Goal: Task Accomplishment & Management: Manage account settings

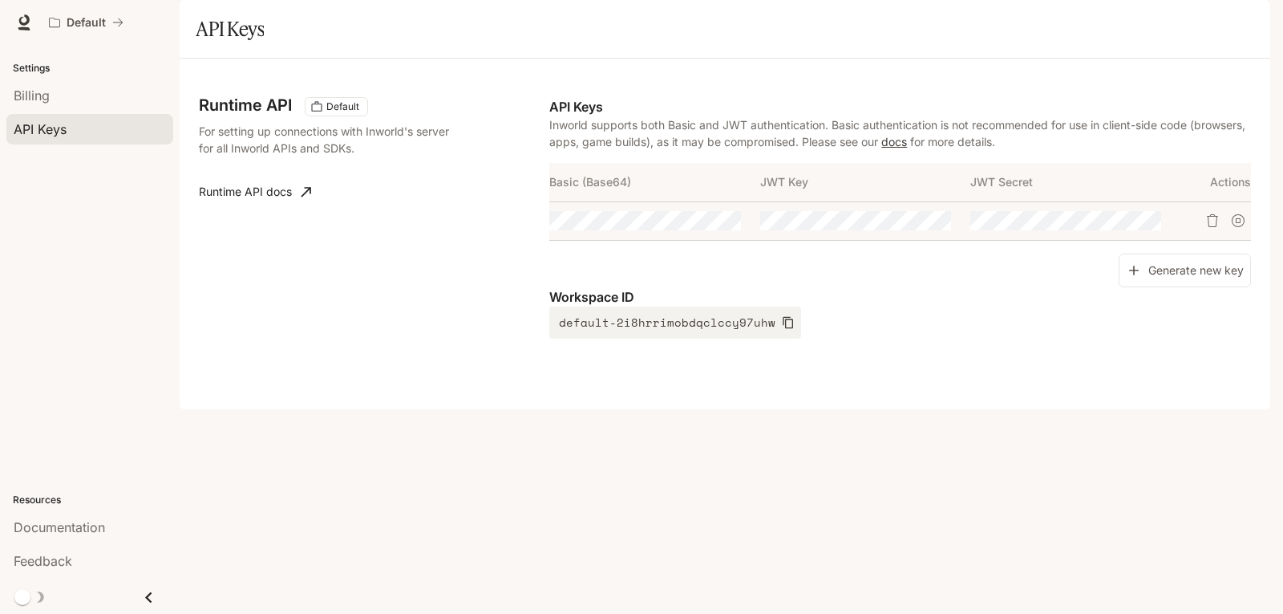
click at [907, 148] on link "docs" at bounding box center [895, 142] width 26 height 14
click at [697, 227] on icon "button" at bounding box center [698, 220] width 13 height 13
click at [757, 253] on div "Basic (Base64) JWT Key JWT Secret Actions" at bounding box center [900, 208] width 702 height 91
click at [878, 288] on div "Generate new key" at bounding box center [900, 270] width 702 height 34
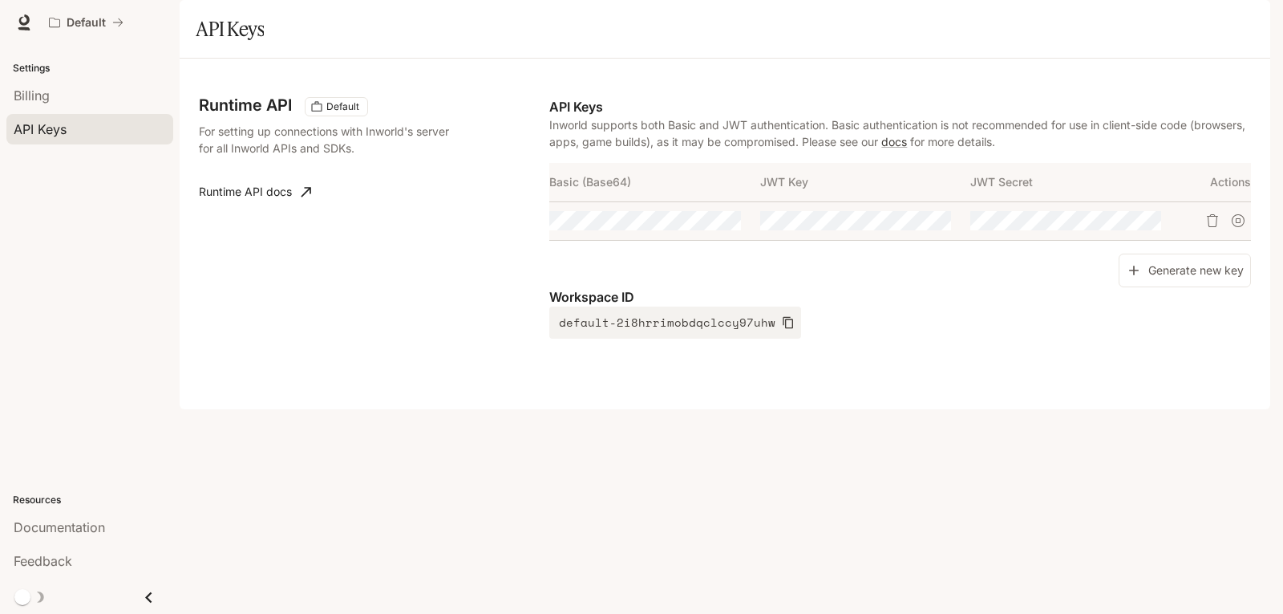
scroll to position [0, 846]
click at [866, 253] on div "Basic (Base64) JWT Key JWT Secret Actions" at bounding box center [900, 208] width 702 height 91
click at [867, 306] on p "Workspace ID" at bounding box center [900, 296] width 702 height 19
click at [724, 227] on icon "Copy Basic (Base64)" at bounding box center [727, 220] width 13 height 13
click at [1206, 288] on button "Generate new key" at bounding box center [1185, 270] width 132 height 34
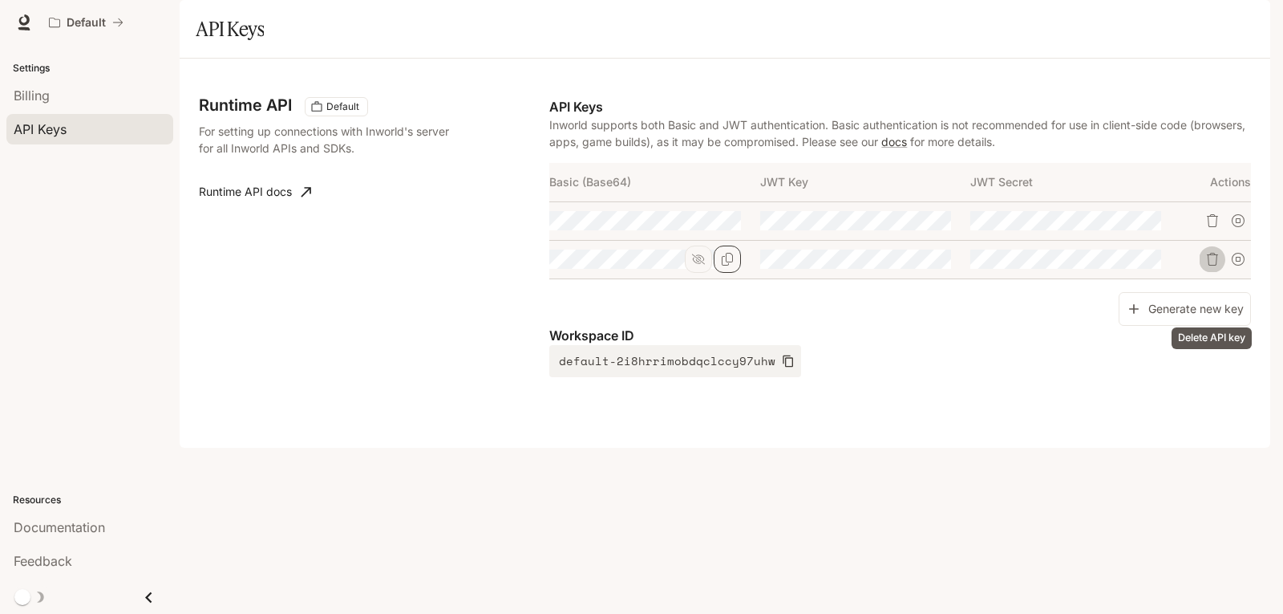
click at [1212, 266] on icon "Delete API key" at bounding box center [1212, 259] width 13 height 13
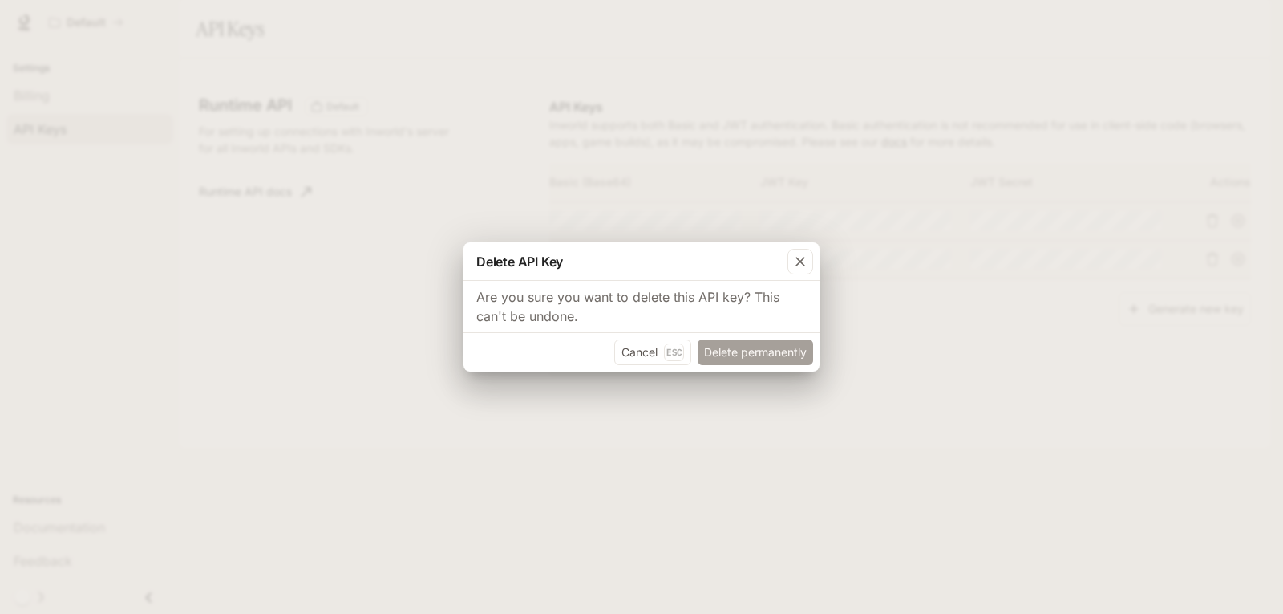
click at [767, 353] on button "Delete permanently" at bounding box center [756, 352] width 116 height 26
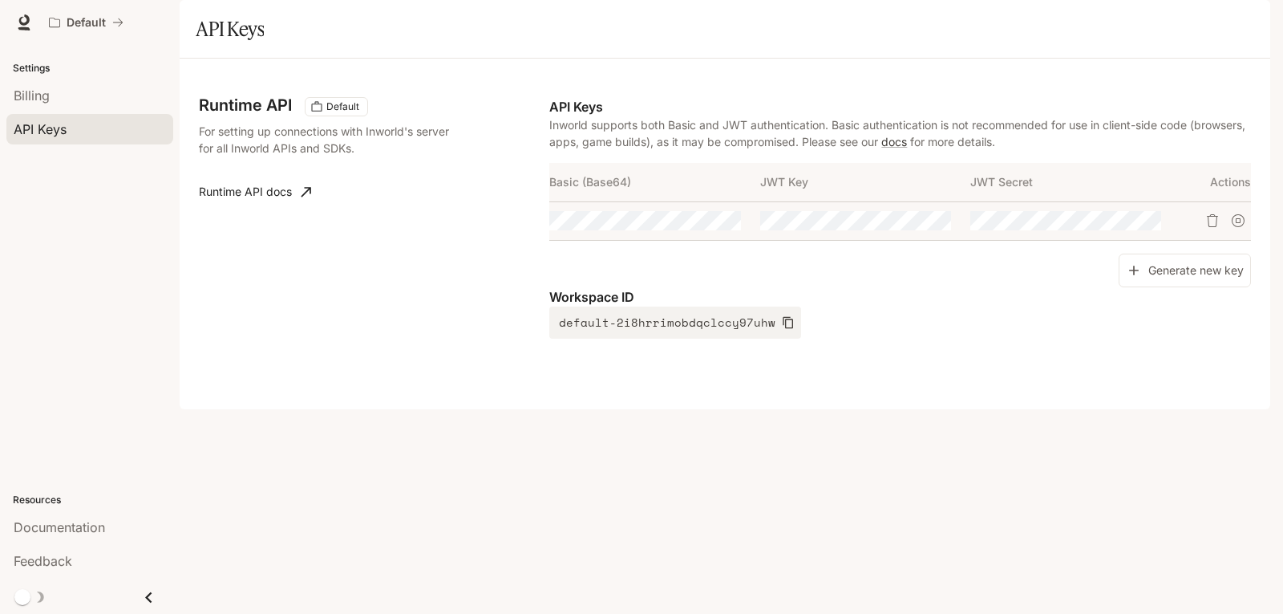
click at [1257, 18] on img "button" at bounding box center [1248, 22] width 22 height 22
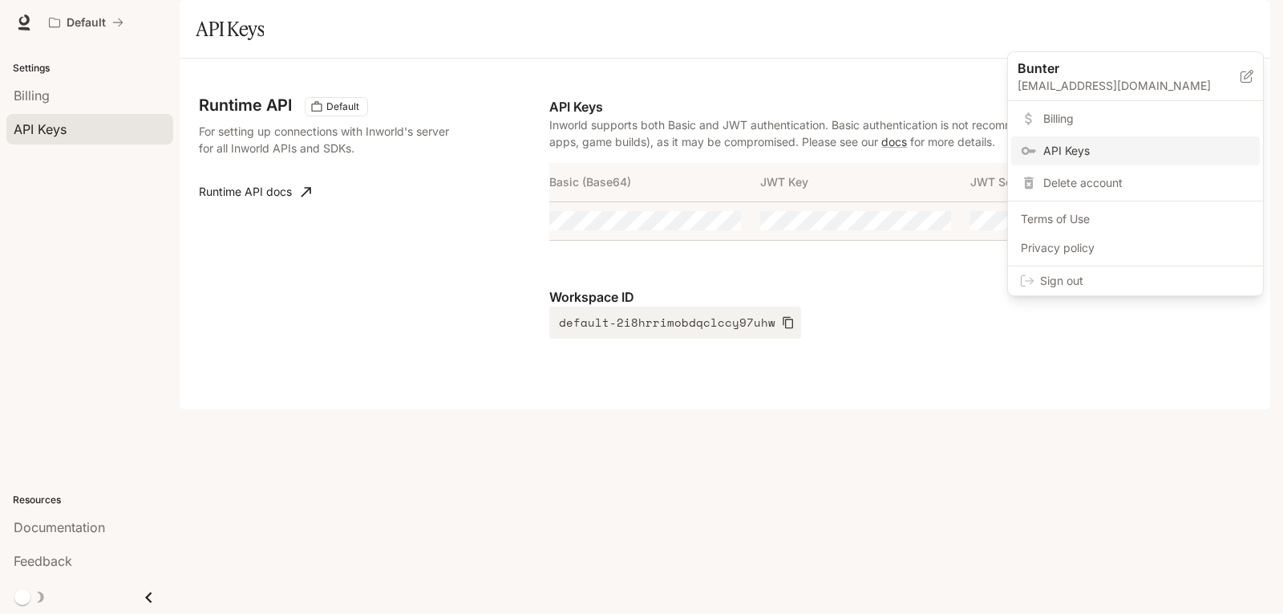
click at [1082, 121] on span "Billing" at bounding box center [1147, 119] width 207 height 16
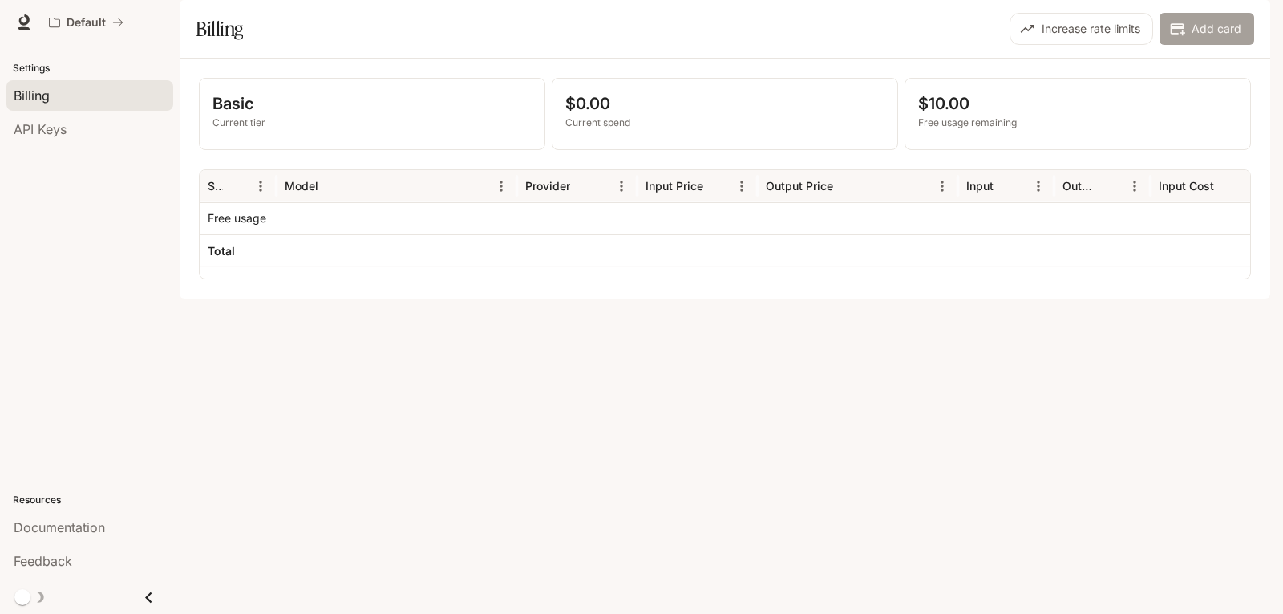
click at [1211, 45] on button "Add card" at bounding box center [1207, 29] width 95 height 32
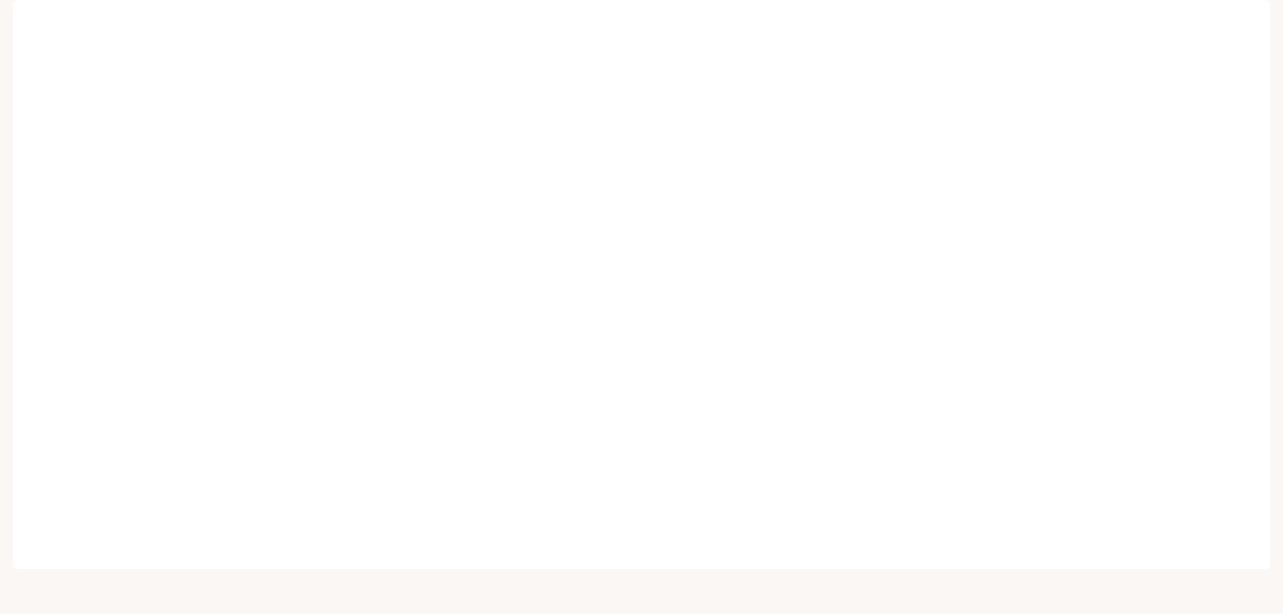
click at [456, 28] on div "Default" at bounding box center [585, 22] width 1086 height 32
click at [1283, 141] on div "Skip to main content Portal Overview Experiment Graph Registry Observe Dashboar…" at bounding box center [641, 307] width 1283 height 614
click at [436, 37] on div "Default" at bounding box center [585, 22] width 1086 height 32
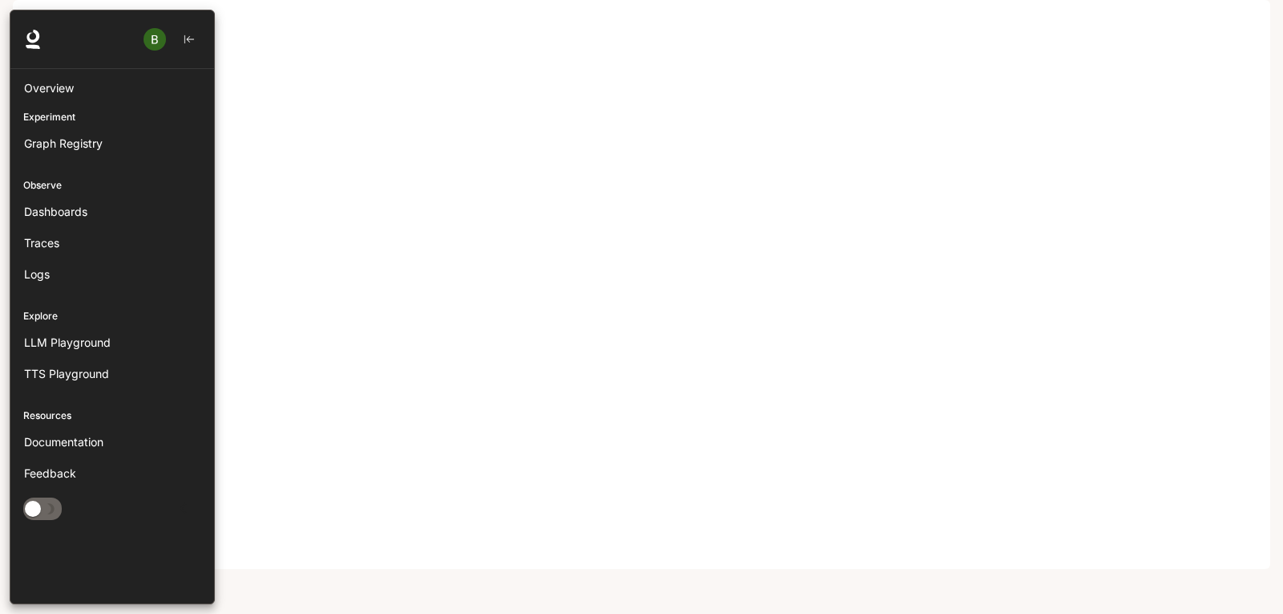
click at [0, 331] on div at bounding box center [5, 307] width 10 height 594
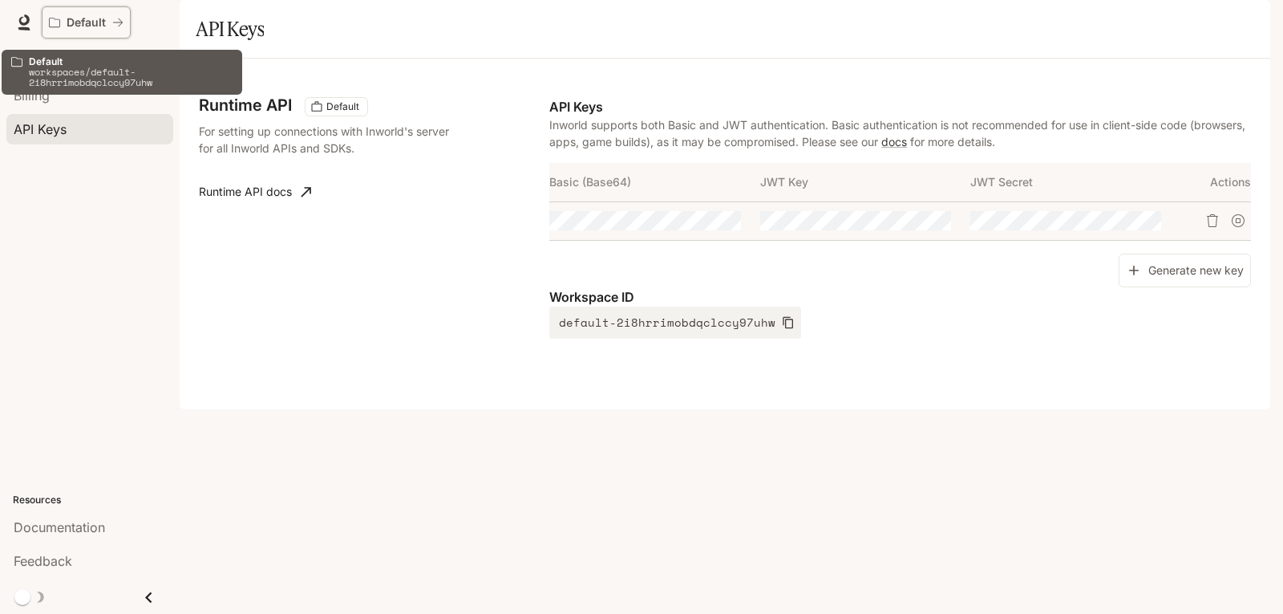
click at [113, 20] on icon "All workspaces" at bounding box center [117, 22] width 11 height 11
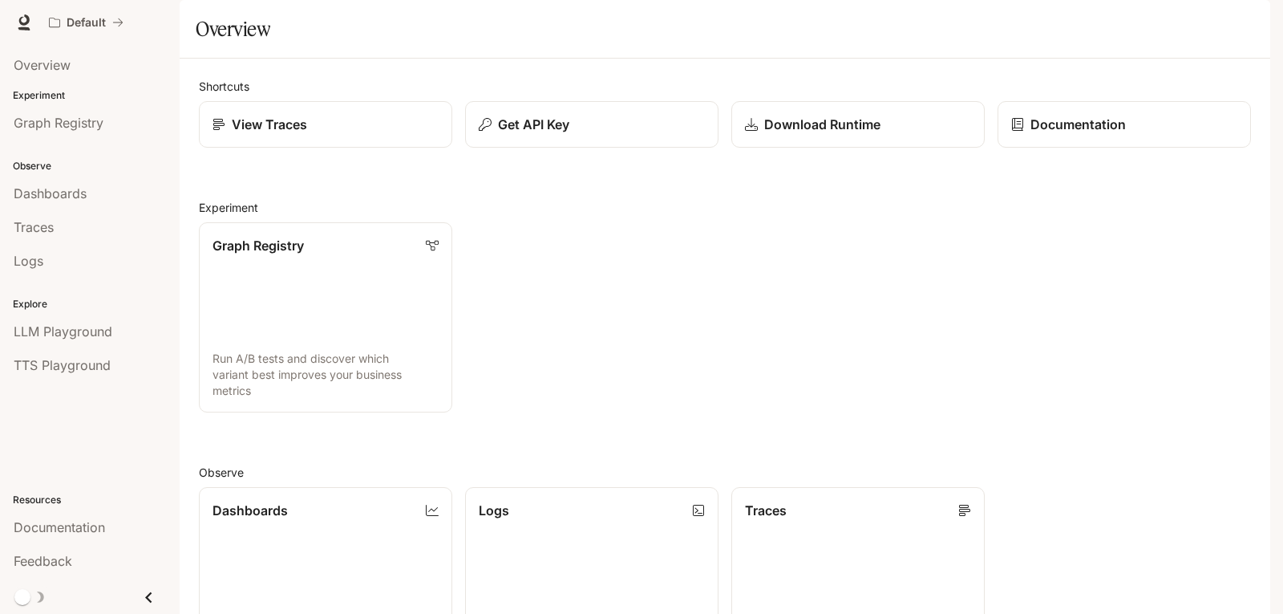
scroll to position [399, 0]
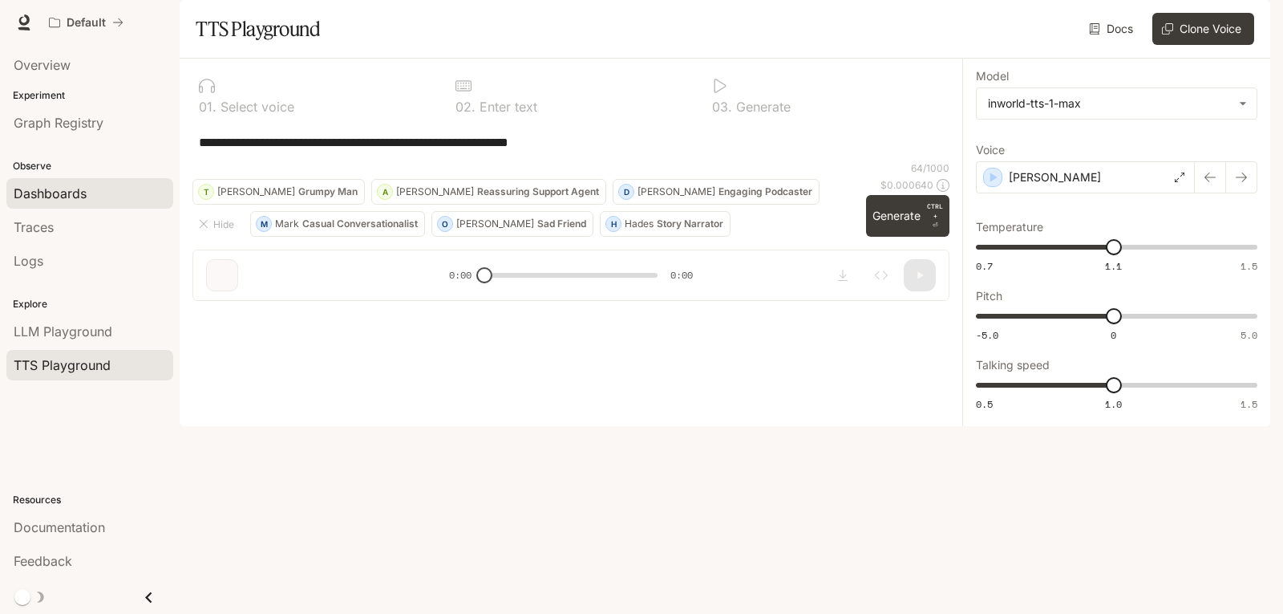
click at [79, 190] on span "Dashboards" at bounding box center [50, 193] width 73 height 19
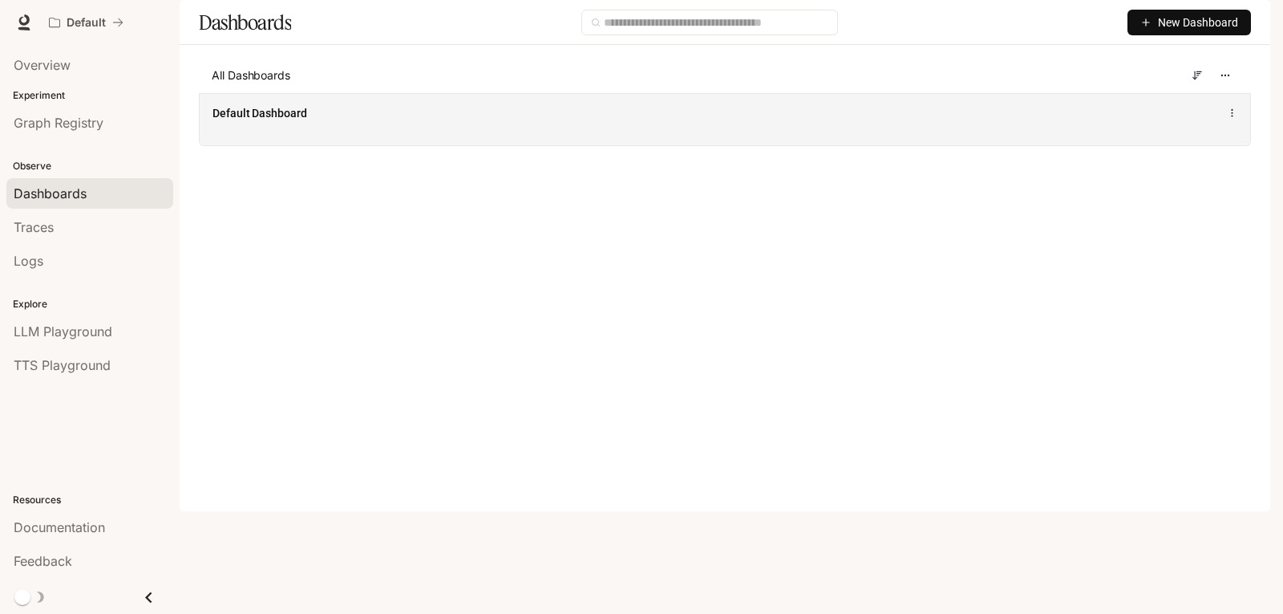
click at [271, 121] on span "Default Dashboard" at bounding box center [260, 113] width 95 height 16
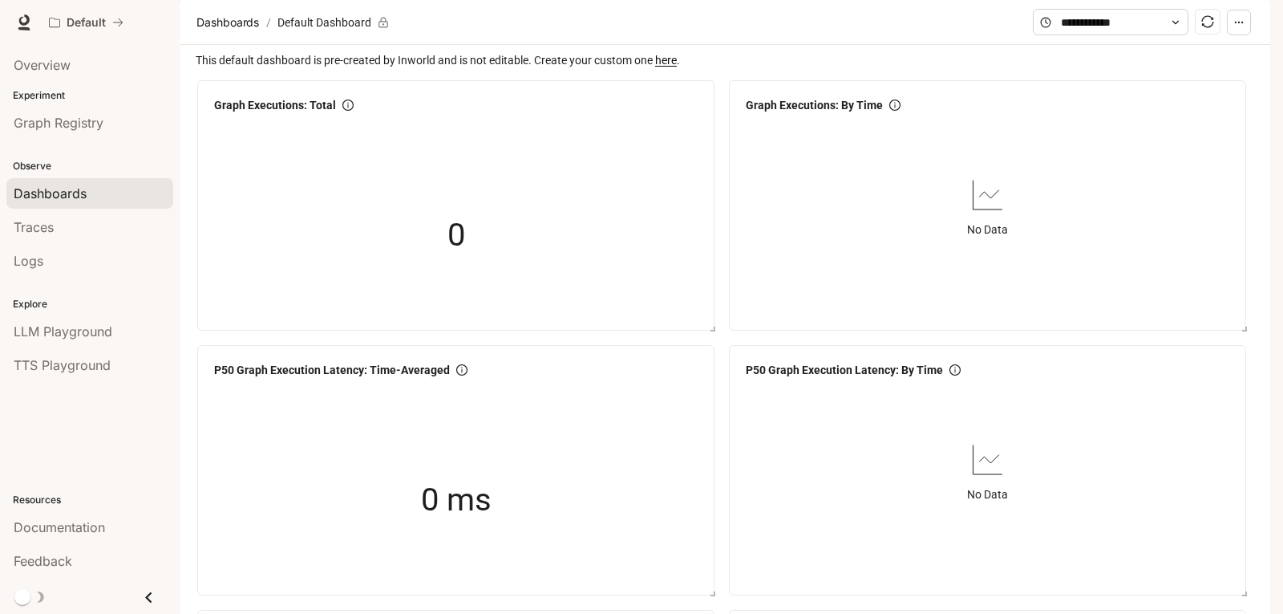
click at [1250, 31] on img "button" at bounding box center [1248, 22] width 22 height 22
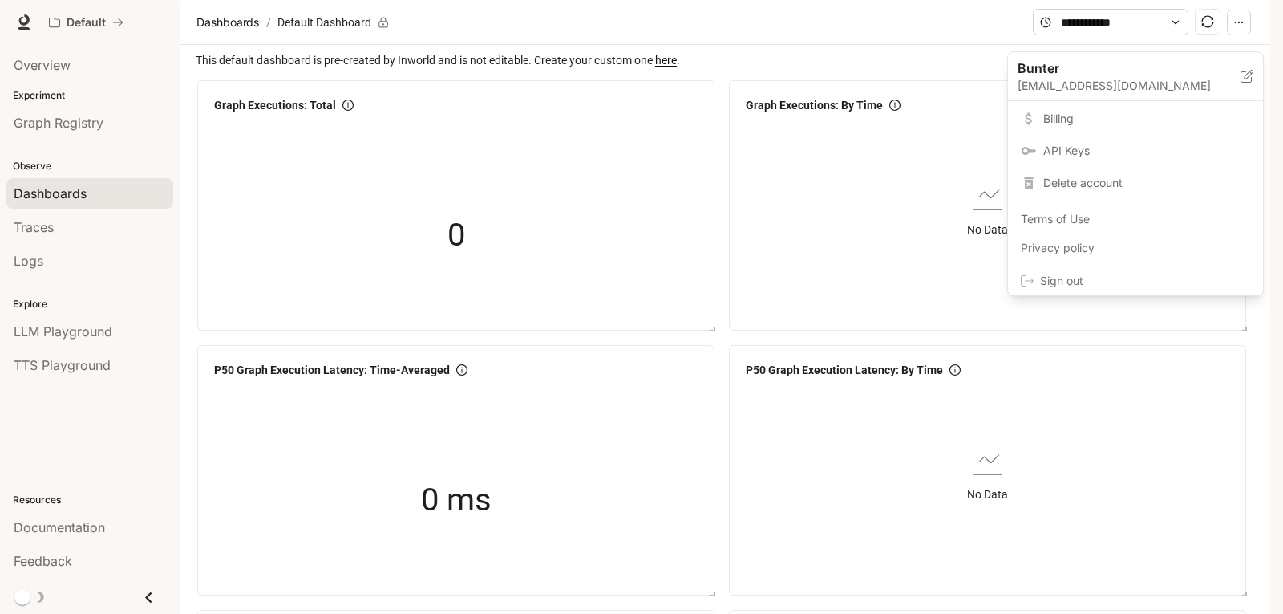
click at [1087, 145] on span "API Keys" at bounding box center [1147, 151] width 207 height 16
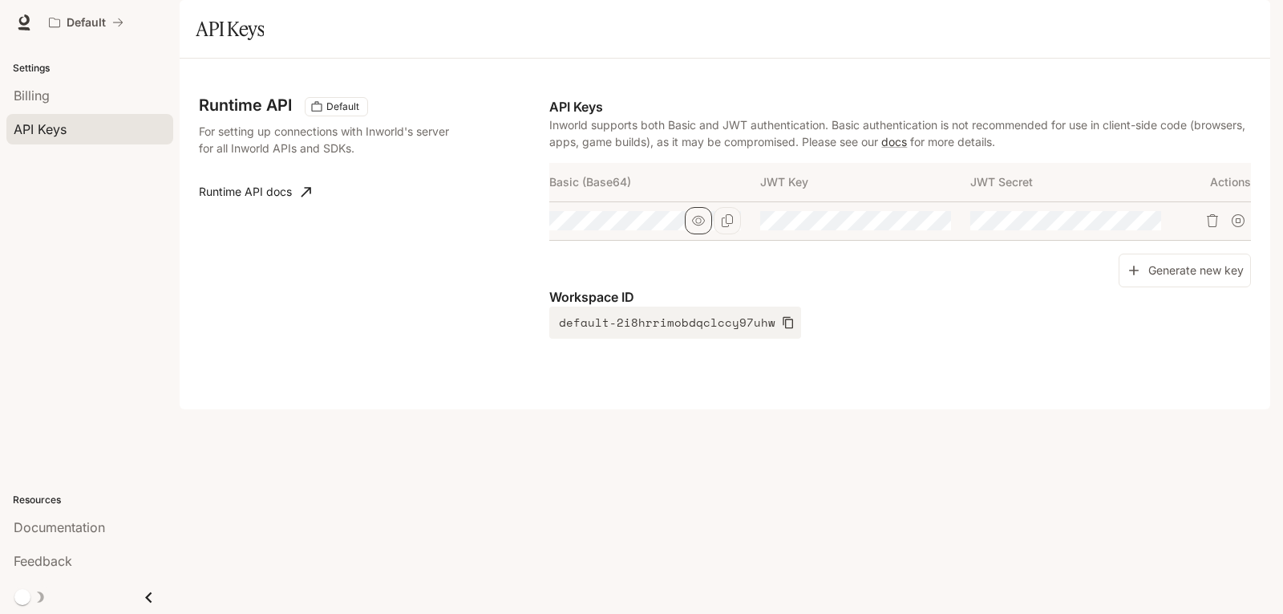
click at [703, 227] on icon "button" at bounding box center [698, 220] width 13 height 13
click at [733, 230] on div at bounding box center [644, 220] width 191 height 19
click at [753, 288] on div "Generate new key" at bounding box center [900, 270] width 702 height 34
click at [730, 227] on icon "Copy Basic (Base64)" at bounding box center [727, 220] width 13 height 13
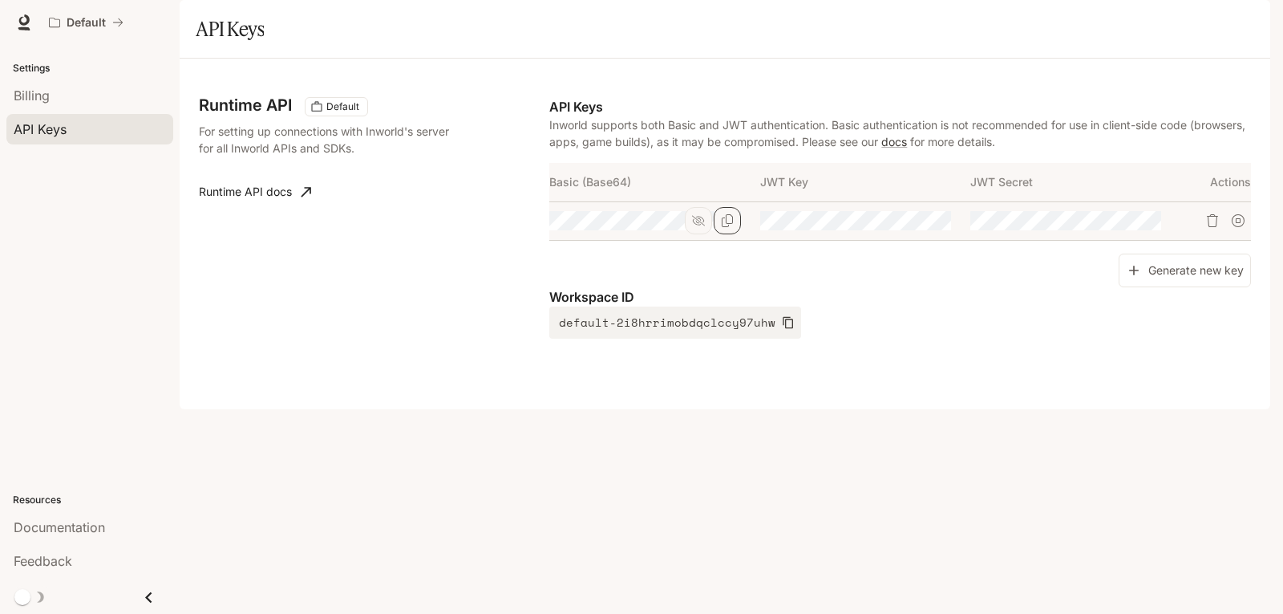
scroll to position [0, 93]
click at [907, 409] on div "Runtime API Default For setting up connections with Inworld's server for all In…" at bounding box center [725, 234] width 1091 height 351
click at [369, 280] on div "Runtime API Default For setting up connections with Inworld's server for all In…" at bounding box center [725, 234] width 1052 height 312
click at [703, 227] on icon "button" at bounding box center [698, 220] width 13 height 13
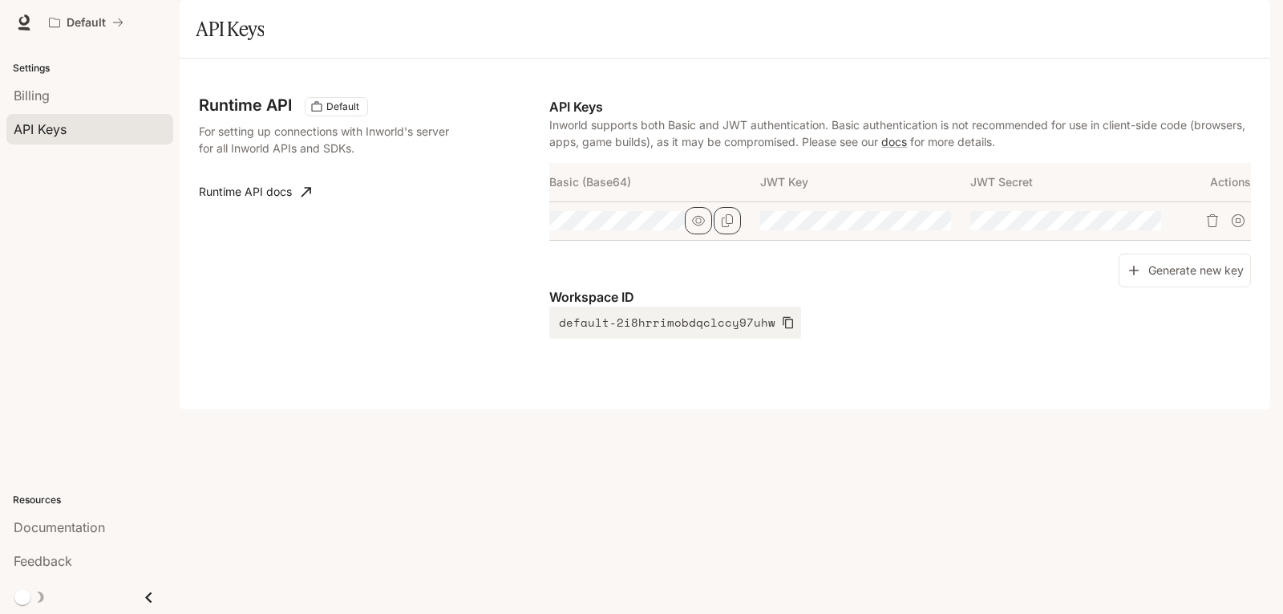
click at [703, 227] on icon "button" at bounding box center [698, 220] width 13 height 13
click at [221, 304] on div "Runtime API Default For setting up connections with Inworld's server for all In…" at bounding box center [725, 234] width 1052 height 312
click at [922, 383] on div "Runtime API Default For setting up connections with Inworld's server for all In…" at bounding box center [725, 234] width 1052 height 312
drag, startPoint x: 551, startPoint y: 226, endPoint x: 1040, endPoint y: 229, distance: 489.3
click at [1098, 201] on tr "Basic (Base64) JWT Key JWT Secret Actions" at bounding box center [900, 182] width 702 height 39
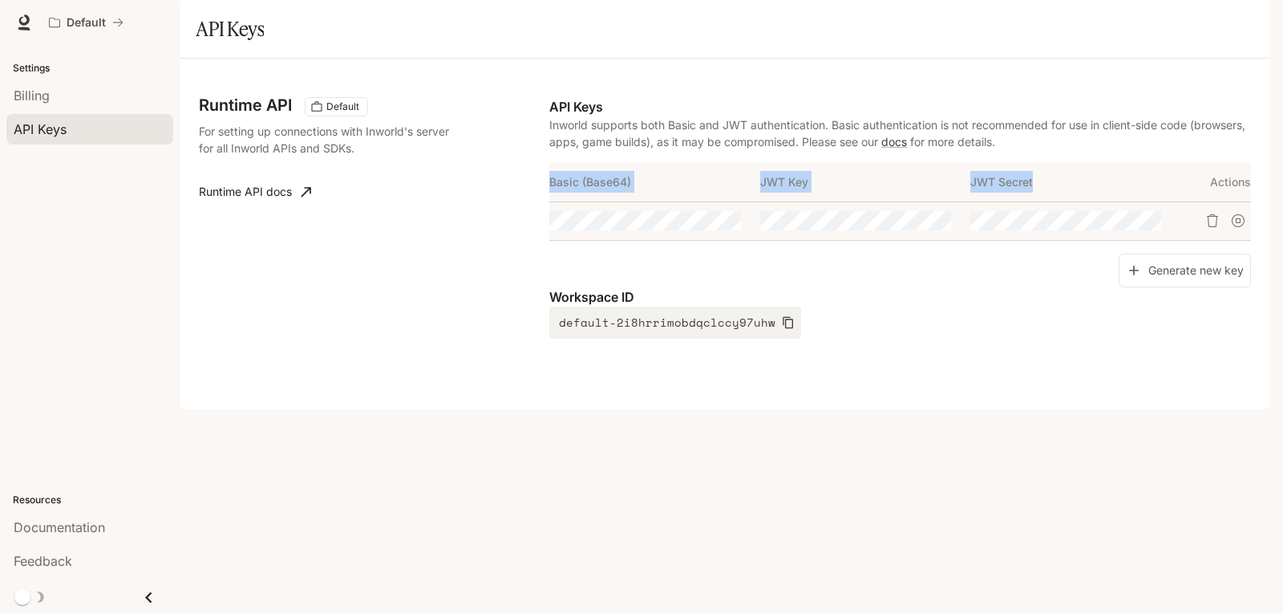
copy tr "Basic (Base64) JWT Key JWT Secret"
click at [670, 409] on div "Runtime API Default For setting up connections with Inworld's server for all In…" at bounding box center [725, 234] width 1091 height 351
click at [52, 68] on p "Settings" at bounding box center [90, 68] width 180 height 14
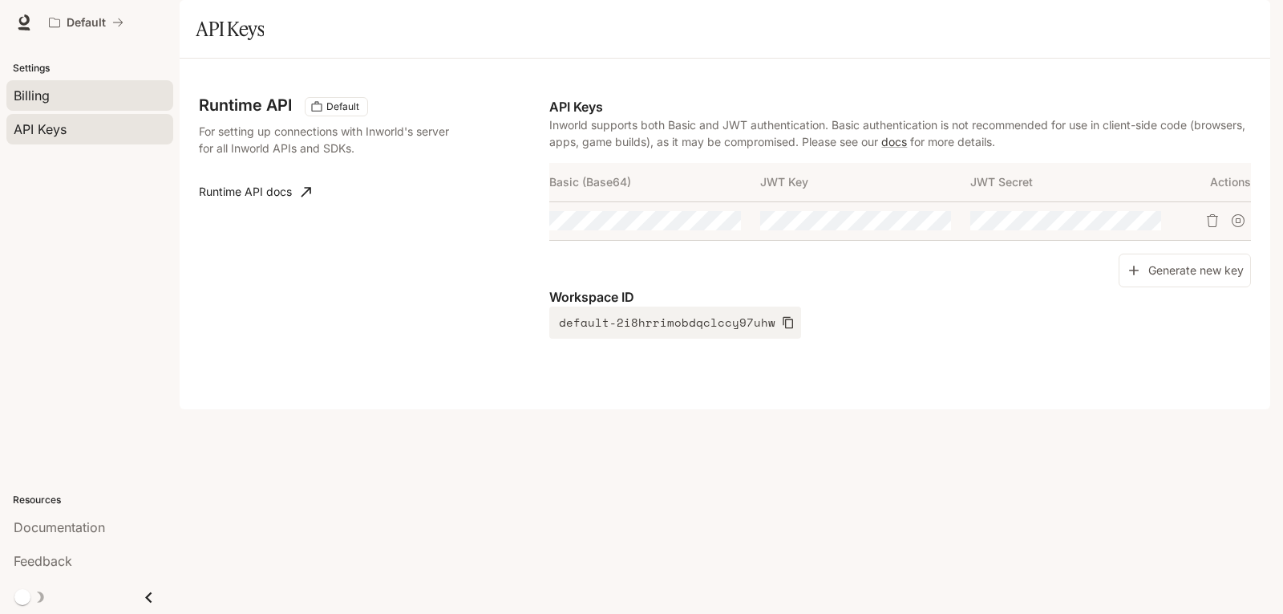
click at [39, 100] on span "Billing" at bounding box center [32, 95] width 36 height 19
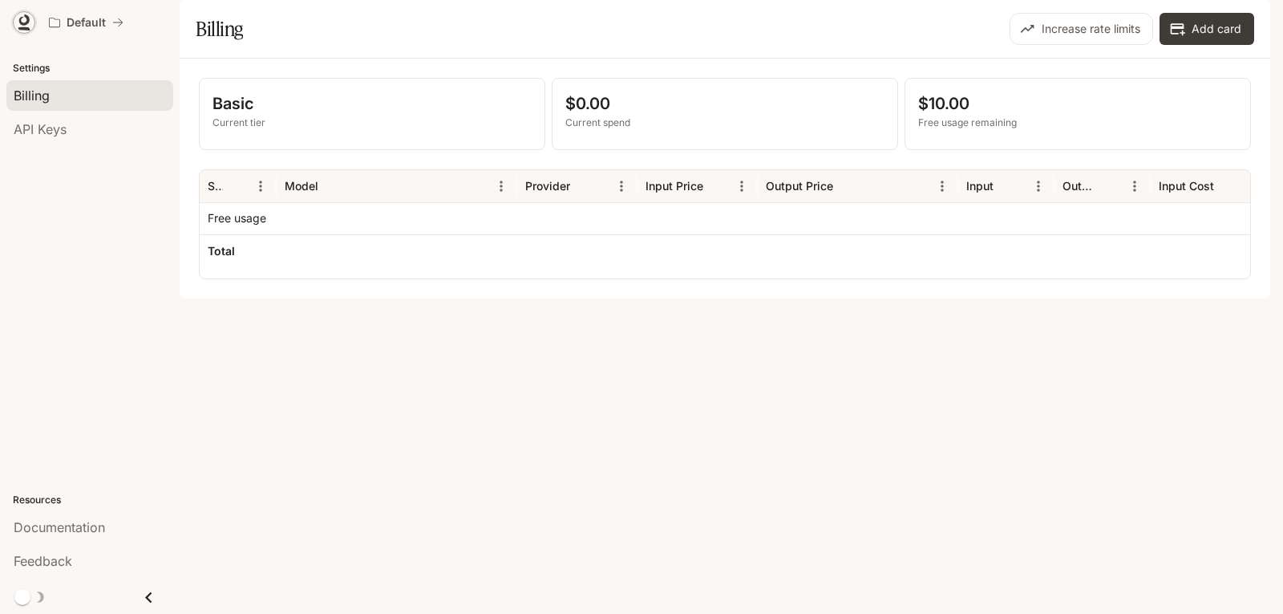
click at [29, 25] on icon at bounding box center [24, 22] width 16 height 16
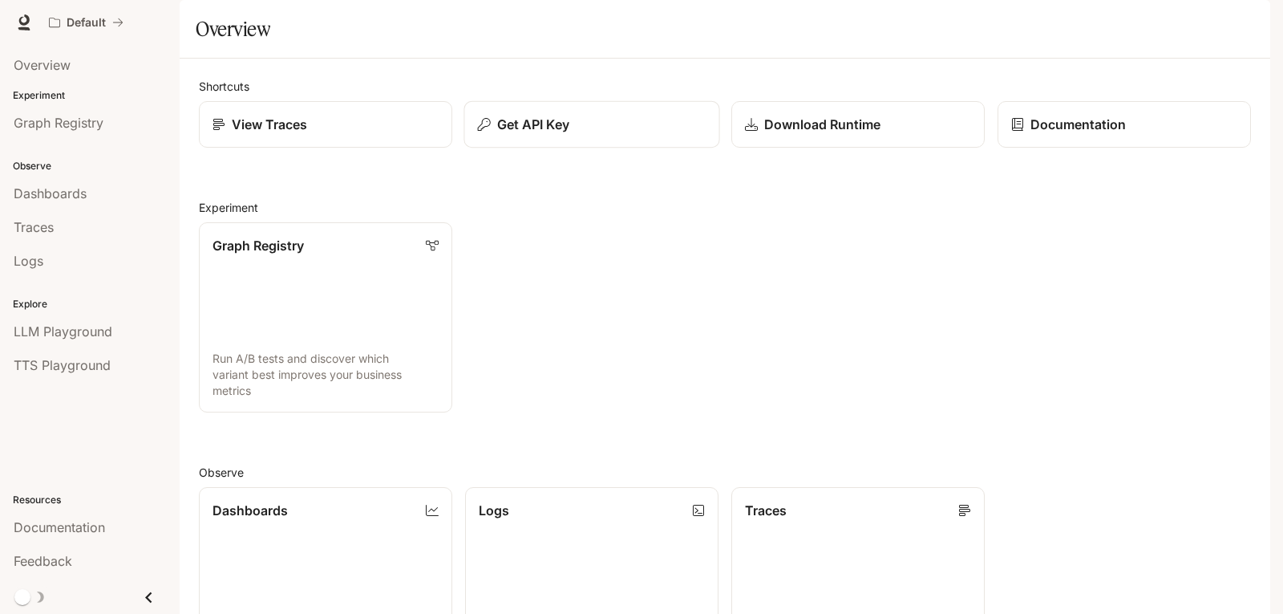
click at [515, 148] on button "Get API Key" at bounding box center [592, 124] width 256 height 47
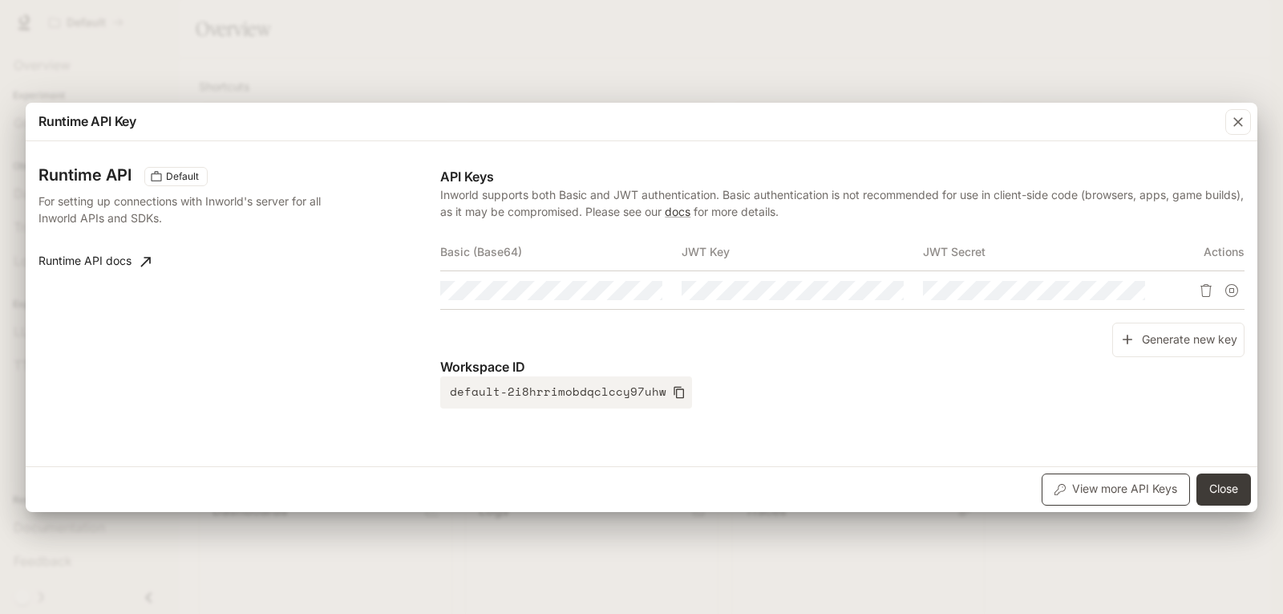
click at [1162, 492] on button "View more API Keys" at bounding box center [1116, 489] width 148 height 32
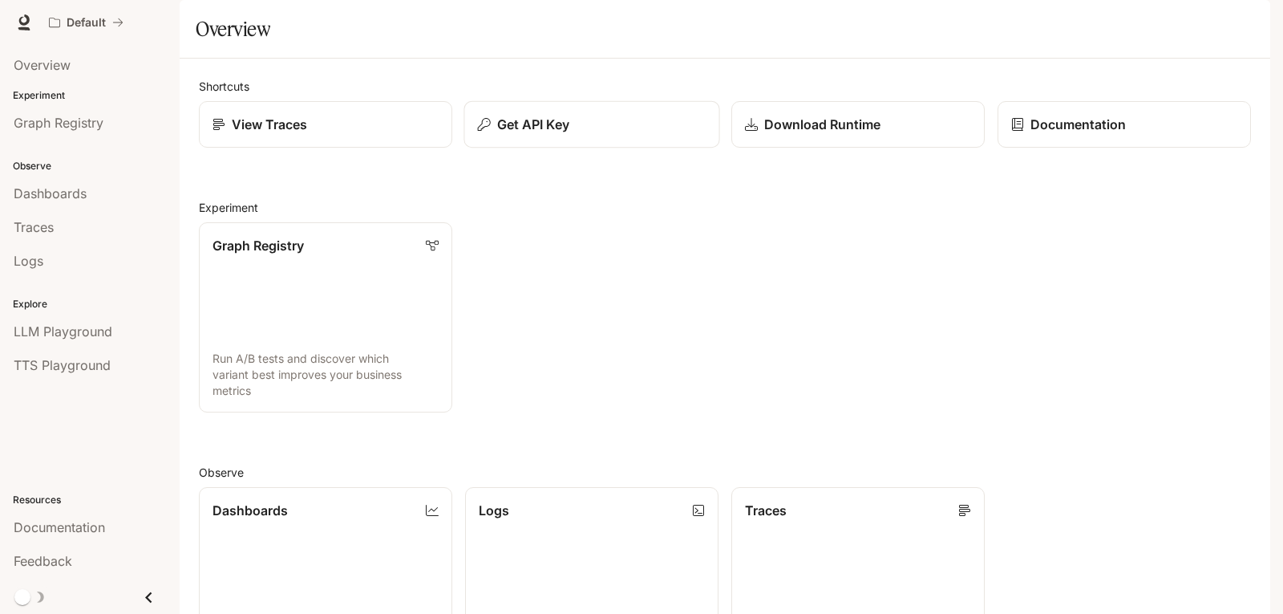
click at [592, 148] on button "Get API Key" at bounding box center [592, 124] width 256 height 47
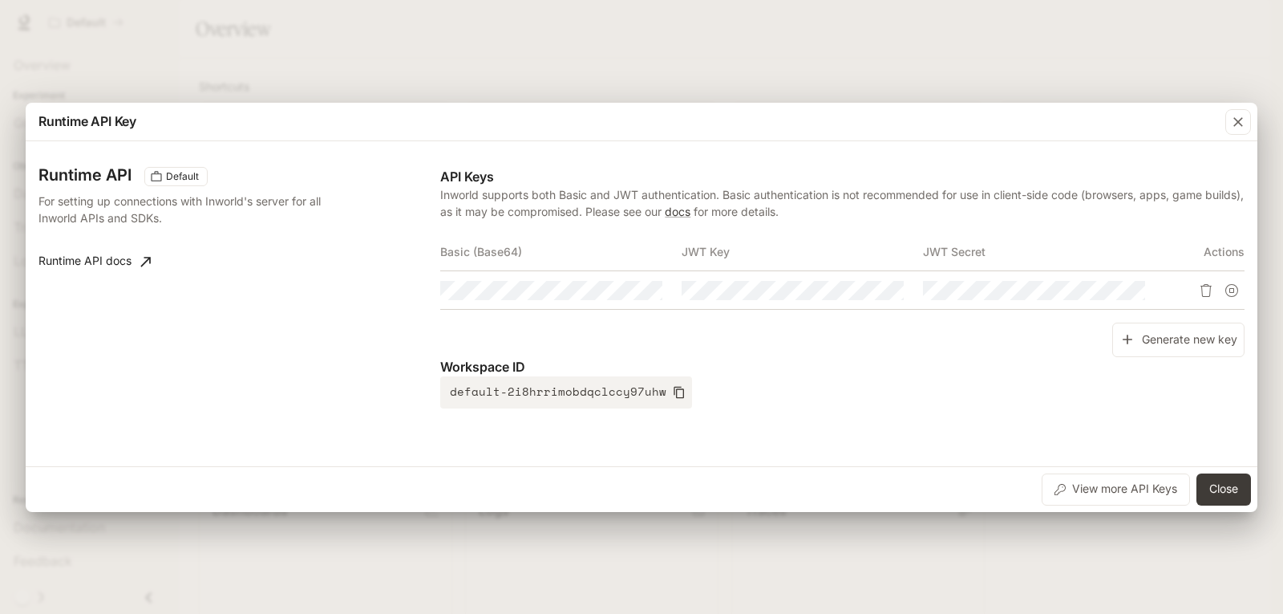
click at [999, 565] on div "Runtime API Key Runtime API Default For setting up connections with Inworld's s…" at bounding box center [641, 307] width 1283 height 614
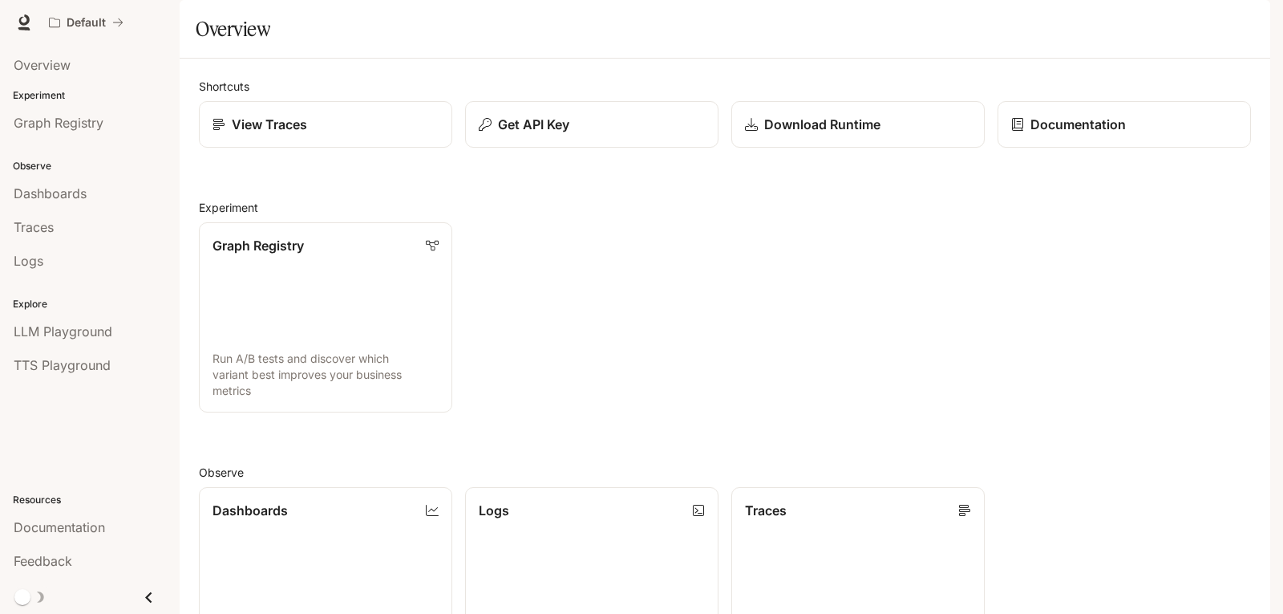
click at [245, 201] on div "Shortcuts View Traces Get API Key Download Runtime Documentation Experiment Gra…" at bounding box center [725, 510] width 1052 height 864
click at [273, 134] on p "View Traces" at bounding box center [269, 124] width 76 height 19
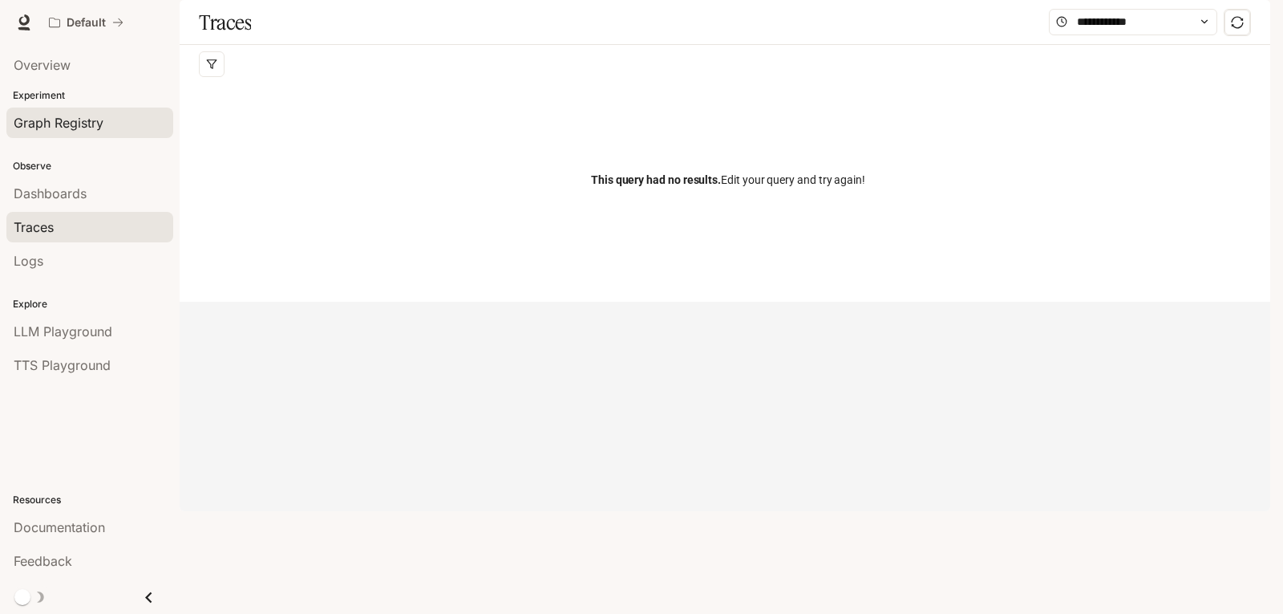
click at [65, 129] on span "Graph Registry" at bounding box center [59, 122] width 90 height 19
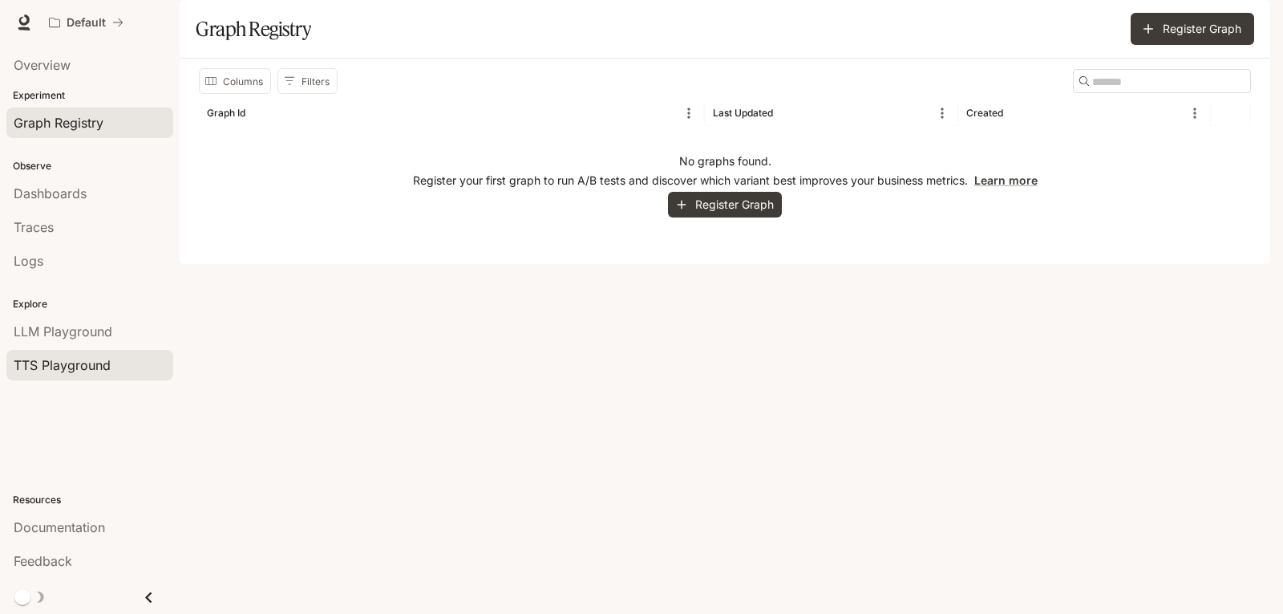
click at [83, 359] on span "TTS Playground" at bounding box center [62, 364] width 97 height 19
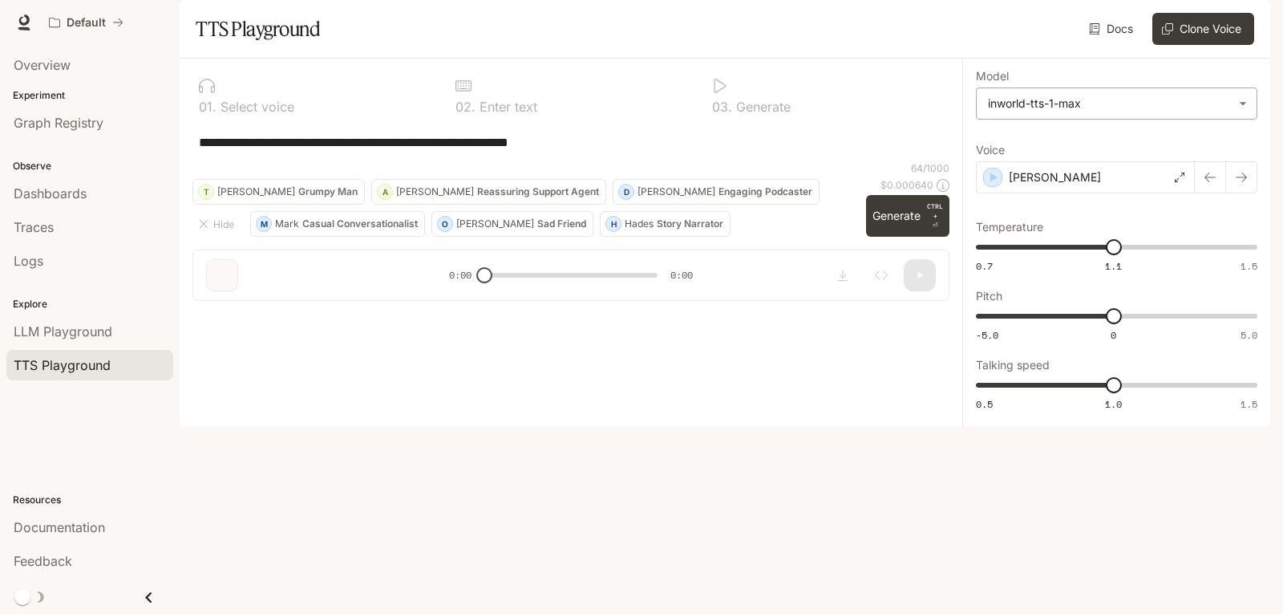
click at [1219, 142] on body "**********" at bounding box center [641, 307] width 1283 height 614
click at [1219, 142] on div at bounding box center [641, 307] width 1283 height 614
click at [75, 72] on div "Overview" at bounding box center [90, 64] width 152 height 19
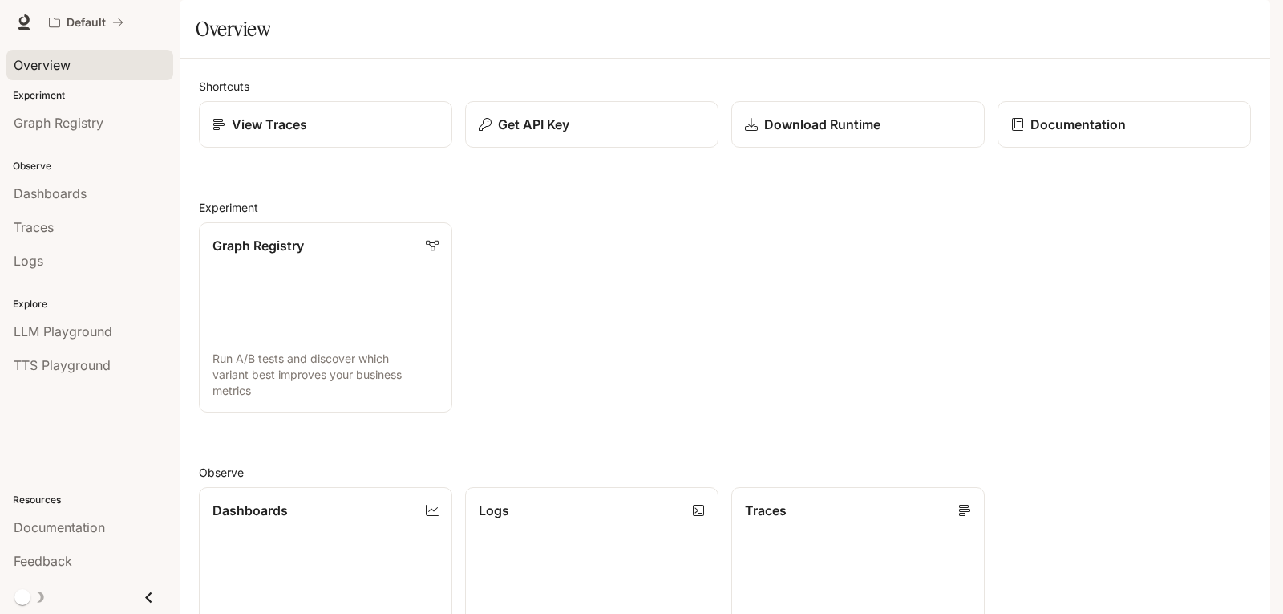
scroll to position [321, 0]
click at [525, 486] on link "Logs Search and filter system logs" at bounding box center [592, 582] width 256 height 192
click at [549, 134] on p "Get API Key" at bounding box center [533, 124] width 72 height 19
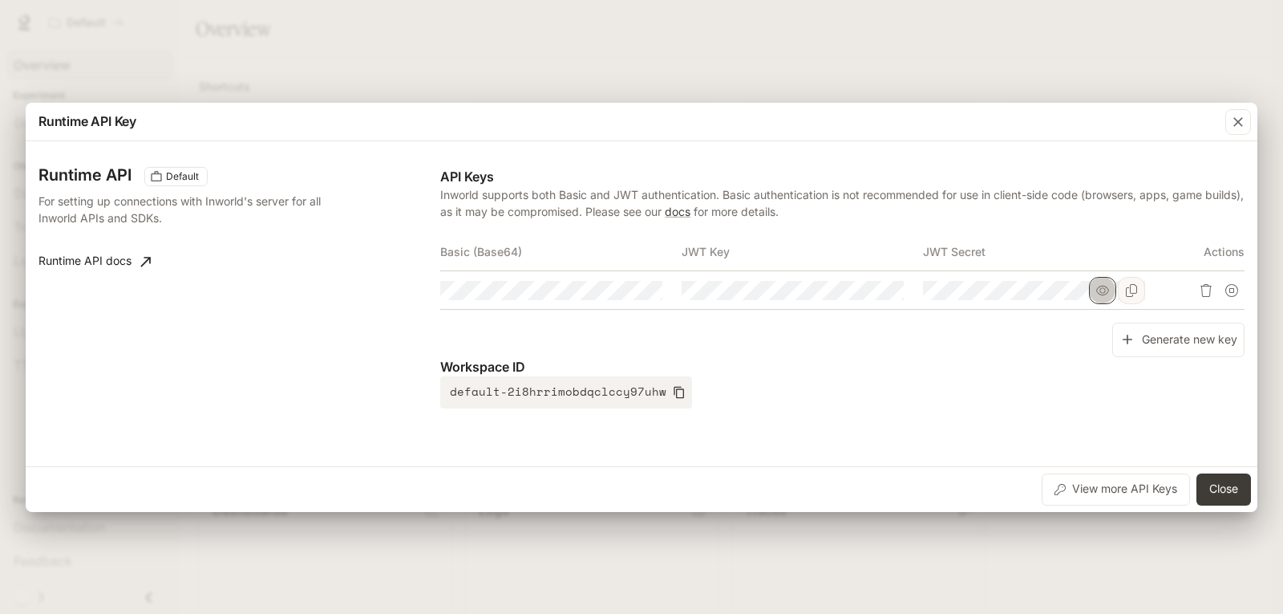
click at [1101, 291] on icon "button" at bounding box center [1103, 290] width 13 height 13
click at [1005, 314] on div "Basic (Base64) JWT Key JWT Secret Actions" at bounding box center [842, 278] width 805 height 91
click at [1134, 290] on icon "Copy Secret" at bounding box center [1131, 290] width 13 height 13
click at [1240, 497] on button "Close" at bounding box center [1224, 489] width 55 height 32
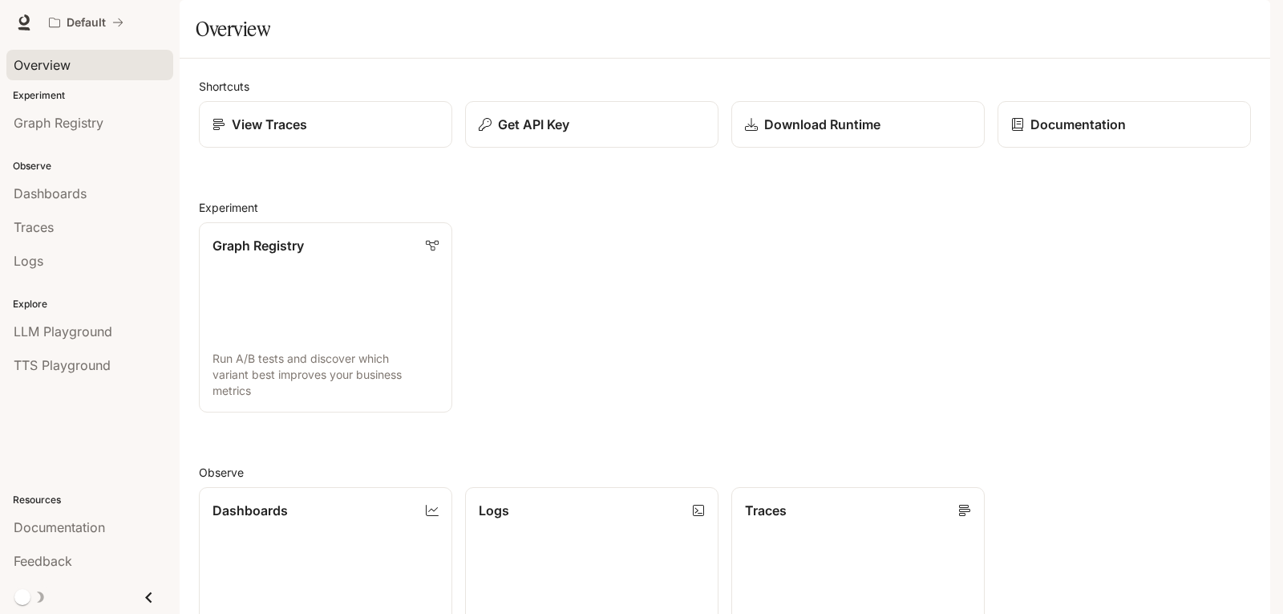
click at [1245, 26] on img "button" at bounding box center [1248, 22] width 22 height 22
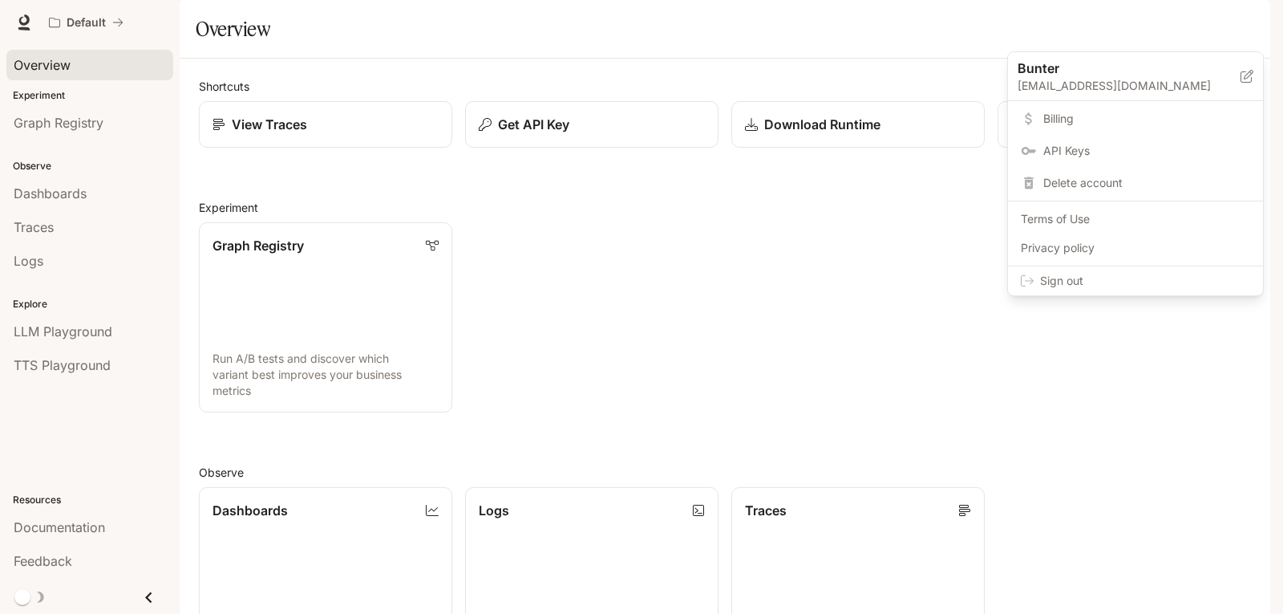
click at [1076, 153] on span "API Keys" at bounding box center [1147, 151] width 207 height 16
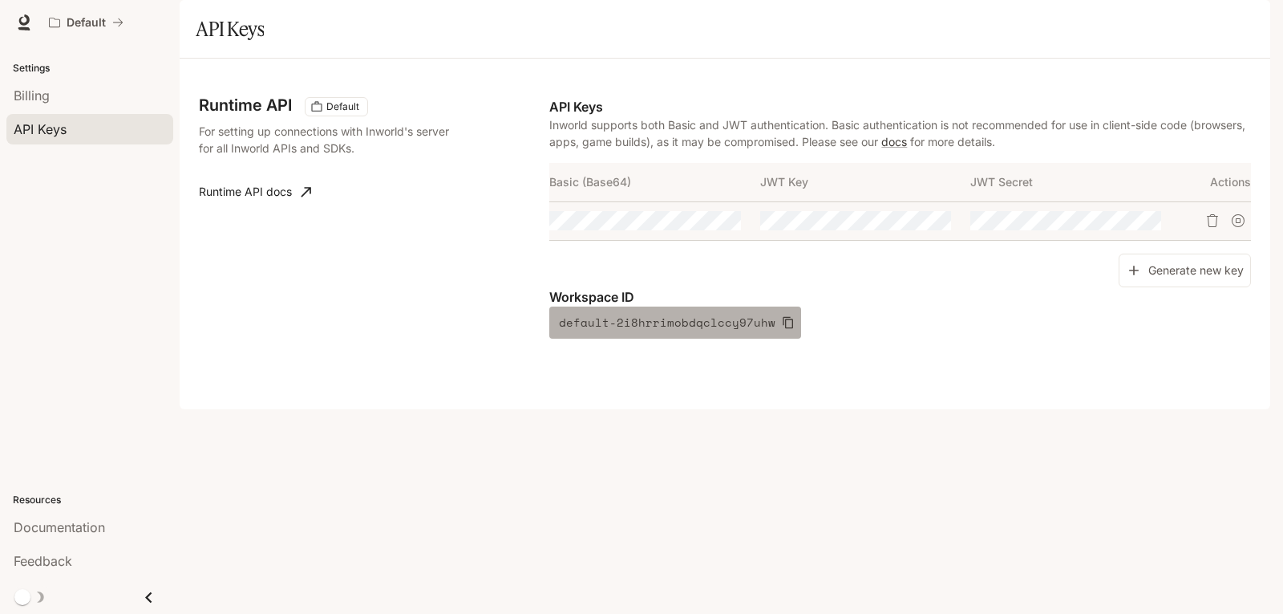
click at [784, 329] on icon "button" at bounding box center [789, 323] width 10 height 12
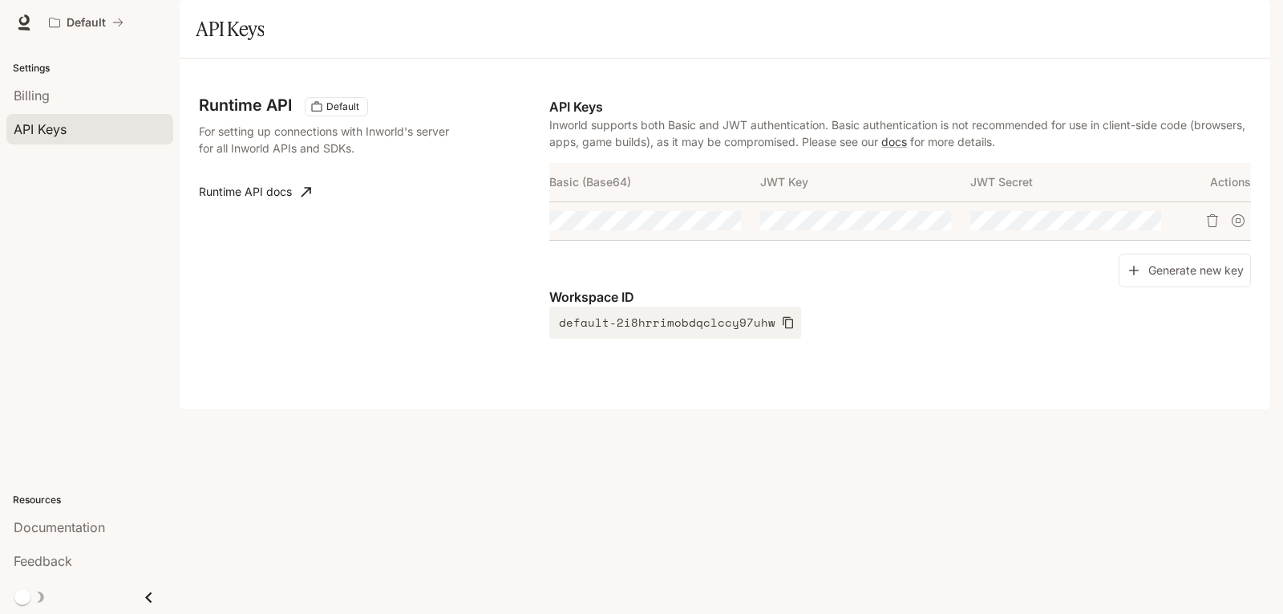
click at [1202, 409] on div "Runtime API Default For setting up connections with Inworld's server for all In…" at bounding box center [725, 234] width 1091 height 351
click at [1149, 227] on icon "Copy Secret" at bounding box center [1148, 220] width 13 height 13
click at [1145, 390] on div "Runtime API Default For setting up connections with Inworld's server for all In…" at bounding box center [725, 234] width 1052 height 312
click at [939, 234] on button "Copy Key" at bounding box center [937, 220] width 27 height 27
click at [729, 227] on icon "Copy Basic (Base64)" at bounding box center [727, 220] width 11 height 13
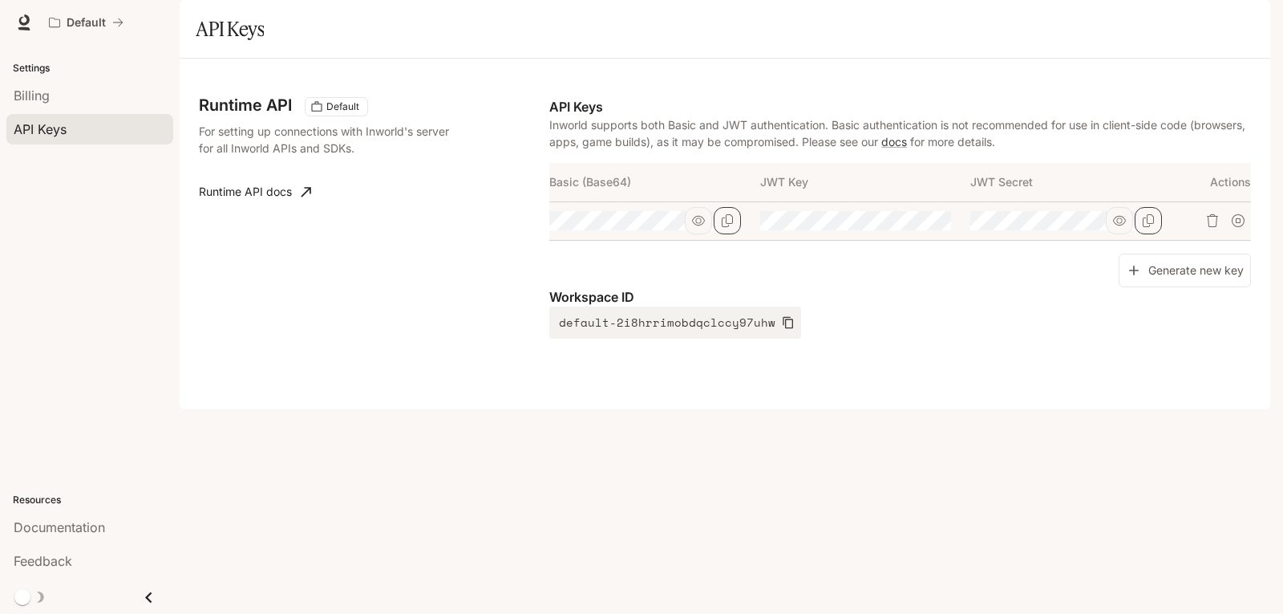
click at [767, 409] on div "Runtime API Default For setting up connections with Inworld's server for all In…" at bounding box center [725, 234] width 1091 height 351
drag, startPoint x: 613, startPoint y: 184, endPoint x: 989, endPoint y: 170, distance: 376.5
click at [958, 150] on p "Inworld supports both Basic and JWT authentication. Basic authentication is not…" at bounding box center [900, 133] width 702 height 34
click at [989, 150] on p "Inworld supports both Basic and JWT authentication. Basic authentication is not…" at bounding box center [900, 133] width 702 height 34
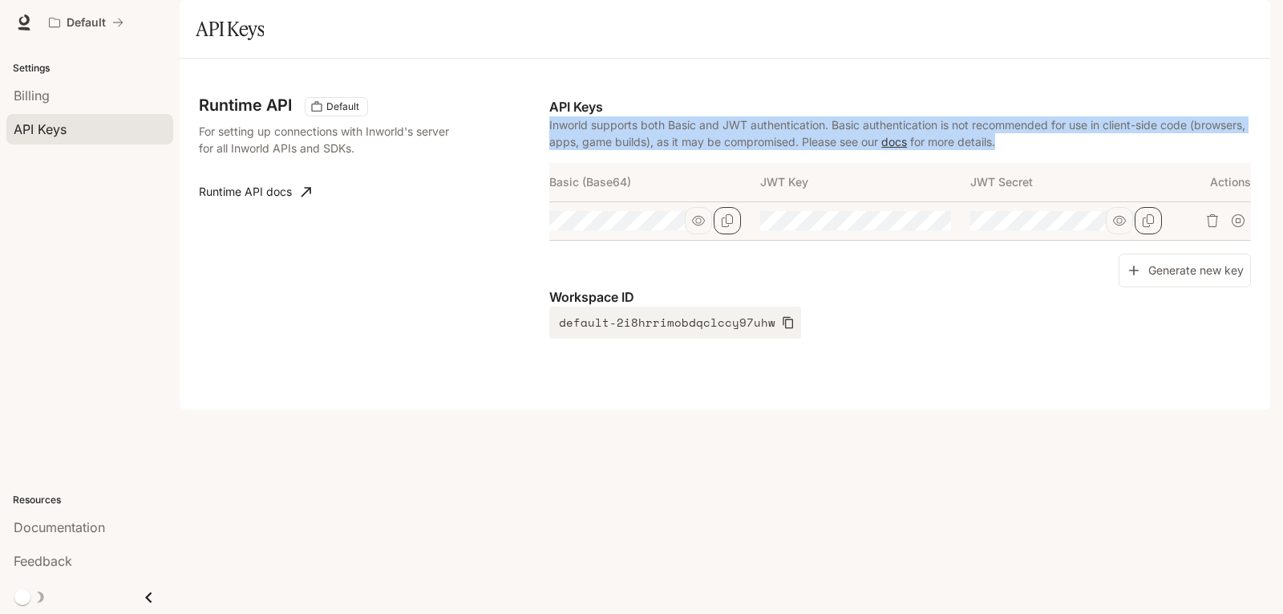
click at [989, 150] on p "Inworld supports both Basic and JWT authentication. Basic authentication is not…" at bounding box center [900, 133] width 702 height 34
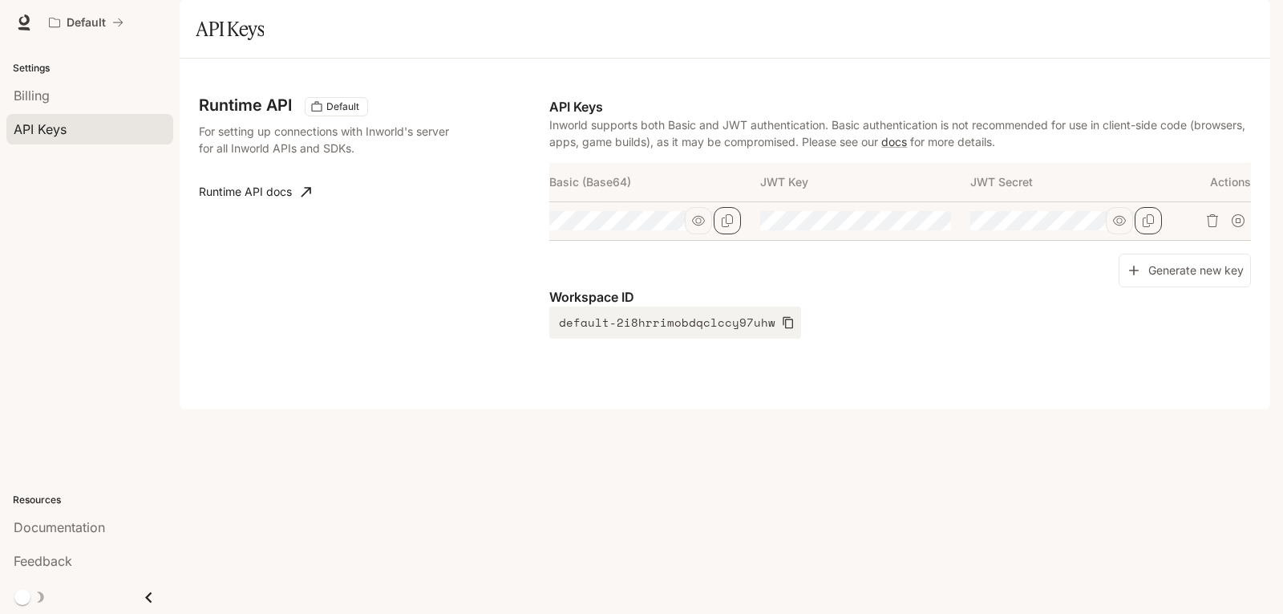
click at [894, 409] on div "Runtime API Default For setting up connections with Inworld's server for all In…" at bounding box center [725, 234] width 1091 height 351
click at [1250, 32] on img "button" at bounding box center [1248, 22] width 22 height 22
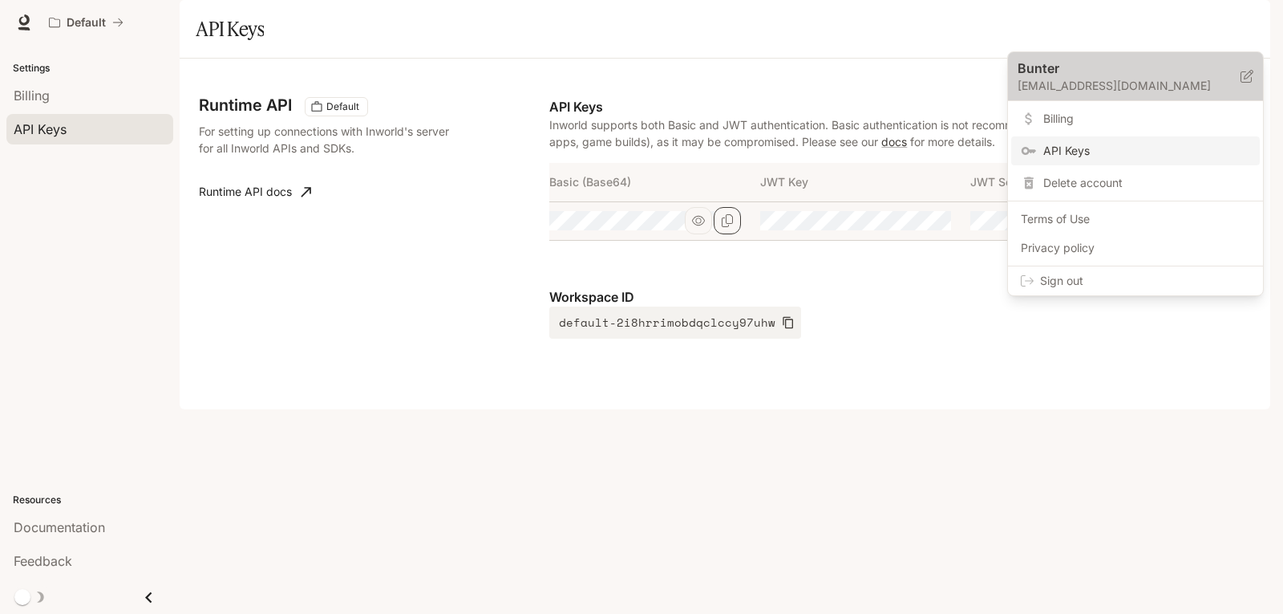
click at [1097, 77] on p "Bunter" at bounding box center [1116, 68] width 197 height 19
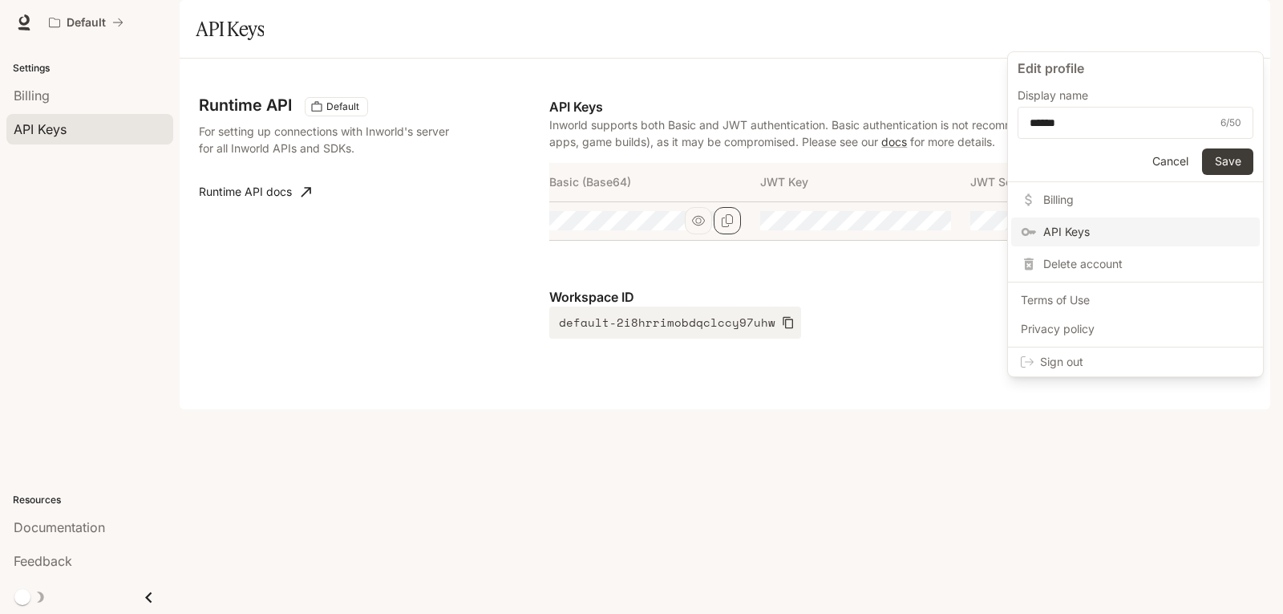
click at [475, 533] on div at bounding box center [641, 307] width 1283 height 614
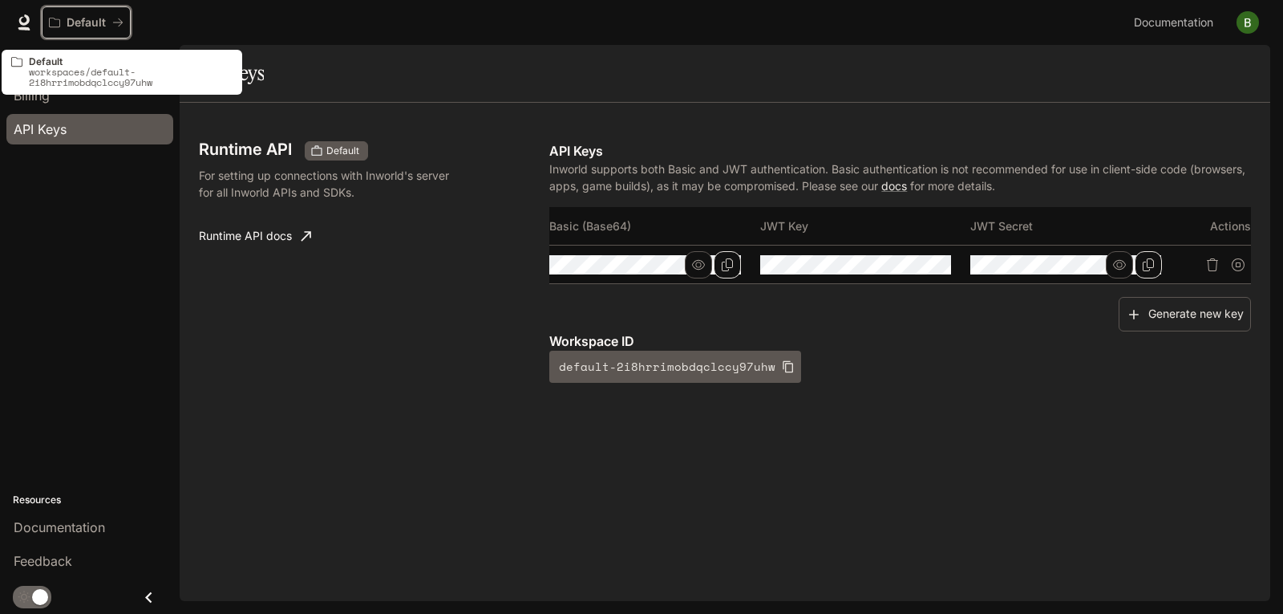
click at [116, 26] on icon "All workspaces" at bounding box center [117, 22] width 11 height 11
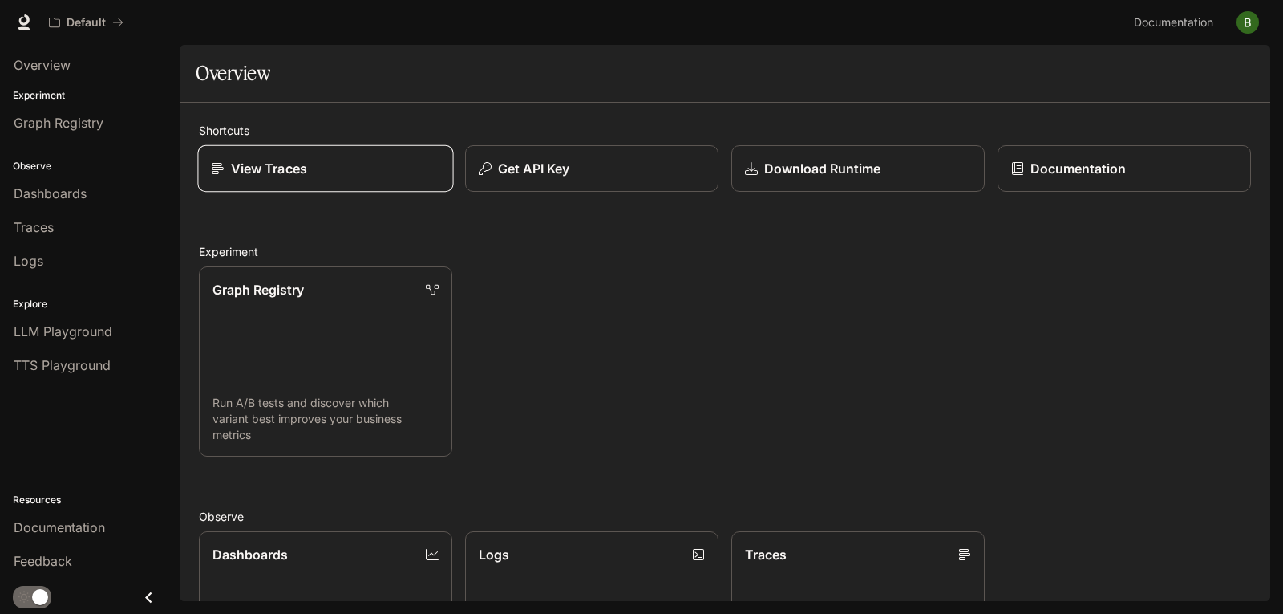
click at [290, 181] on link "View Traces" at bounding box center [325, 168] width 256 height 47
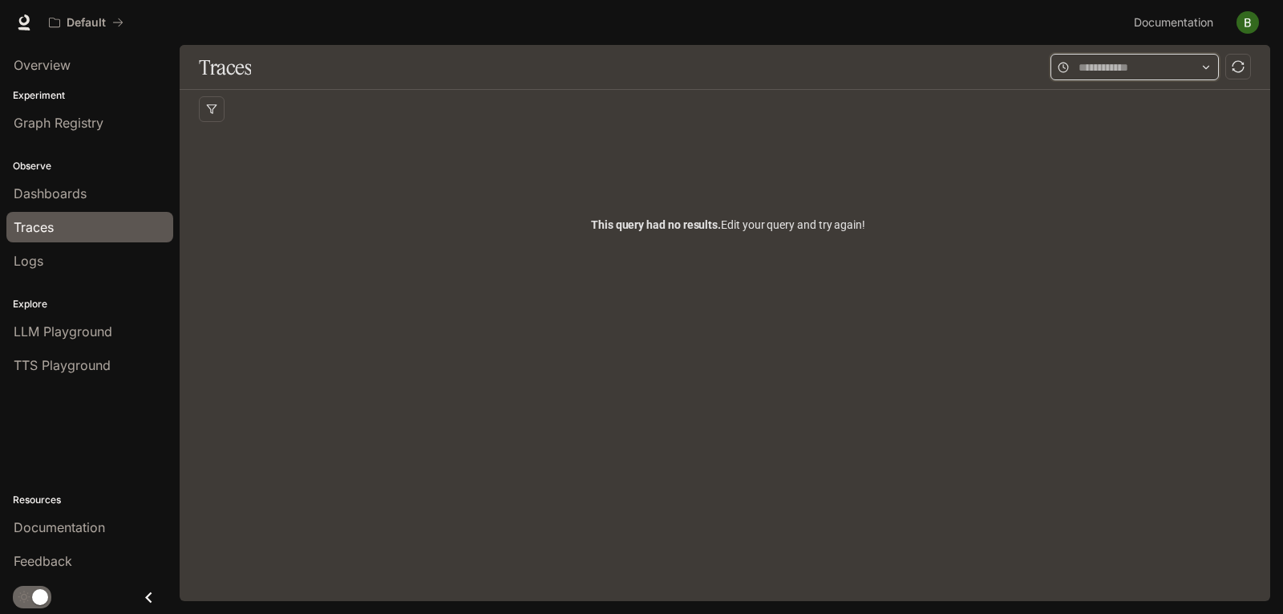
click at [1135, 69] on input "text" at bounding box center [1135, 68] width 112 height 18
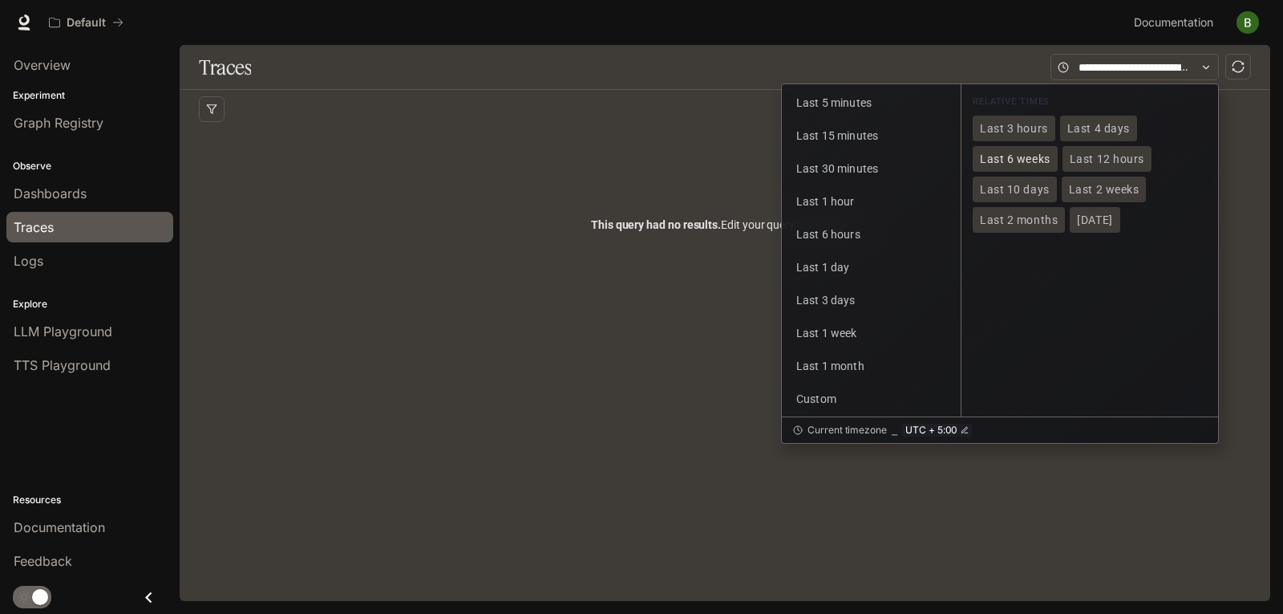
click at [1024, 155] on span "Last 6 weeks" at bounding box center [1015, 159] width 71 height 14
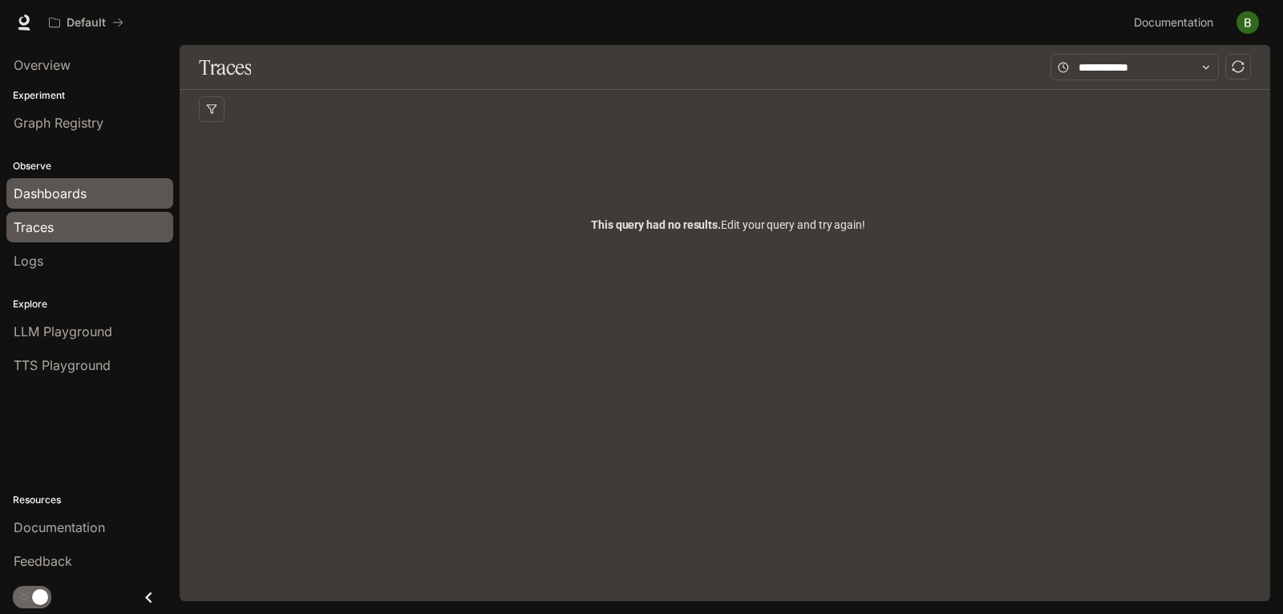
click at [49, 193] on span "Dashboards" at bounding box center [50, 193] width 73 height 19
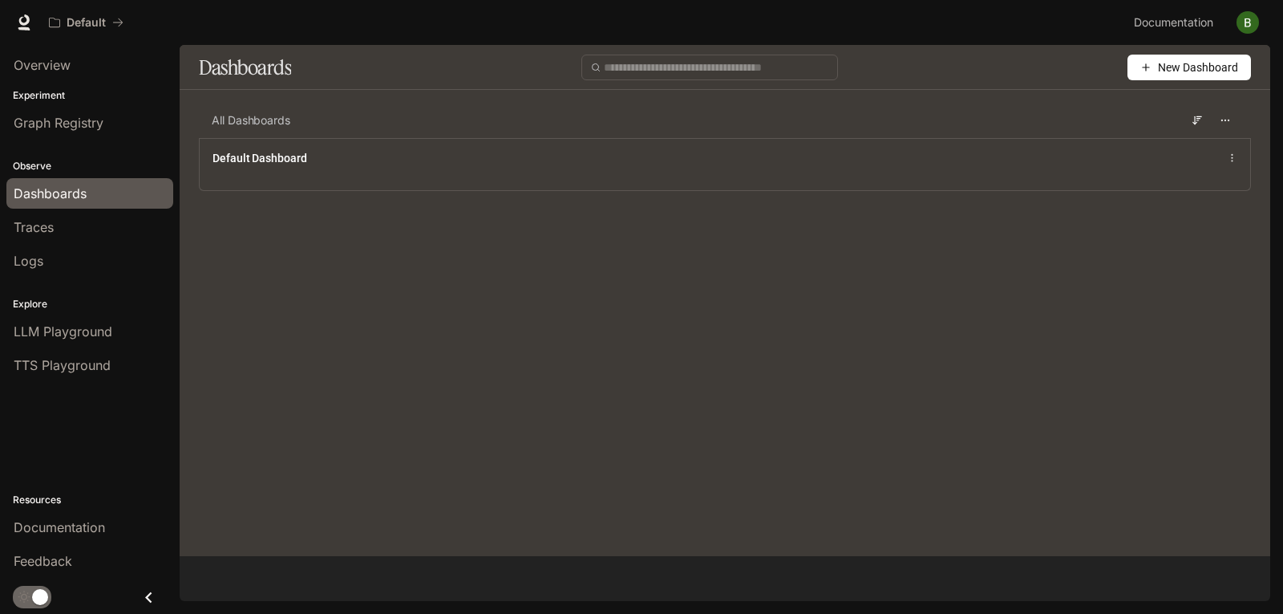
click at [538, 199] on div "All Dashboards Default Dashboard" at bounding box center [725, 159] width 1091 height 112
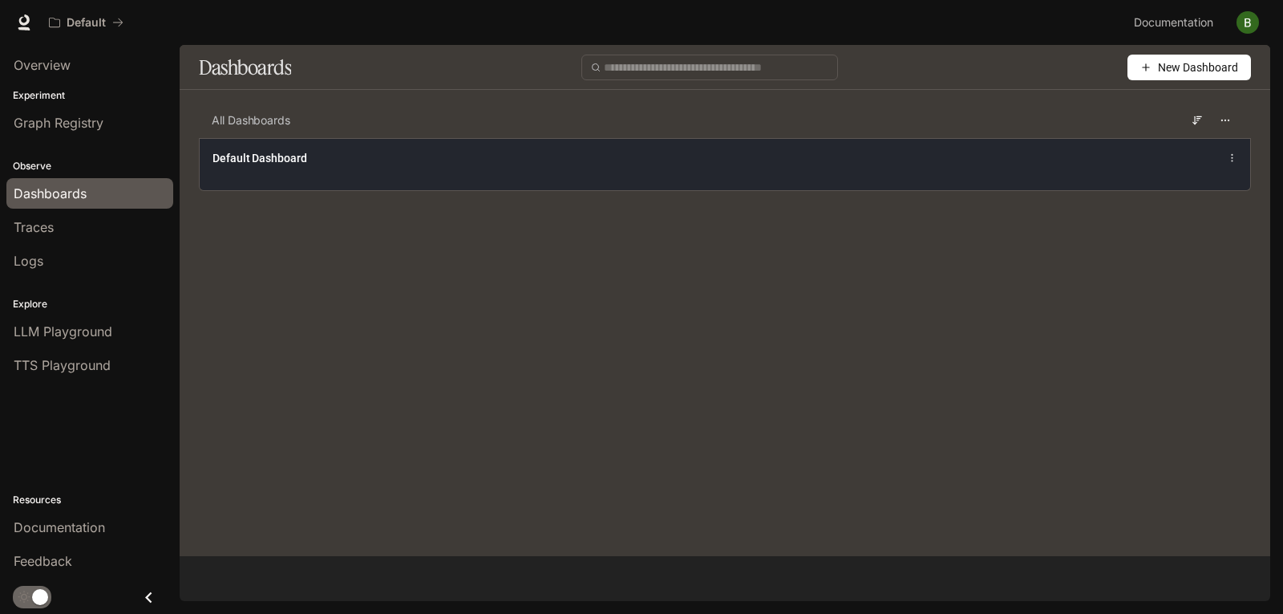
click at [541, 164] on div "Default Dashboard" at bounding box center [510, 158] width 594 height 16
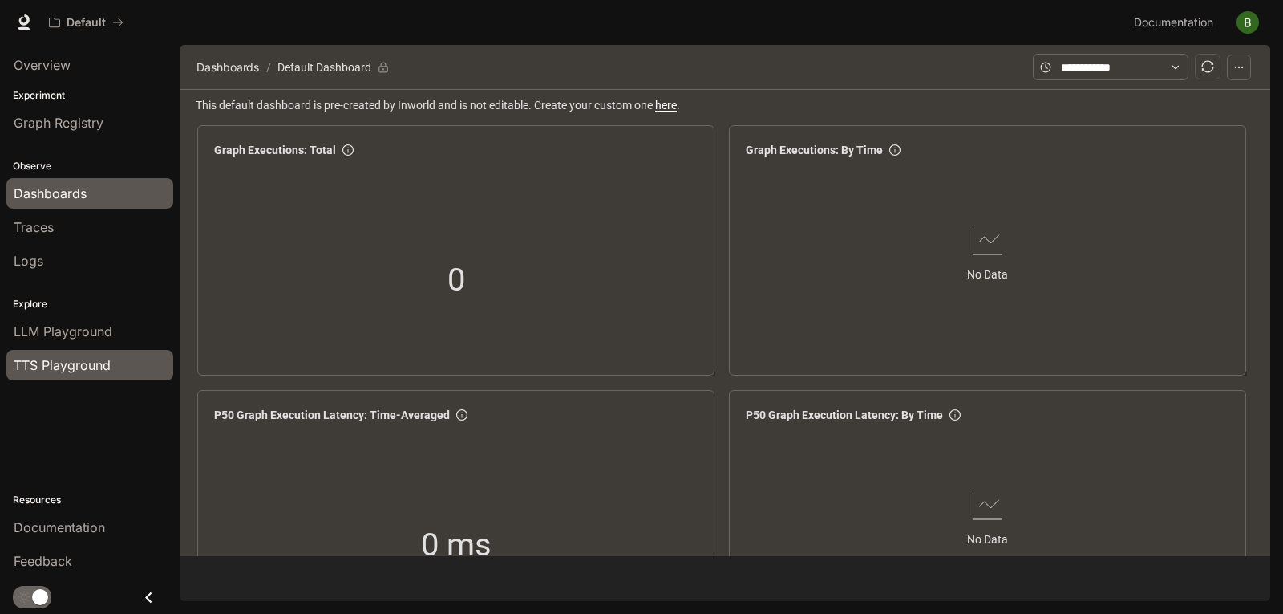
click at [90, 375] on link "TTS Playground" at bounding box center [89, 365] width 167 height 30
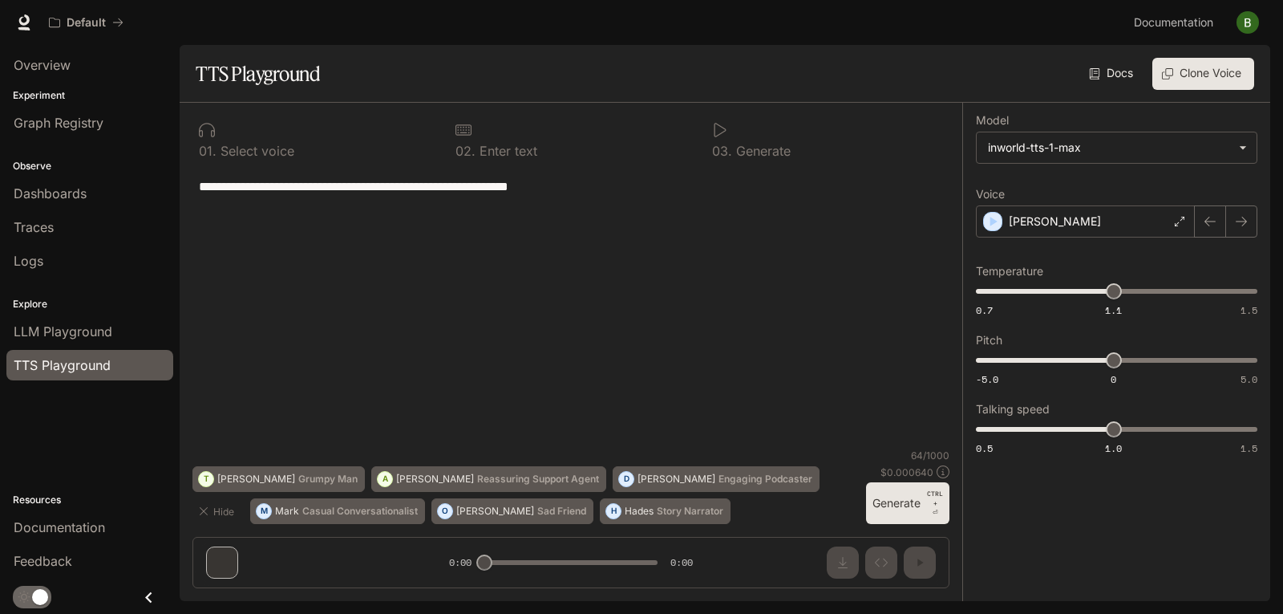
drag, startPoint x: 899, startPoint y: 510, endPoint x: 835, endPoint y: 541, distance: 71.4
click at [900, 509] on button "Generate CTRL + ⏎" at bounding box center [907, 503] width 83 height 42
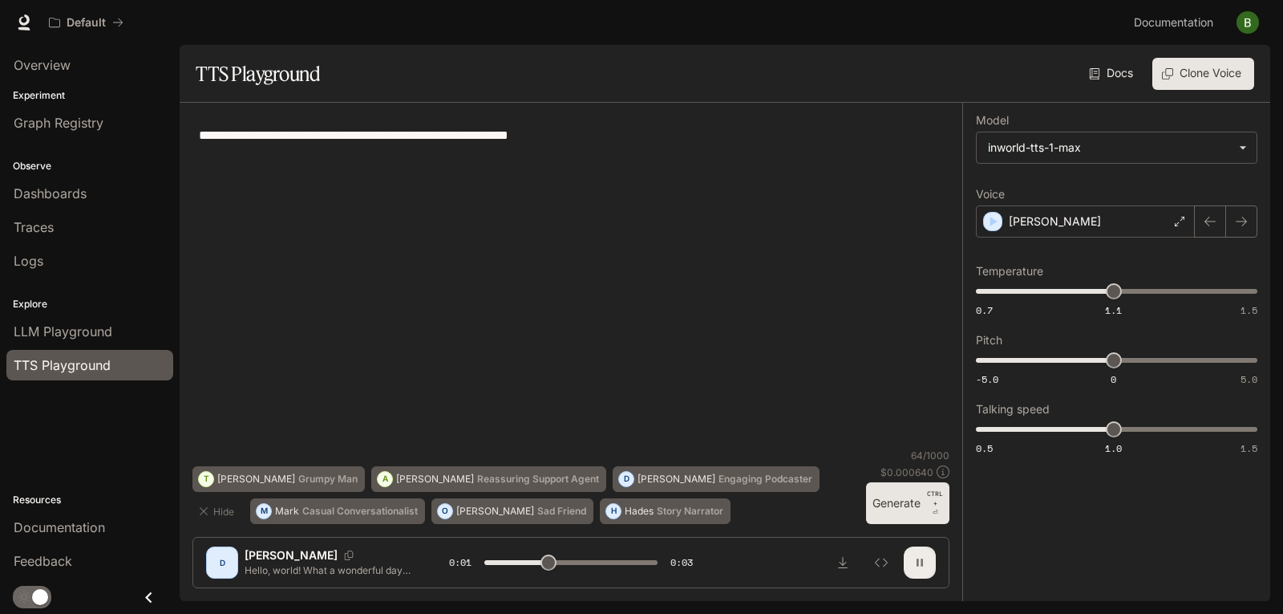
click at [922, 574] on button "button" at bounding box center [920, 562] width 32 height 32
click at [902, 568] on div at bounding box center [881, 562] width 109 height 32
click at [922, 566] on icon "button" at bounding box center [920, 562] width 13 height 13
type input "*"
click at [1128, 146] on body "**********" at bounding box center [641, 307] width 1283 height 614
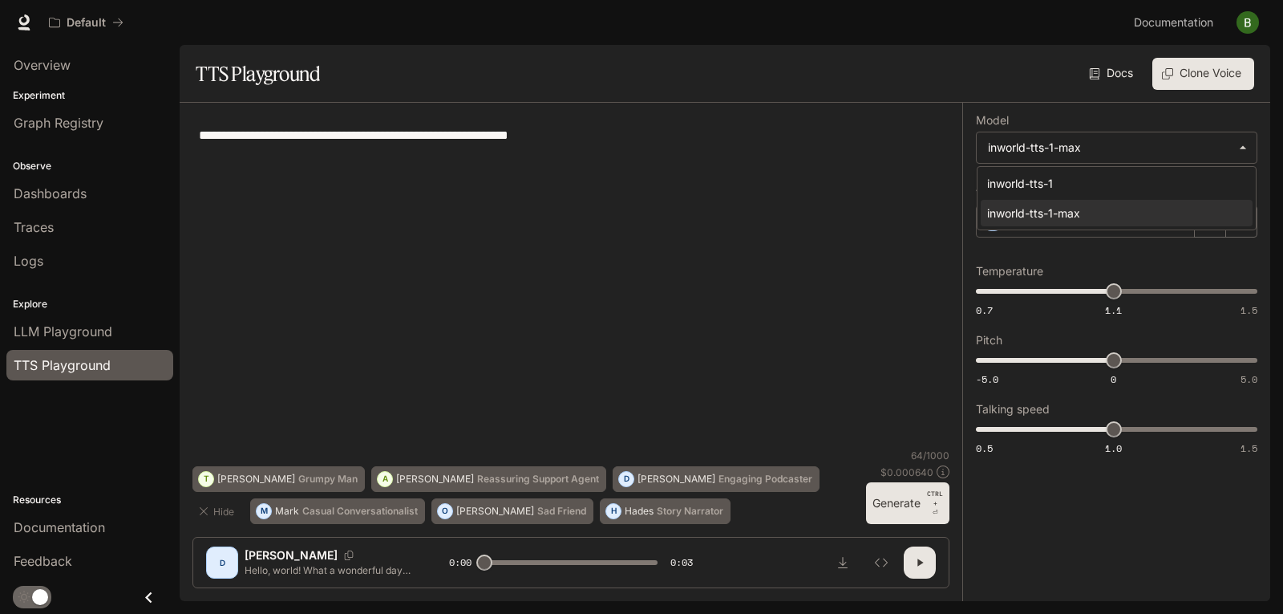
click at [1101, 569] on div at bounding box center [641, 307] width 1283 height 614
click at [1101, 161] on body "**********" at bounding box center [641, 307] width 1283 height 614
click at [1088, 185] on div "inworld-tts-1" at bounding box center [1113, 183] width 253 height 17
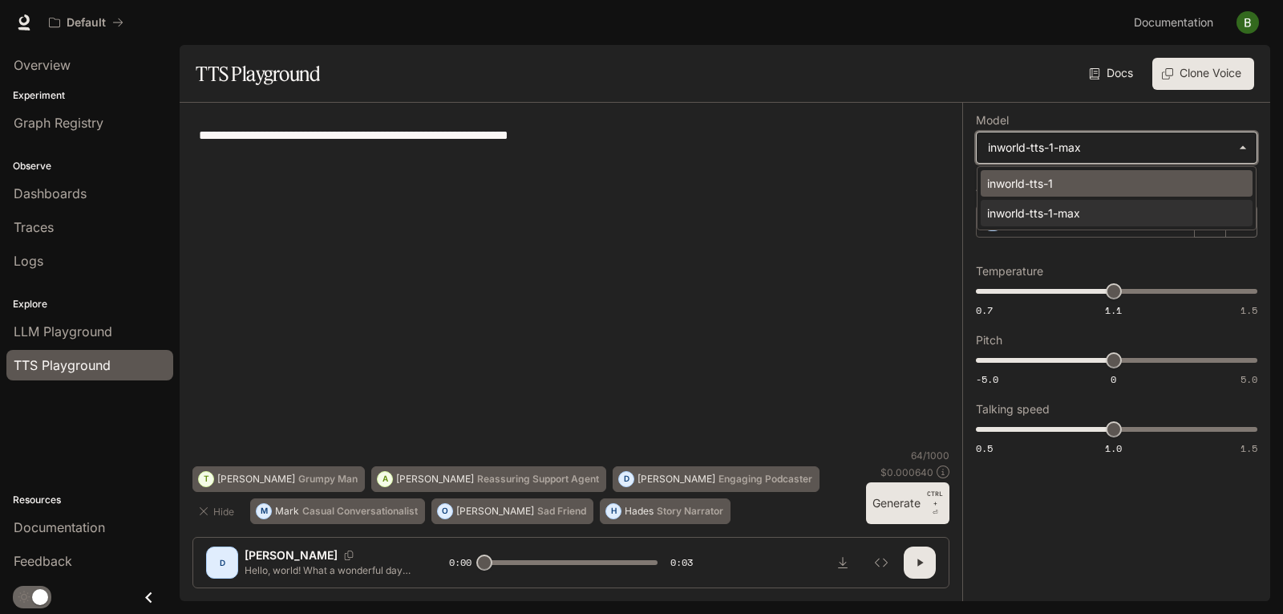
type input "**********"
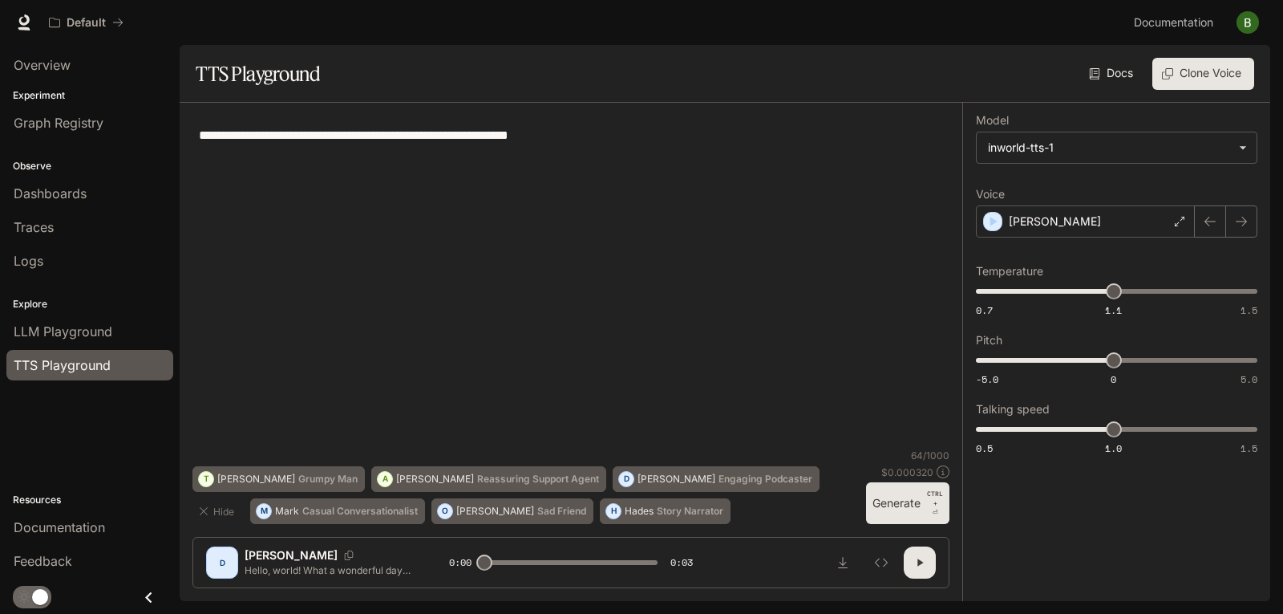
click at [1096, 71] on icon at bounding box center [1094, 73] width 11 height 11
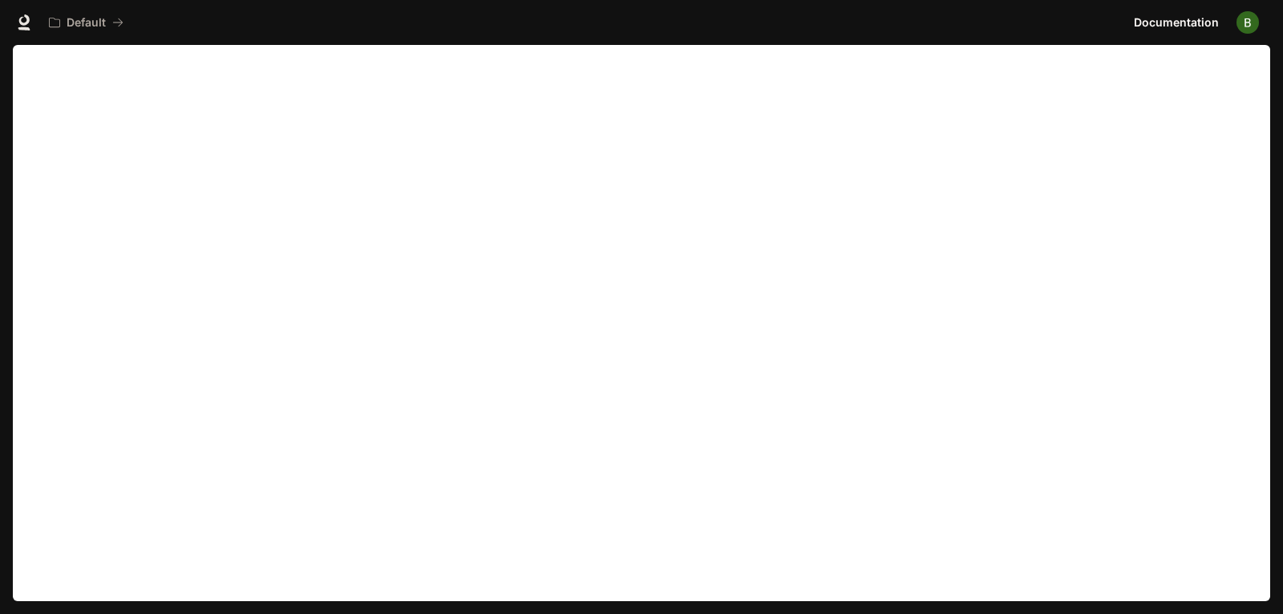
click at [1283, 334] on div "Skip to main content Portal Overview Experiment Graph Registry Observe Dashboar…" at bounding box center [641, 307] width 1283 height 614
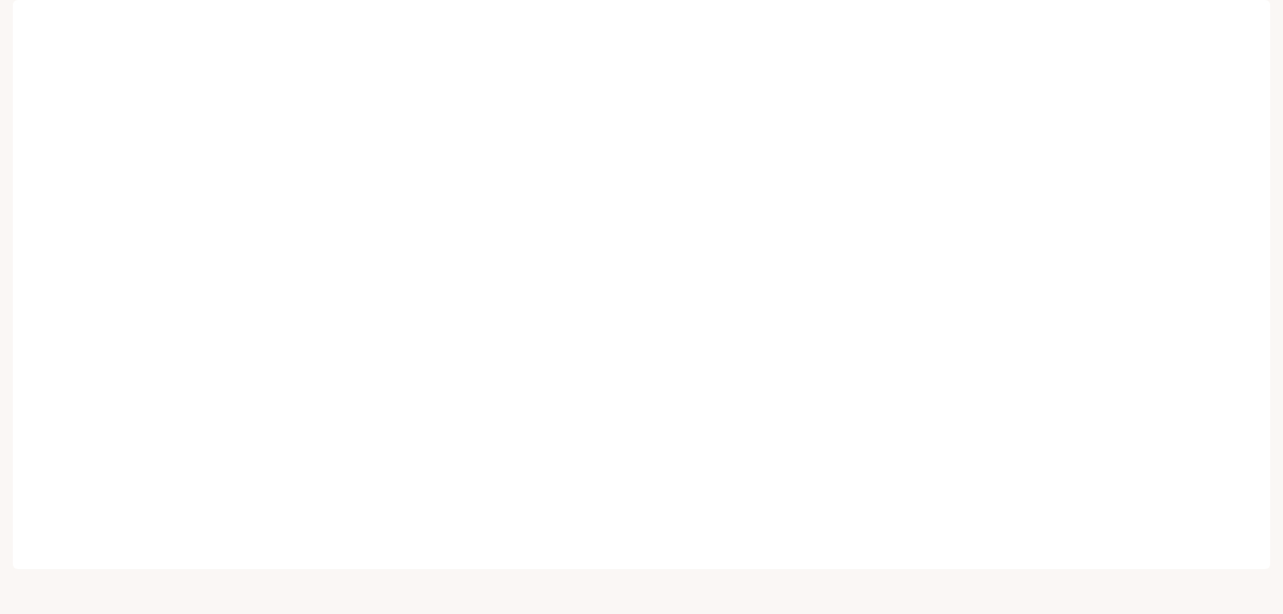
click at [797, 29] on div "Default" at bounding box center [585, 22] width 1086 height 32
click at [802, 13] on div "Default" at bounding box center [585, 22] width 1086 height 32
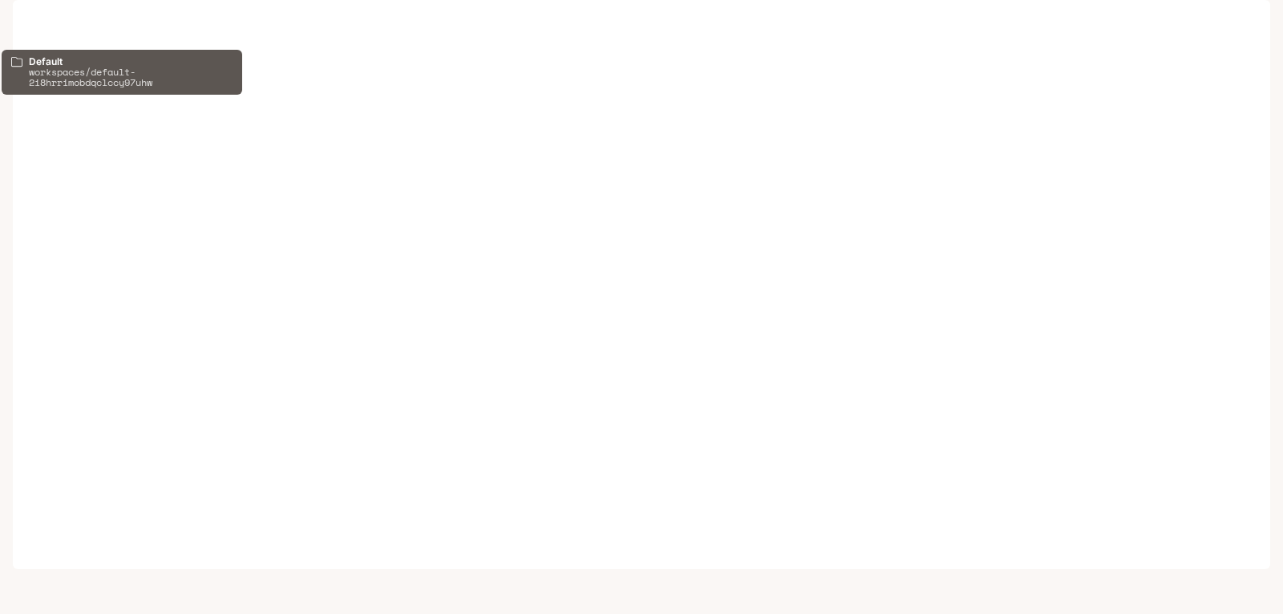
click at [119, 31] on button "Default" at bounding box center [86, 22] width 89 height 32
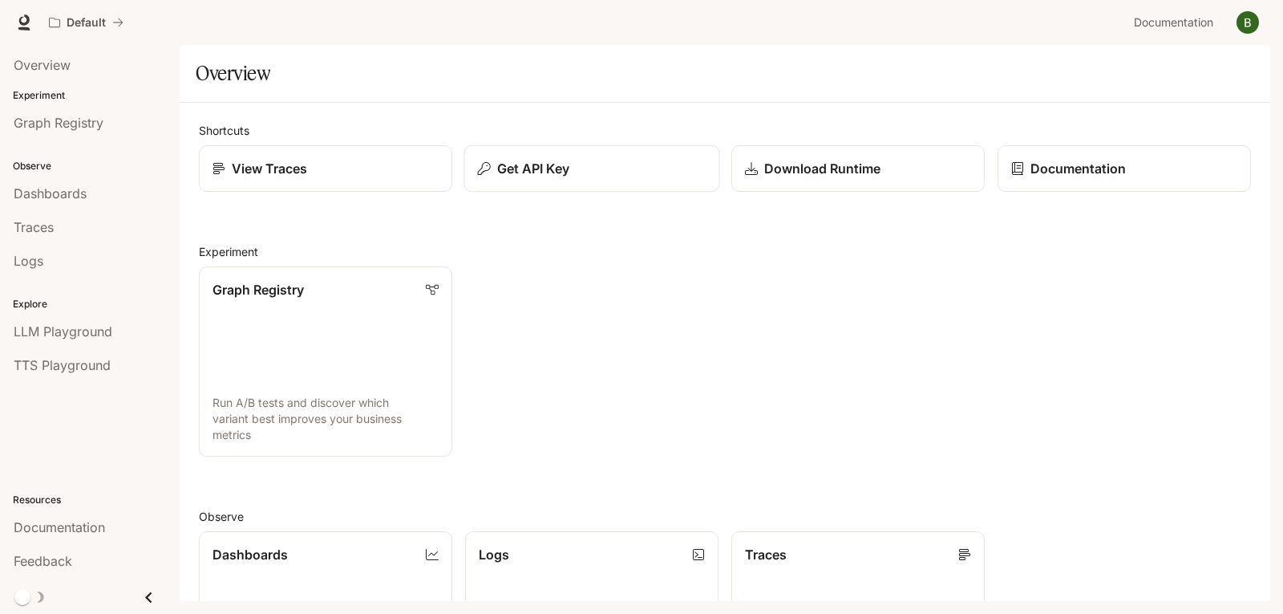
click at [563, 182] on button "Get API Key" at bounding box center [592, 168] width 256 height 47
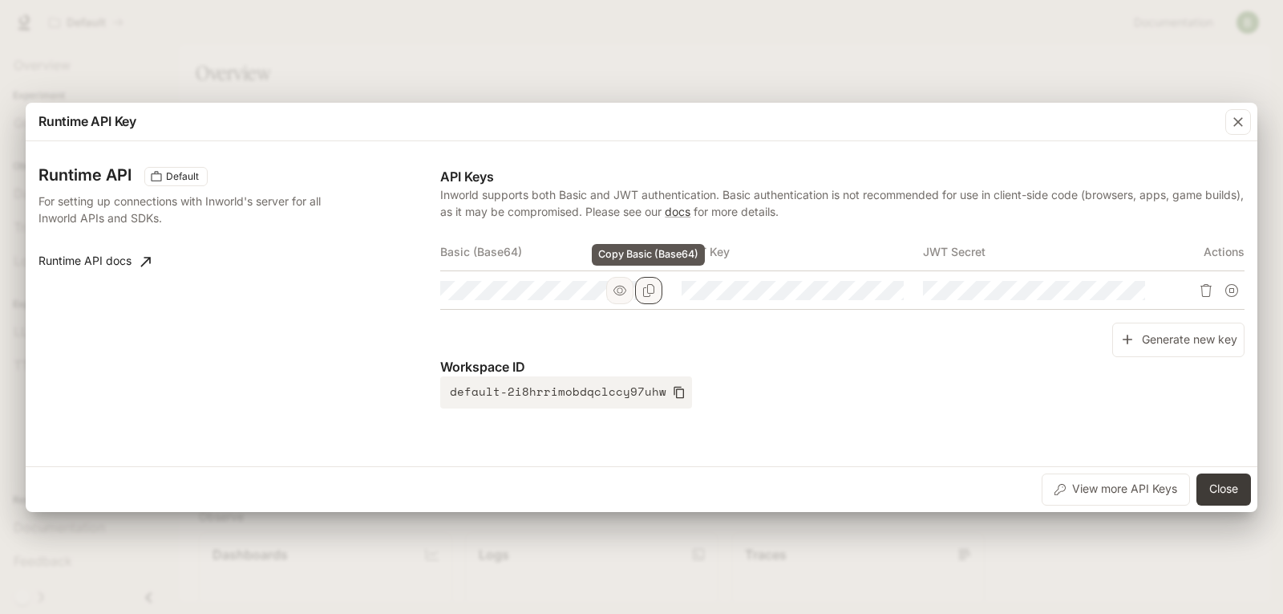
click at [655, 291] on icon "Copy Basic (Base64)" at bounding box center [649, 290] width 13 height 13
click at [1121, 60] on div "Runtime API Key Runtime API Default For setting up connections with Inworld's s…" at bounding box center [641, 307] width 1283 height 614
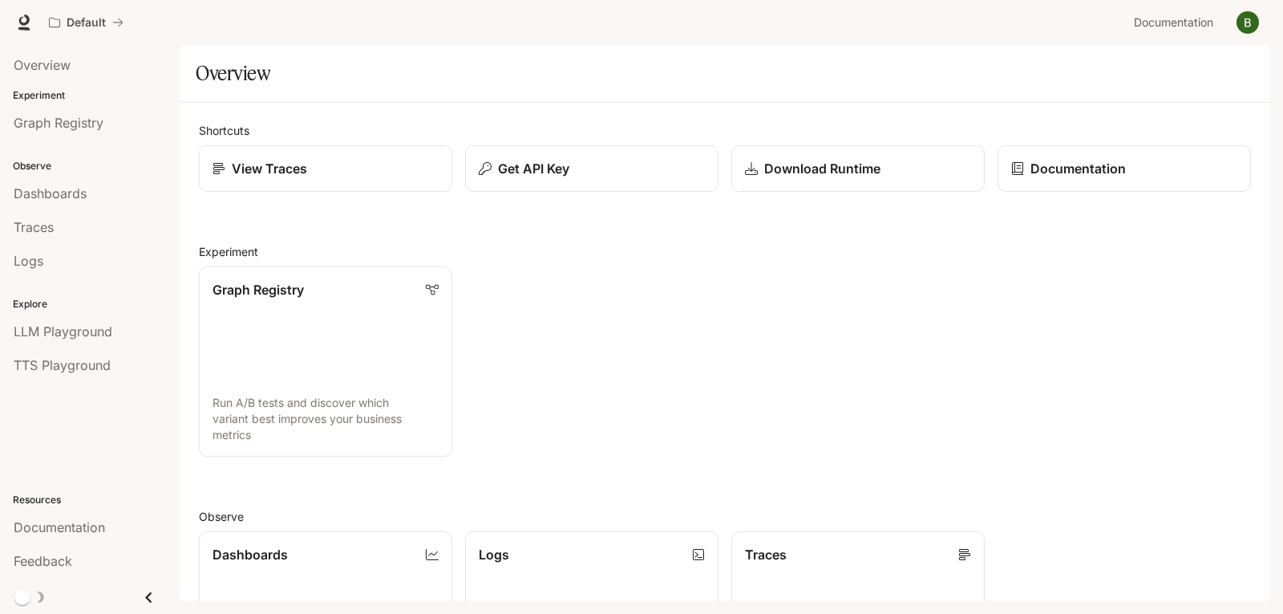
click at [1254, 23] on img "button" at bounding box center [1248, 22] width 22 height 22
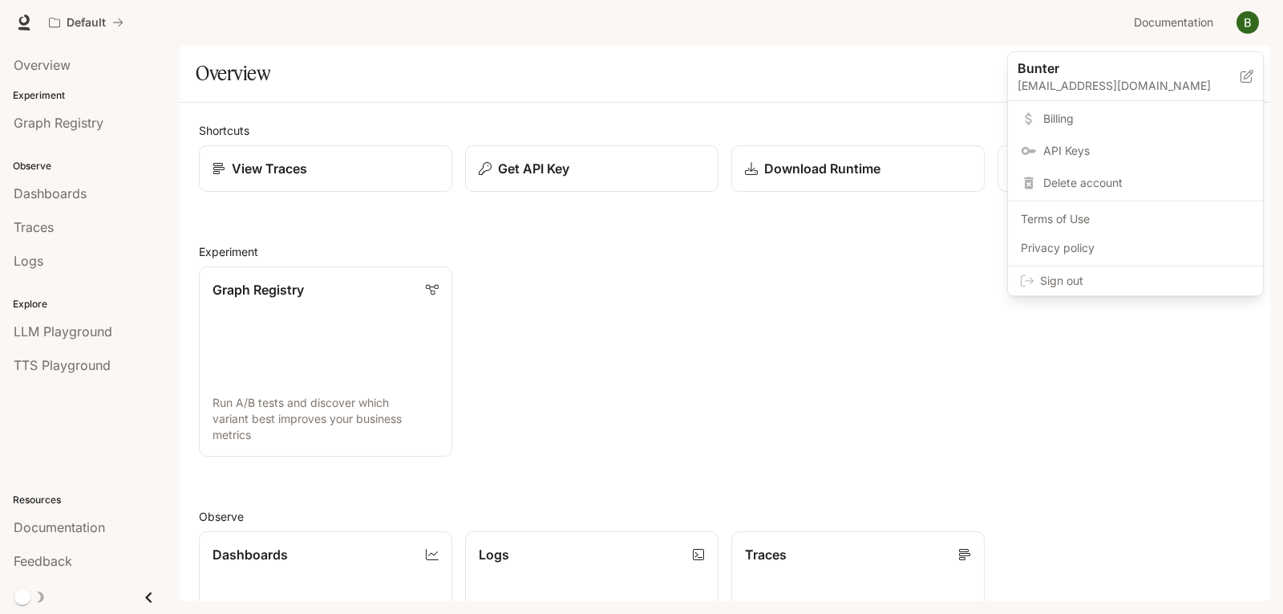
click at [1081, 155] on span "API Keys" at bounding box center [1147, 151] width 207 height 16
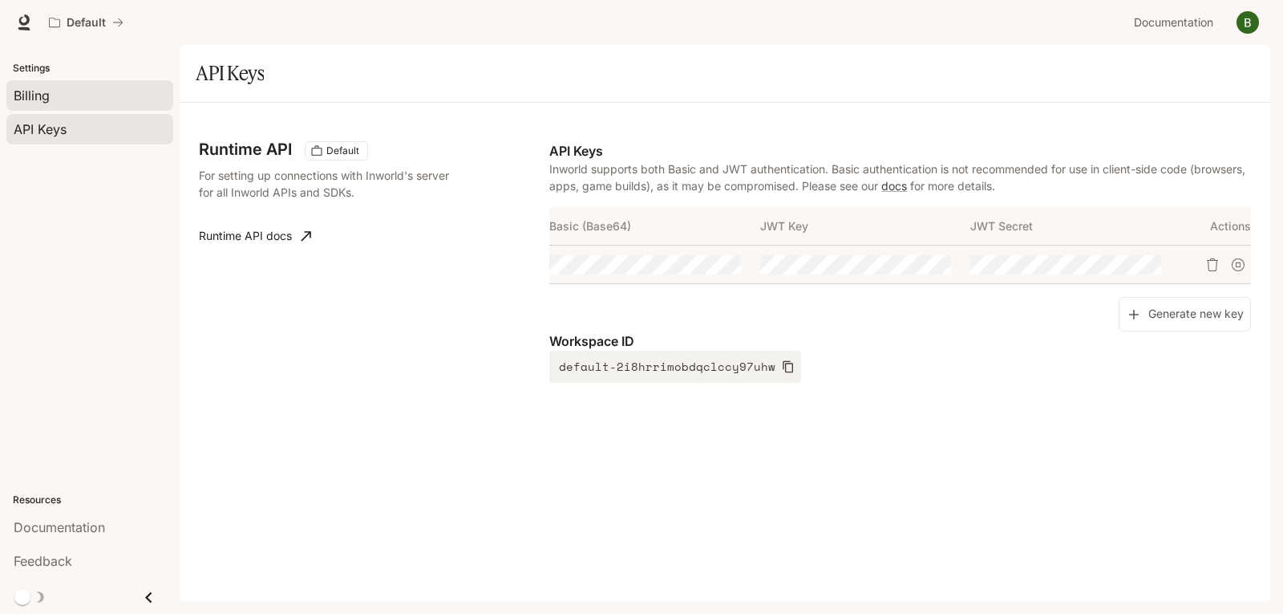
click at [47, 95] on span "Billing" at bounding box center [32, 95] width 36 height 19
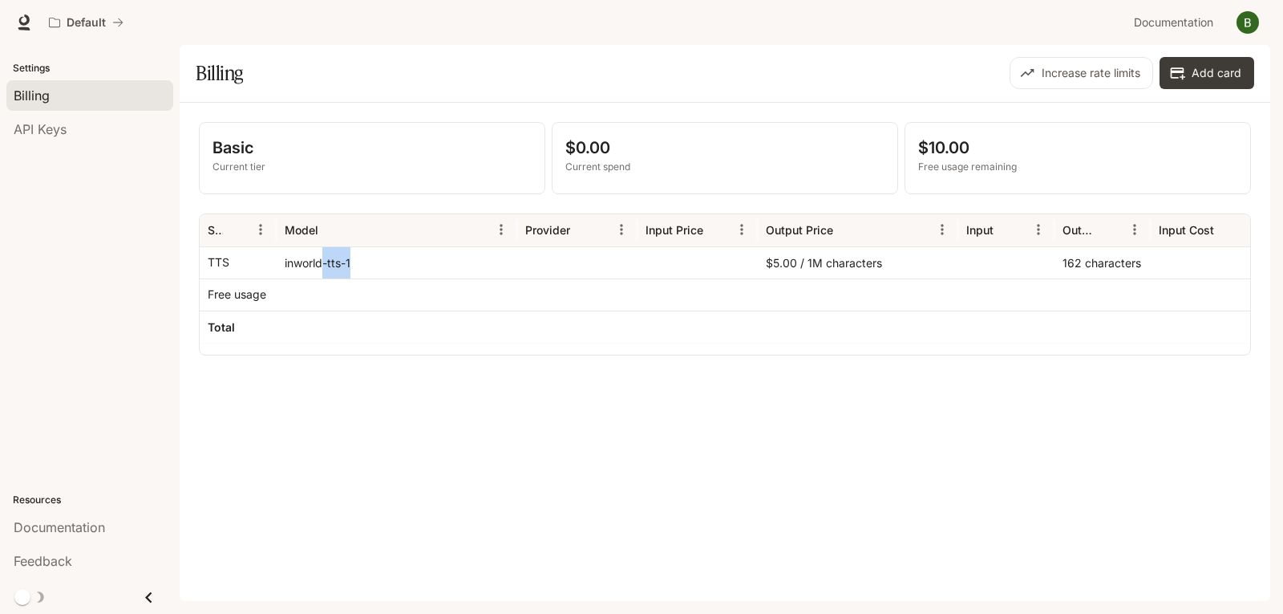
drag, startPoint x: 324, startPoint y: 266, endPoint x: 567, endPoint y: 268, distance: 243.1
click at [567, 268] on div "TTS inworld-tts-1 $5.00 / 1M characters 162 characters $0.00" at bounding box center [856, 262] width 1312 height 32
click at [579, 396] on div "Basic Current tier $0.00 Current spend $10.00 Free usage remaining Service Mode…" at bounding box center [725, 352] width 1091 height 498
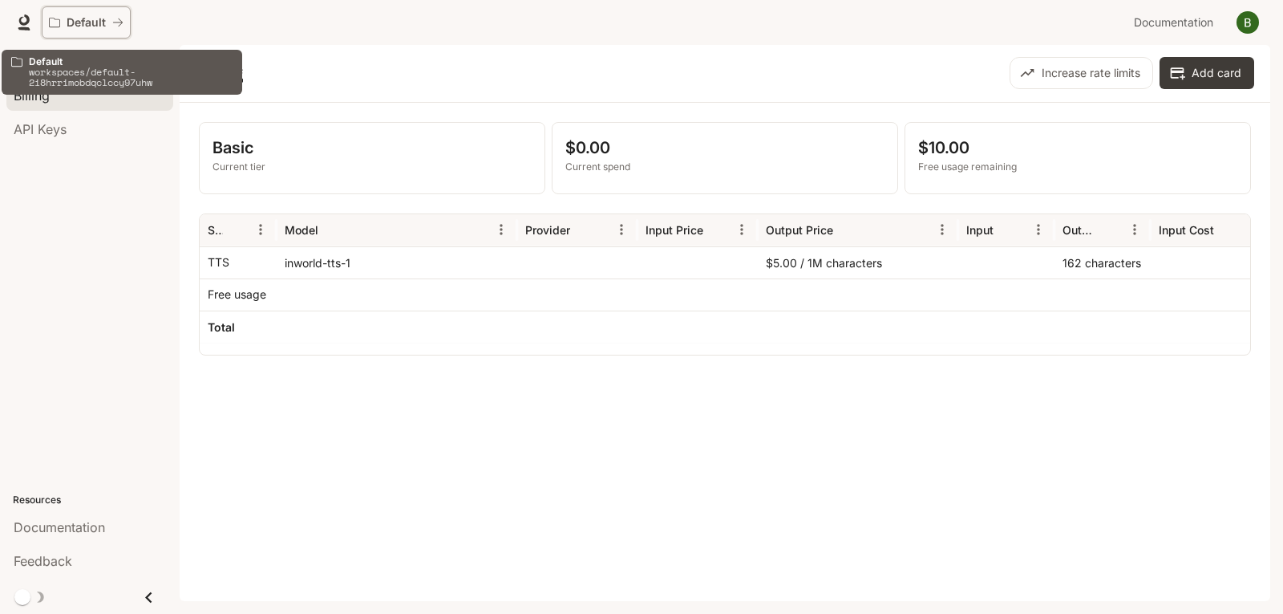
drag, startPoint x: 71, startPoint y: 18, endPoint x: 76, endPoint y: 35, distance: 17.5
click at [71, 18] on p "Default" at bounding box center [86, 23] width 39 height 14
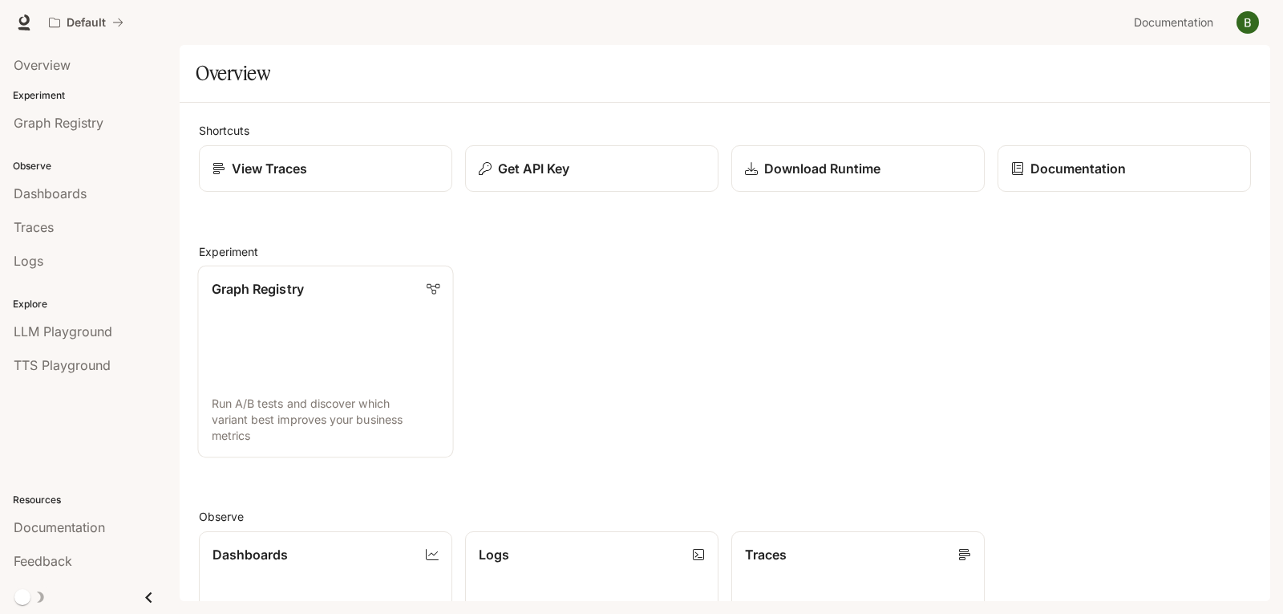
scroll to position [80, 0]
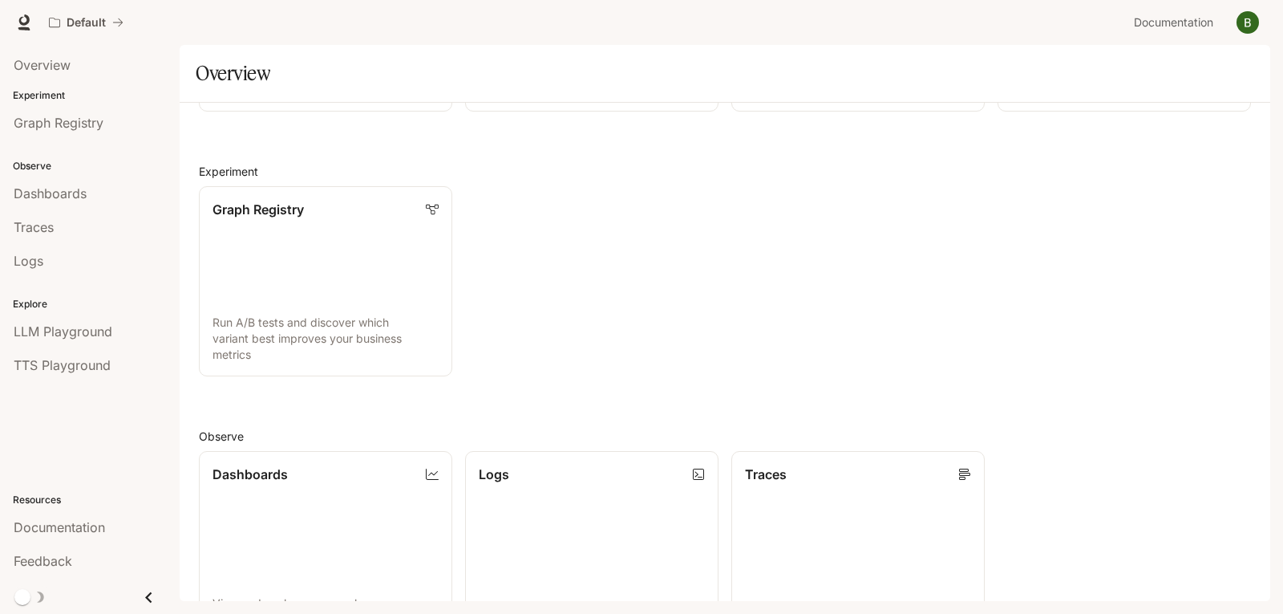
drag, startPoint x: 1283, startPoint y: 305, endPoint x: 1275, endPoint y: 328, distance: 24.4
click at [1275, 328] on div "Skip to main content Default Documentation Documentation Portal Overview Experi…" at bounding box center [641, 307] width 1283 height 614
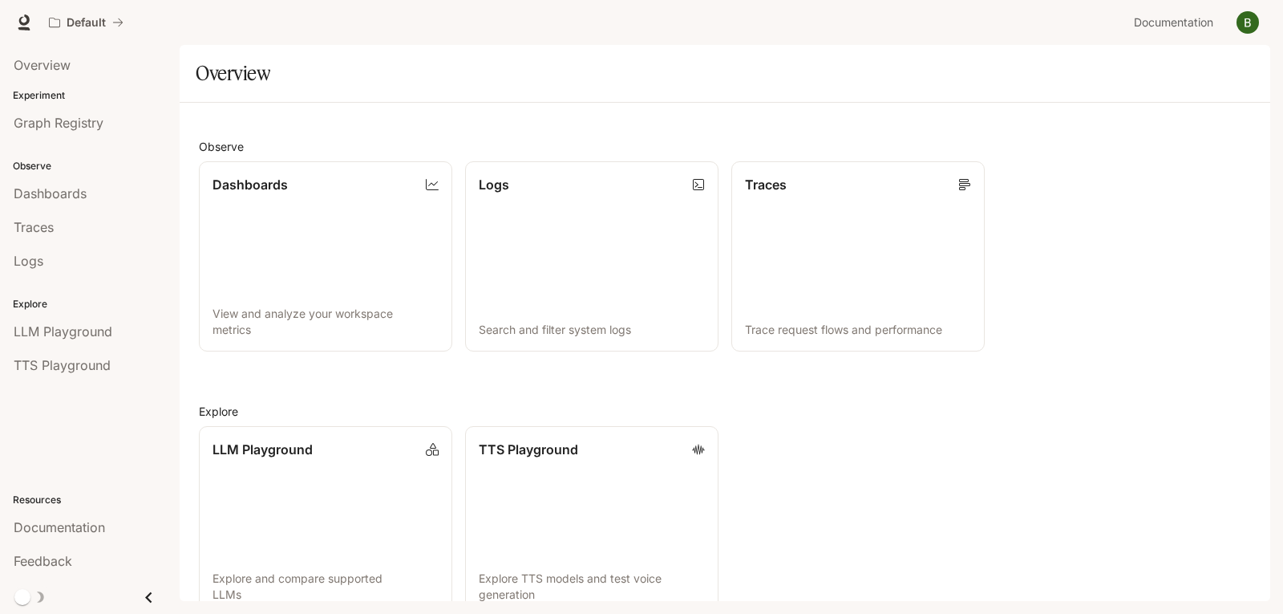
scroll to position [373, 0]
click at [593, 253] on link "Logs Search and filter system logs" at bounding box center [592, 253] width 256 height 192
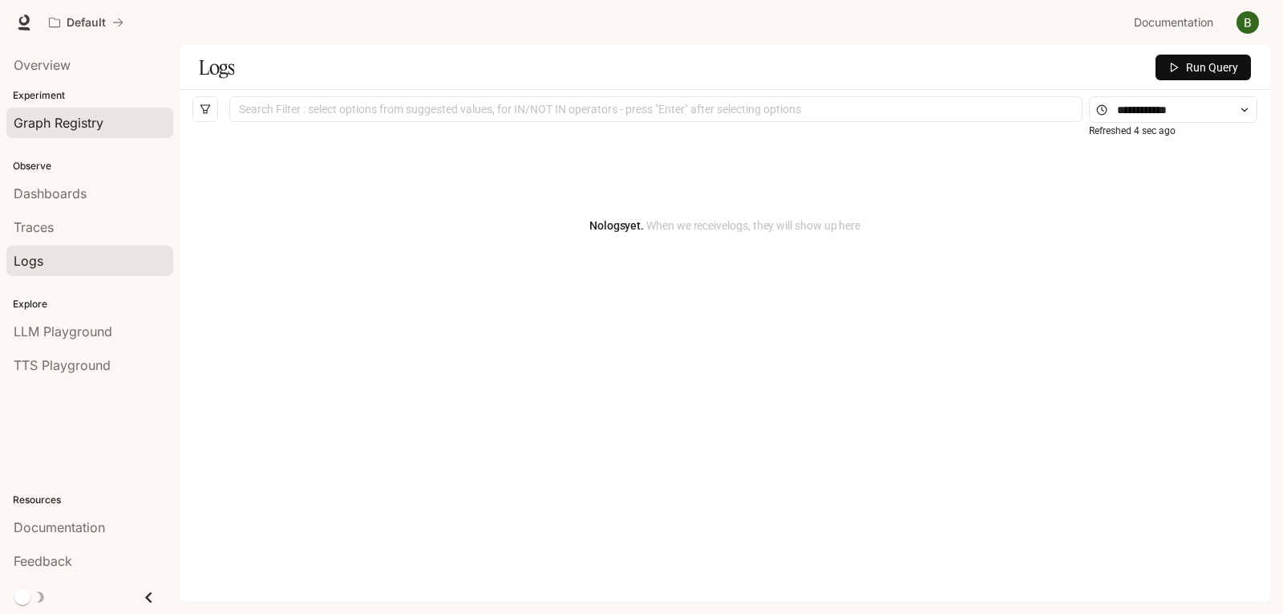
click at [83, 130] on span "Graph Registry" at bounding box center [59, 122] width 90 height 19
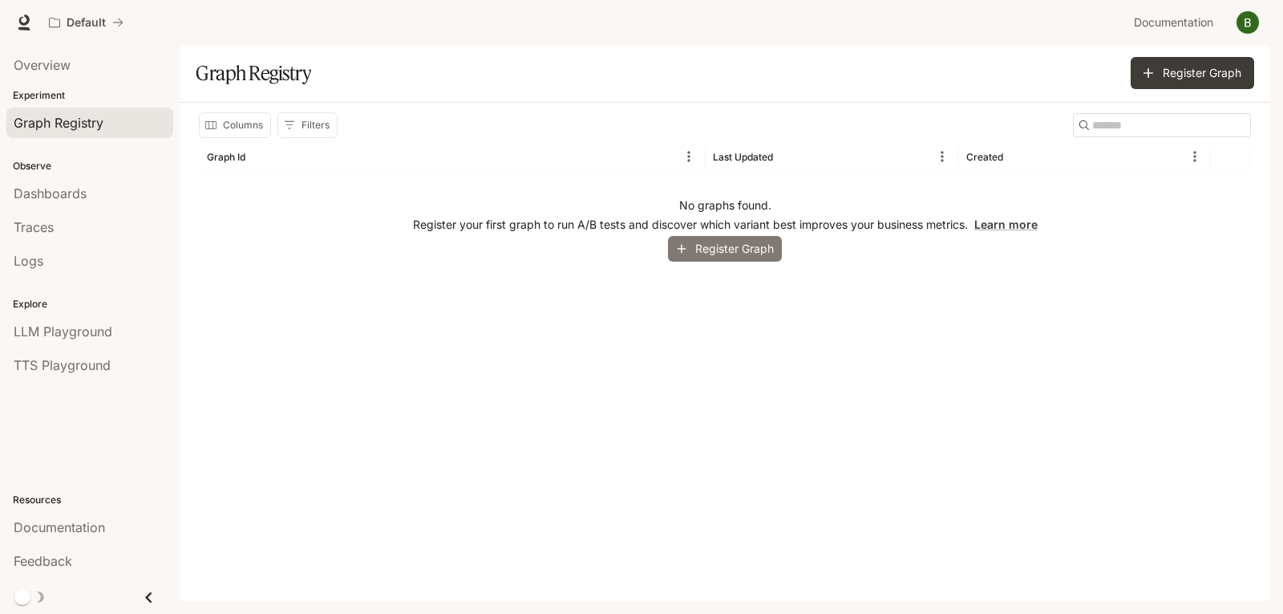
click at [755, 252] on button "Register Graph" at bounding box center [725, 249] width 114 height 26
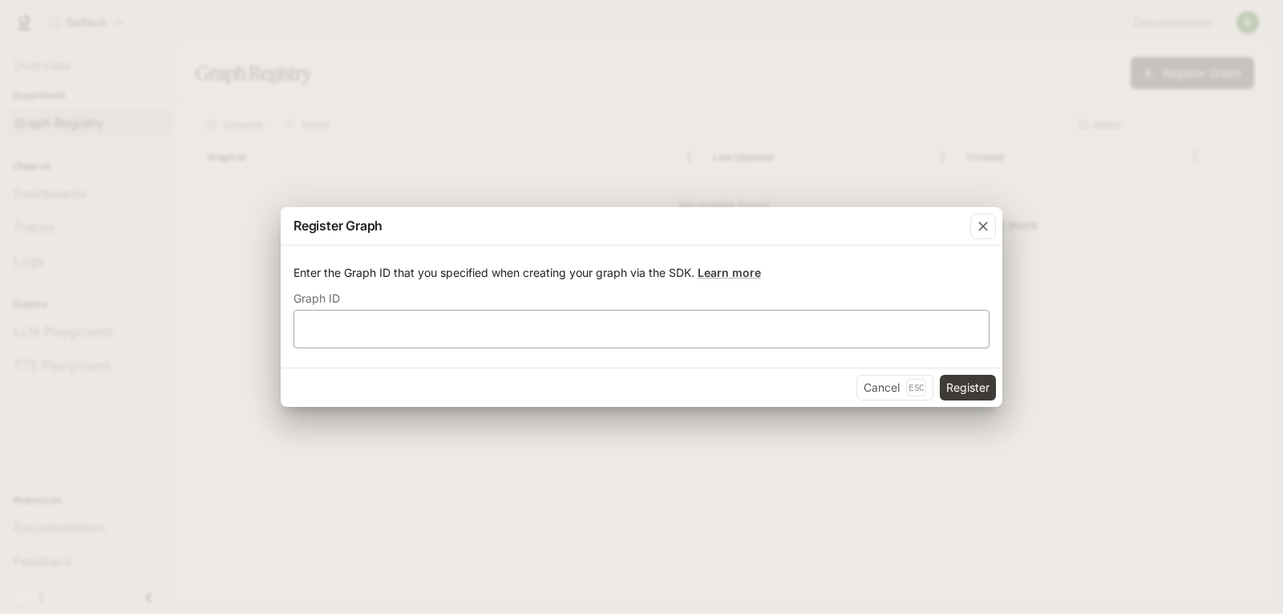
click at [462, 338] on div "​" at bounding box center [642, 329] width 696 height 39
click at [882, 386] on button "Cancel Esc" at bounding box center [895, 388] width 77 height 26
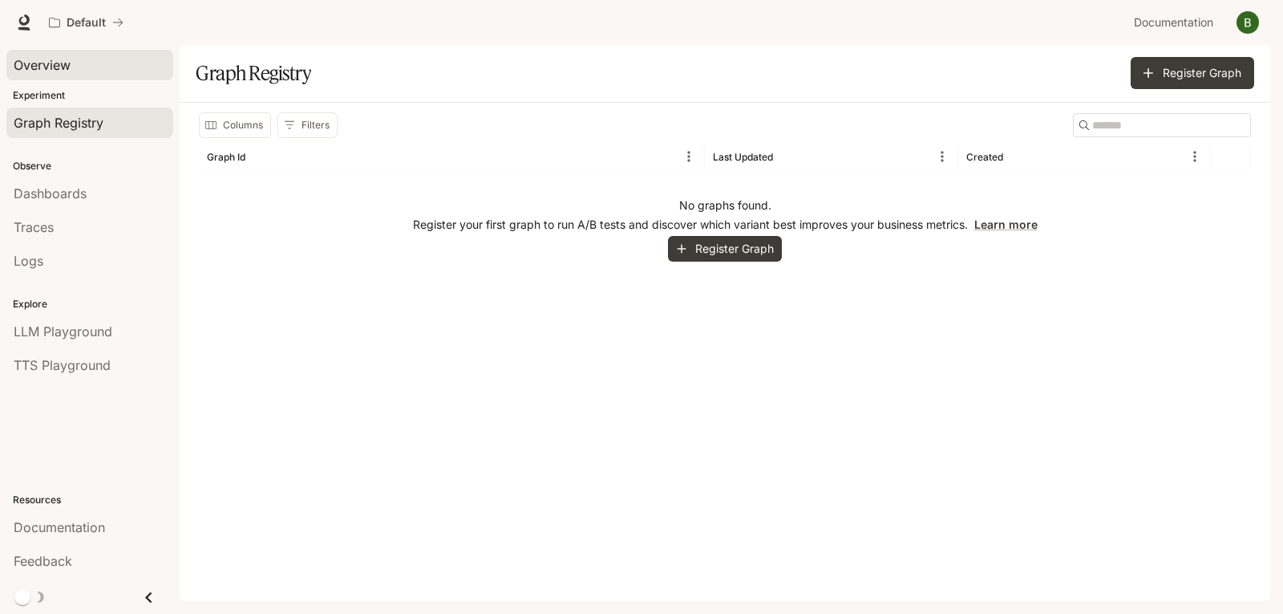
click at [51, 64] on span "Overview" at bounding box center [42, 64] width 57 height 19
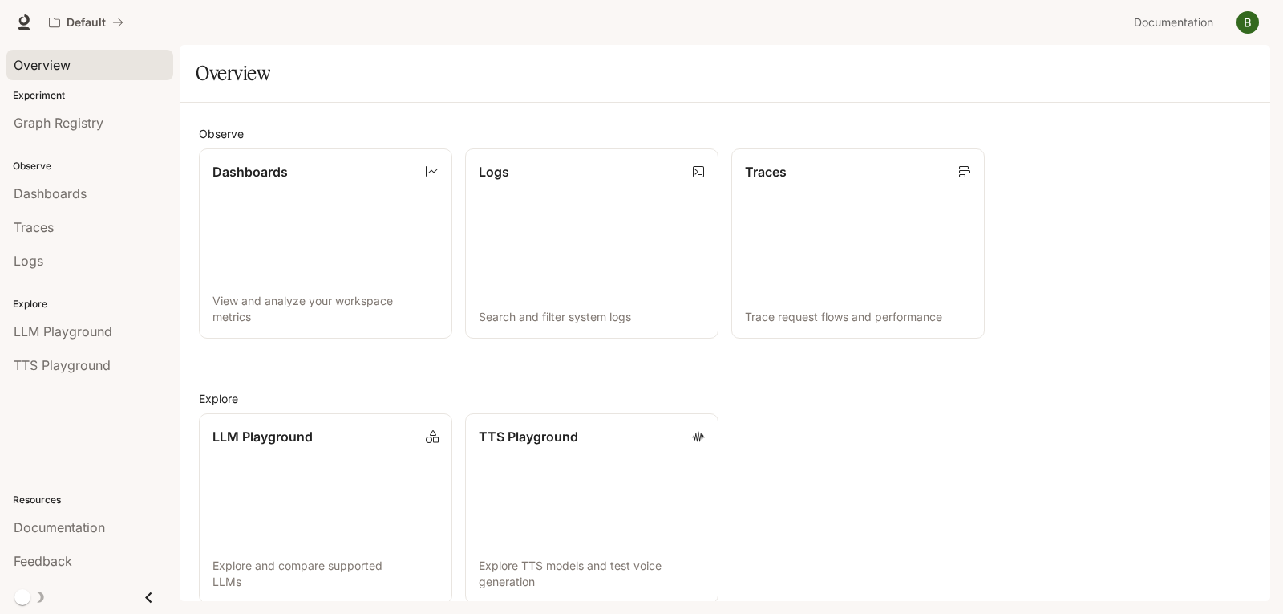
scroll to position [399, 0]
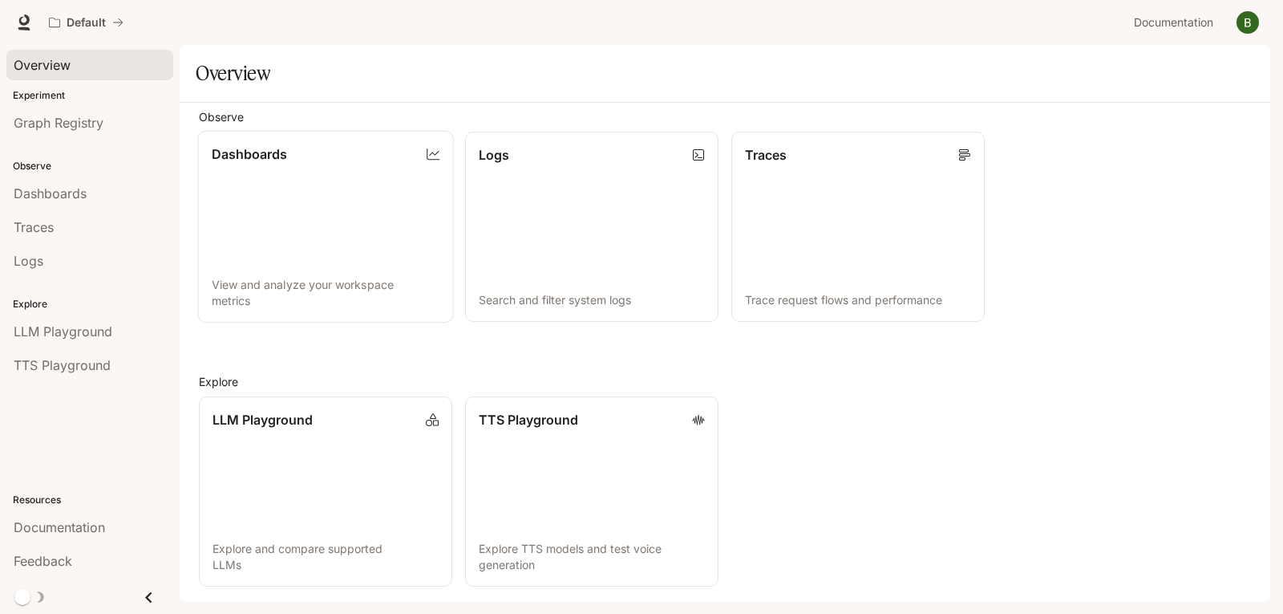
click at [436, 247] on link "Dashboards View and analyze your workspace metrics" at bounding box center [325, 227] width 256 height 192
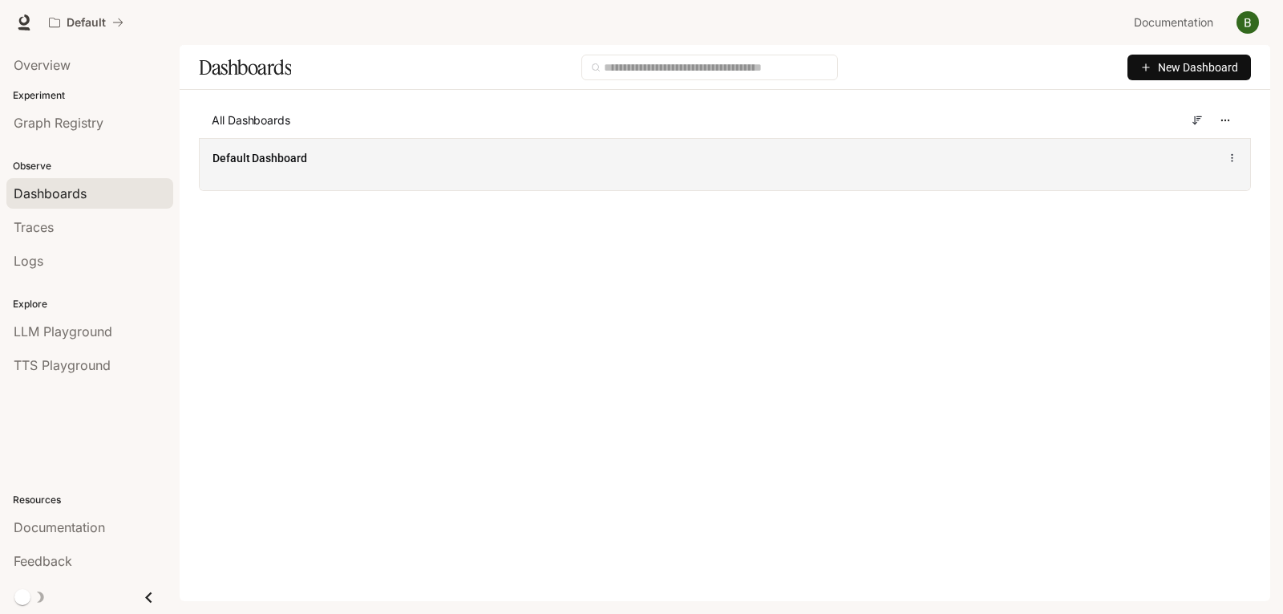
click at [914, 163] on div "Default Dashboard" at bounding box center [725, 157] width 1025 height 19
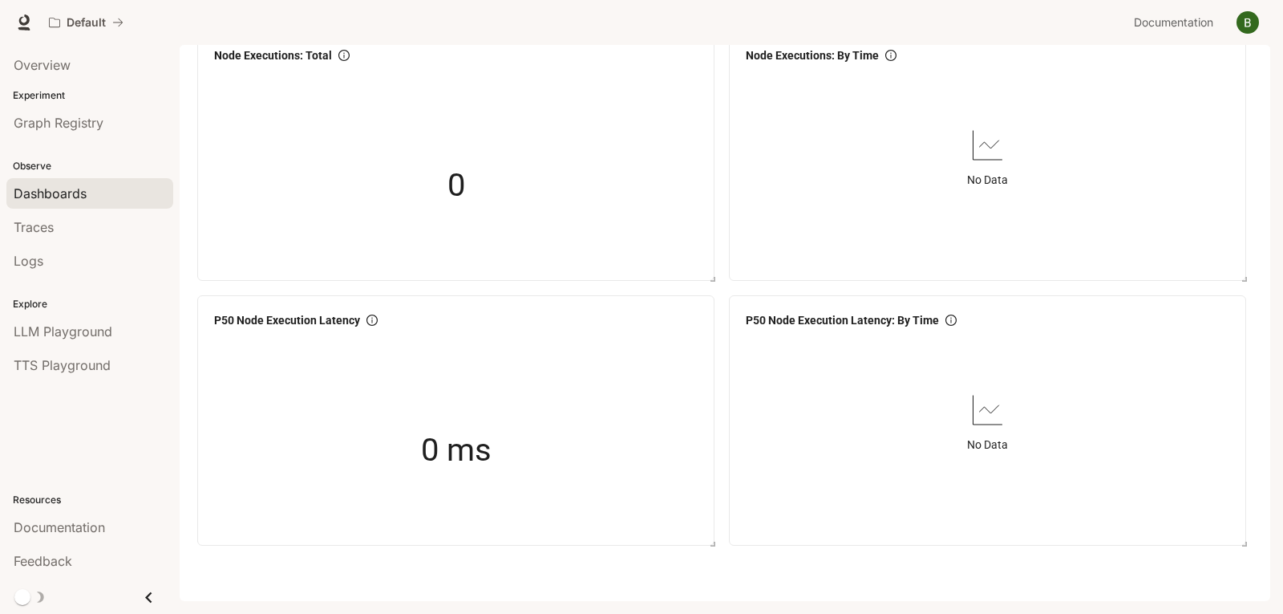
scroll to position [716, 0]
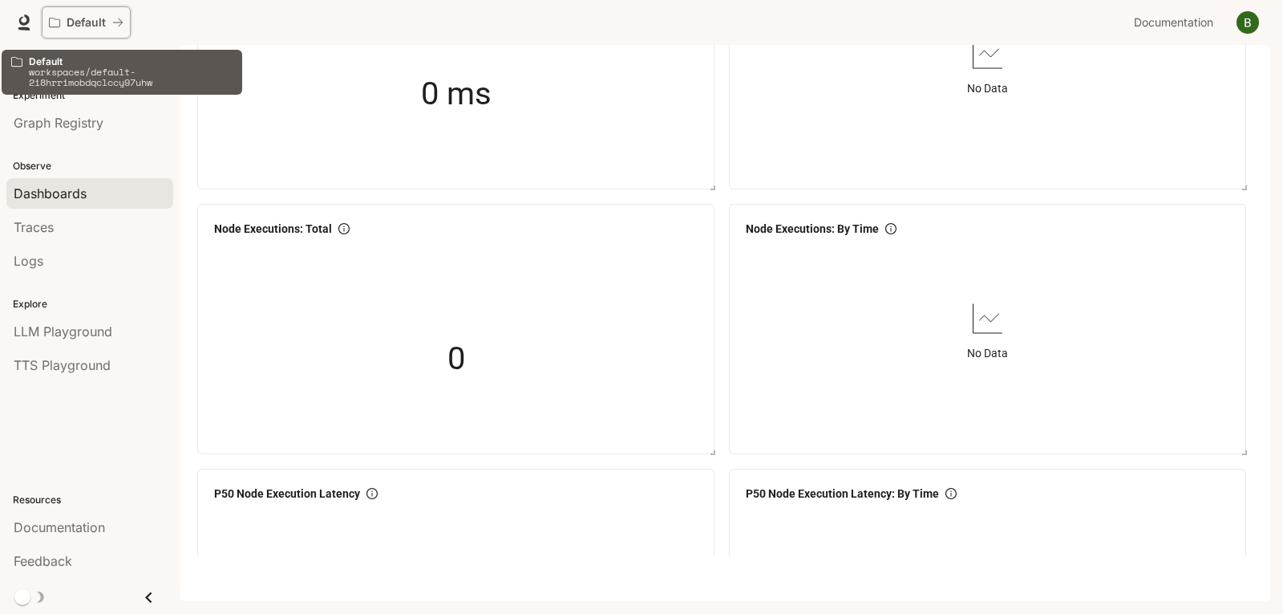
click at [68, 35] on button "Default" at bounding box center [86, 22] width 89 height 32
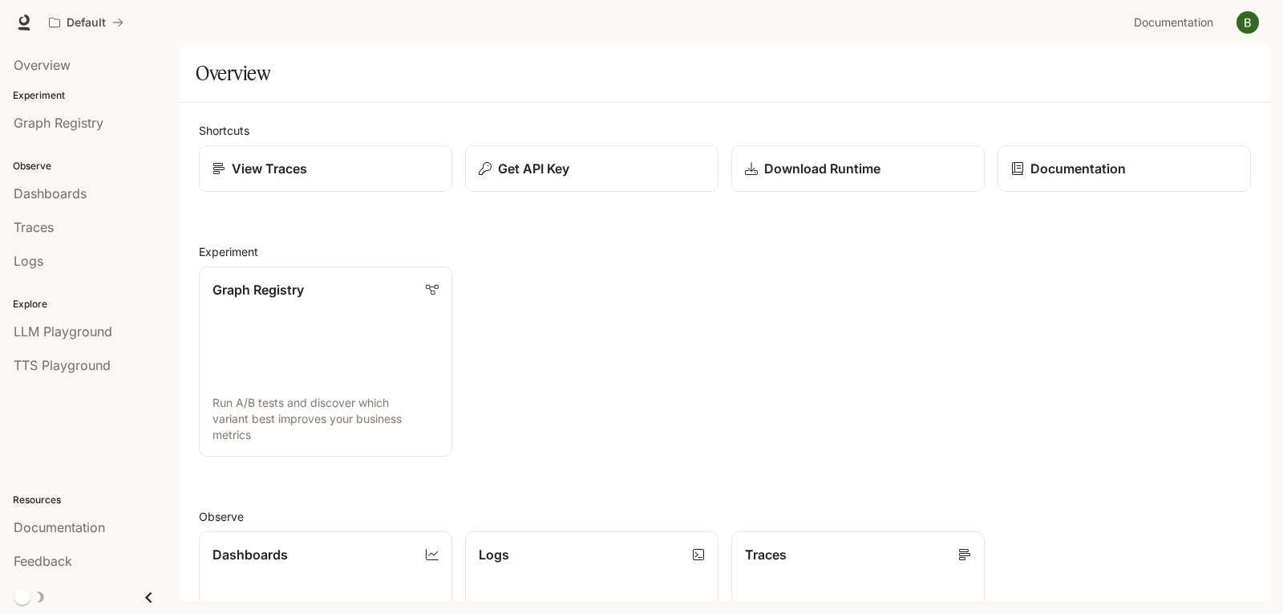
click at [1247, 27] on img "button" at bounding box center [1248, 22] width 22 height 22
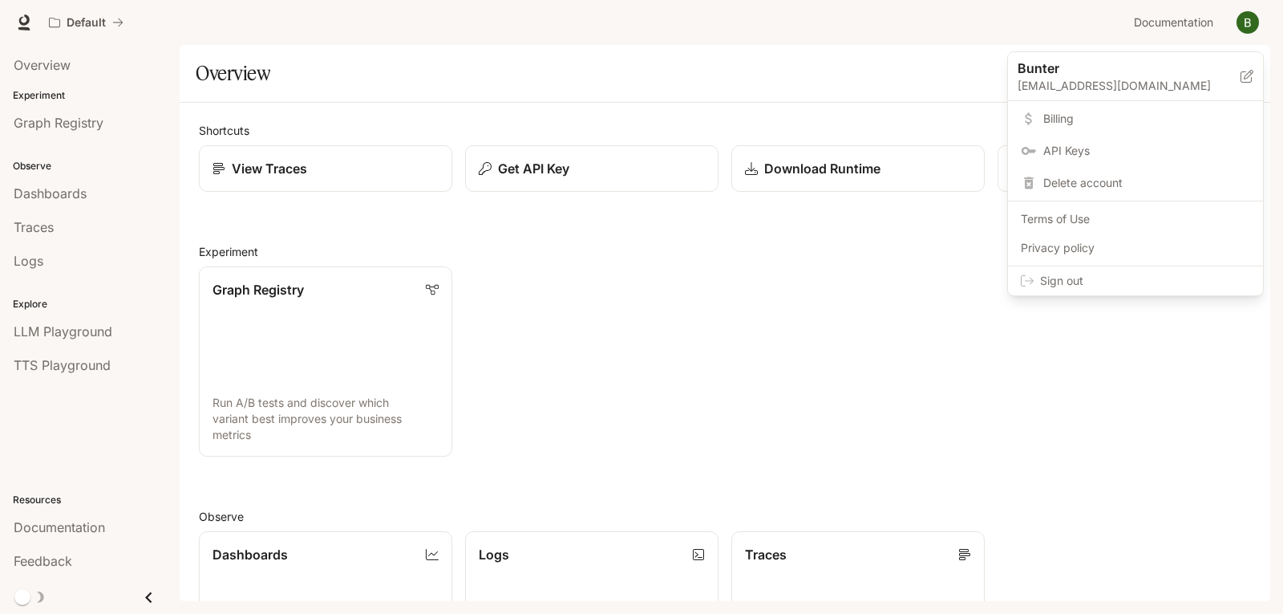
click at [1081, 155] on span "API Keys" at bounding box center [1147, 151] width 207 height 16
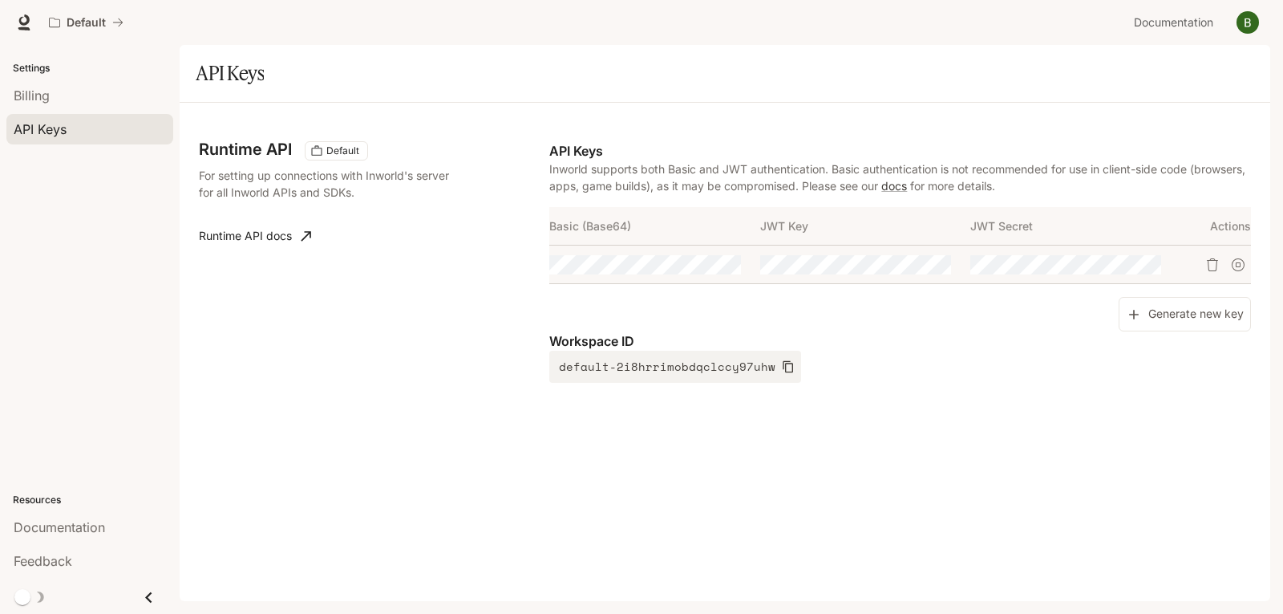
click at [1246, 34] on button "button" at bounding box center [1248, 22] width 32 height 32
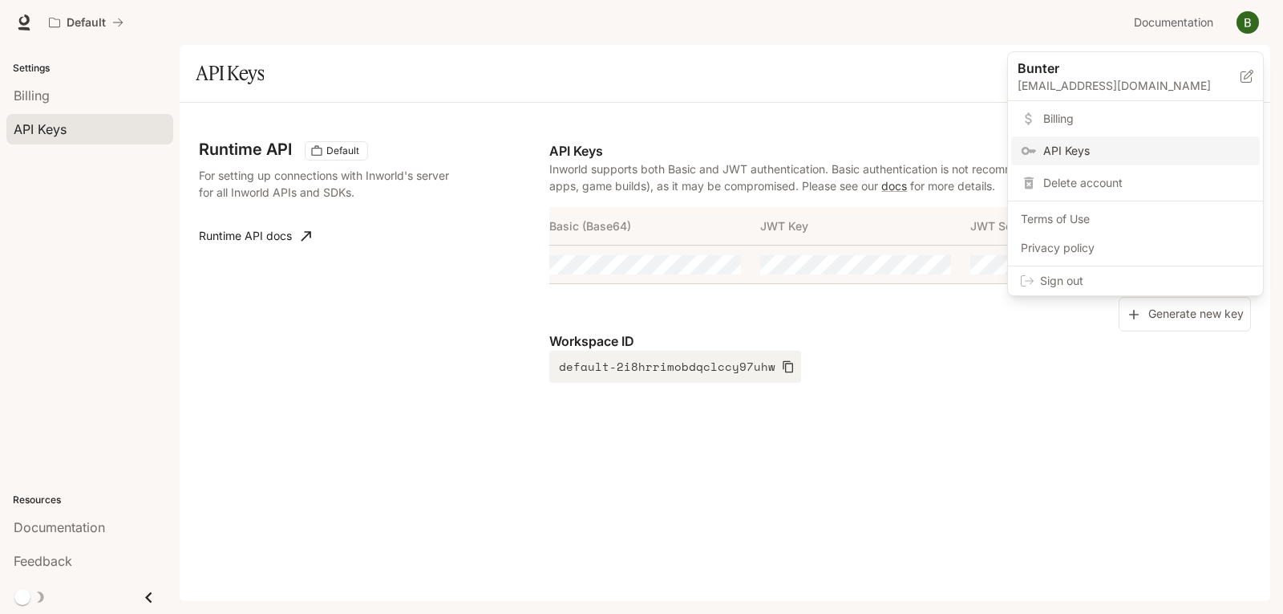
click at [1132, 118] on span "Billing" at bounding box center [1147, 119] width 207 height 16
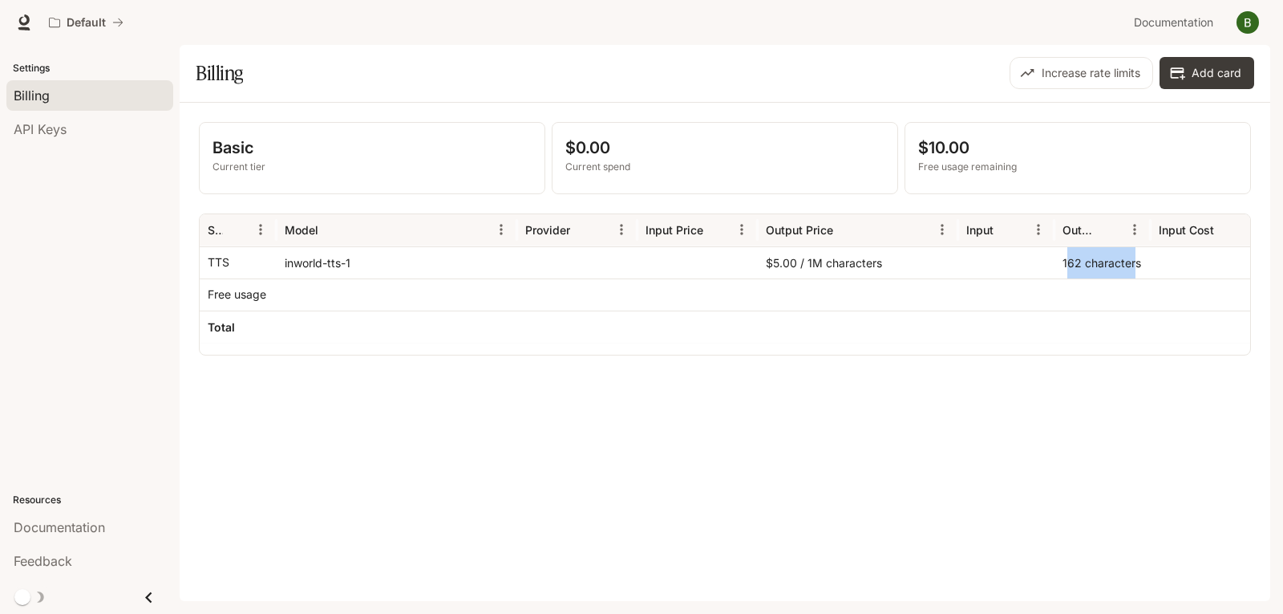
drag, startPoint x: 1137, startPoint y: 273, endPoint x: 1145, endPoint y: 274, distance: 8.1
click at [1144, 274] on div "162 characters" at bounding box center [1103, 262] width 96 height 32
click at [1145, 274] on div "162 characters" at bounding box center [1103, 262] width 96 height 32
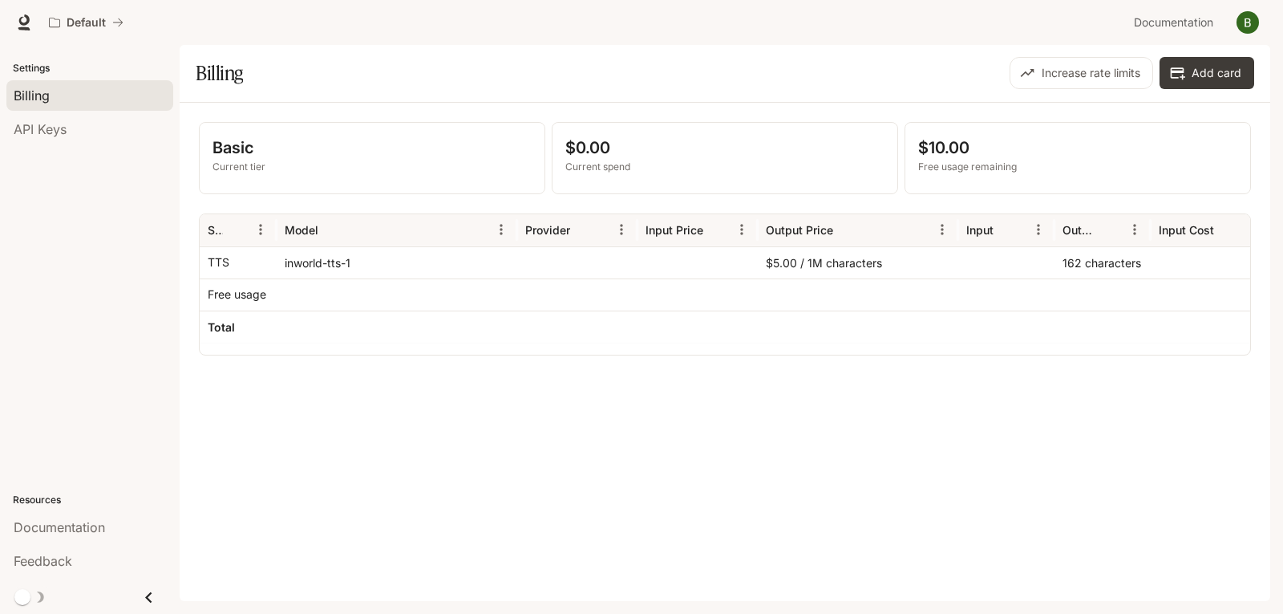
click at [1129, 470] on div "Basic Current tier $0.00 Current spend $10.00 Free usage remaining Service Mode…" at bounding box center [725, 352] width 1091 height 498
drag, startPoint x: 775, startPoint y: 258, endPoint x: 929, endPoint y: 276, distance: 155.0
click at [832, 262] on div "$5.00 / 1M characters" at bounding box center [858, 262] width 201 height 32
click at [929, 276] on div "$5.00 / 1M characters" at bounding box center [858, 262] width 201 height 32
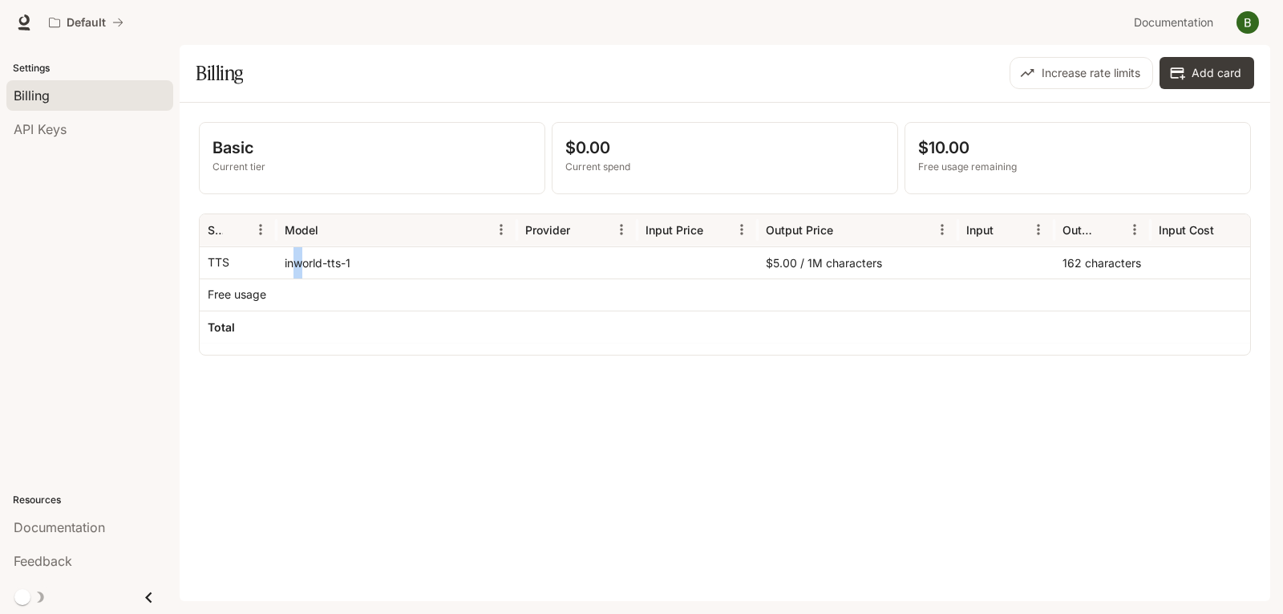
click at [351, 261] on div "inworld-tts-1" at bounding box center [397, 262] width 241 height 32
click at [355, 261] on div "inworld-tts-1" at bounding box center [397, 262] width 241 height 32
click at [1192, 451] on div "Basic Current tier $0.00 Current spend $10.00 Free usage remaining Service Mode…" at bounding box center [725, 352] width 1091 height 498
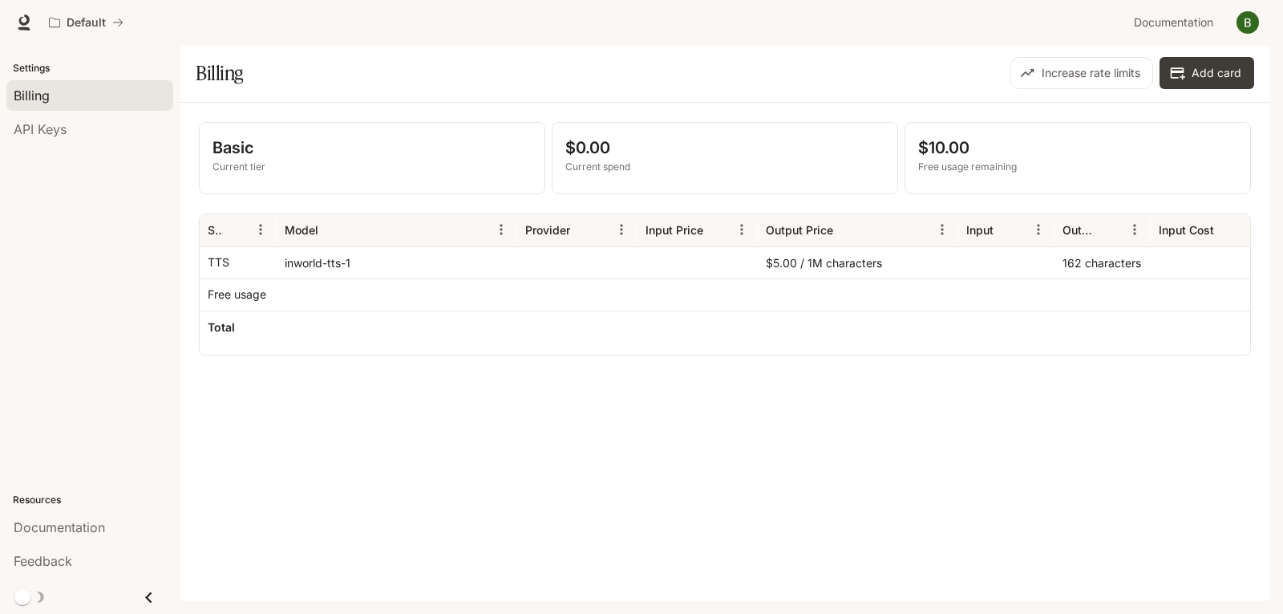
click at [605, 168] on p "Current spend" at bounding box center [725, 167] width 319 height 14
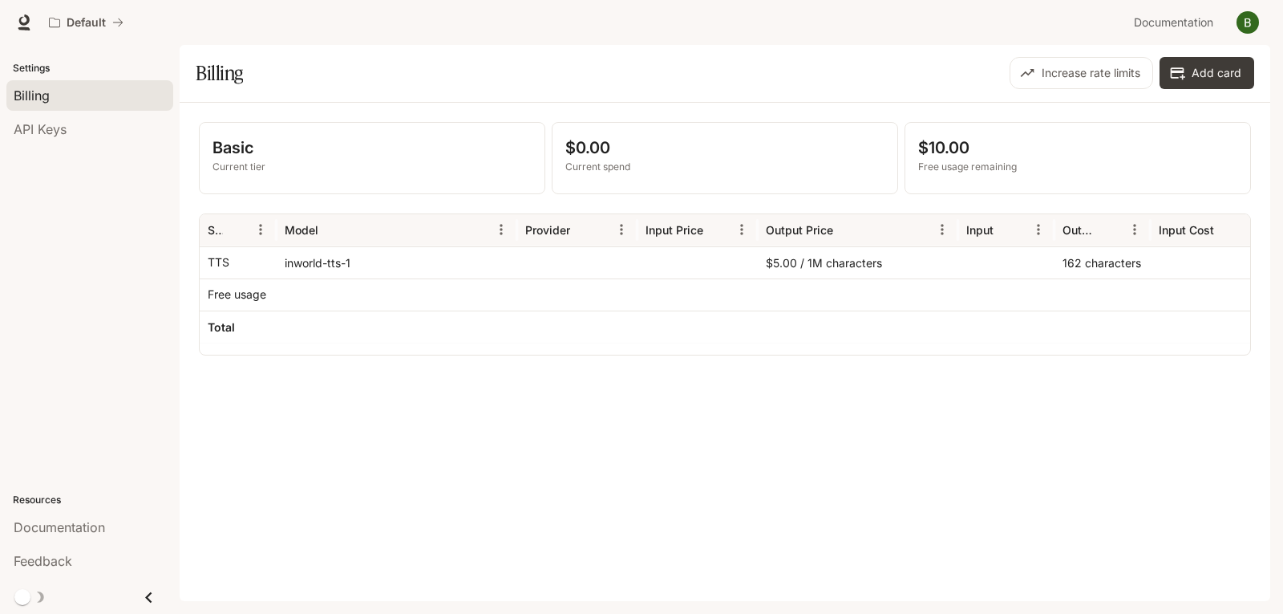
click at [1180, 168] on p "Free usage remaining" at bounding box center [1077, 167] width 319 height 14
click at [1119, 476] on div "Basic Current tier $0.00 Current spend $10.00 Free usage remaining Service Mode…" at bounding box center [725, 352] width 1091 height 498
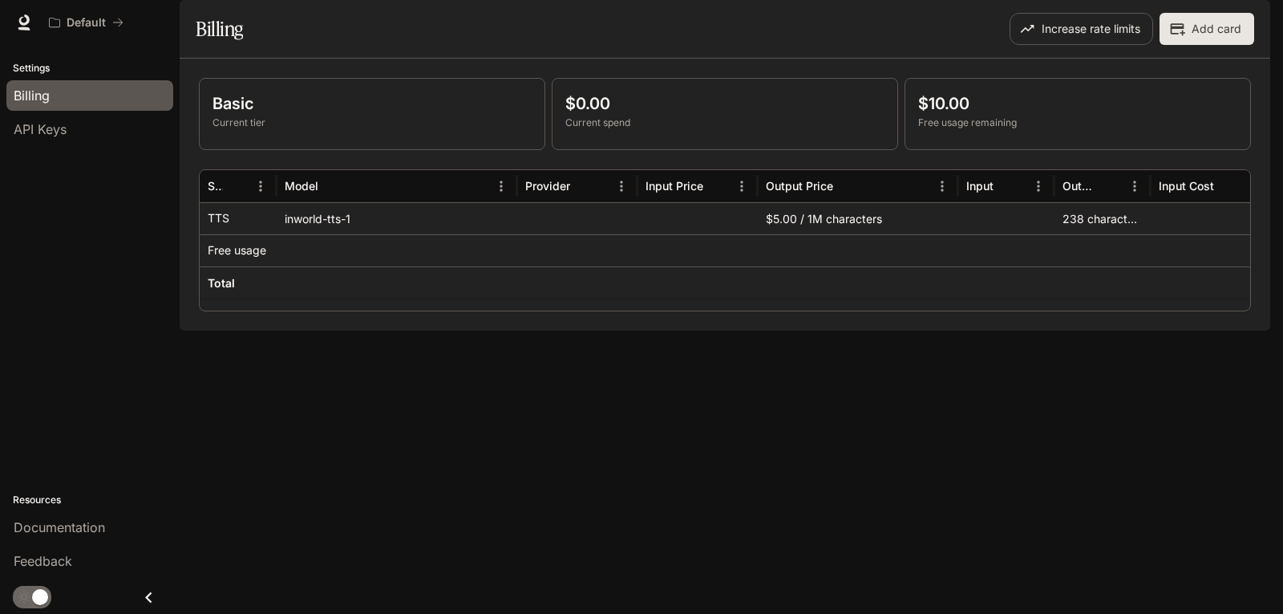
click at [237, 258] on p "Free usage" at bounding box center [237, 250] width 59 height 16
click at [1013, 330] on div "Basic Current tier $0.00 Current spend $10.00 Free usage remaining Service Mode…" at bounding box center [725, 195] width 1091 height 272
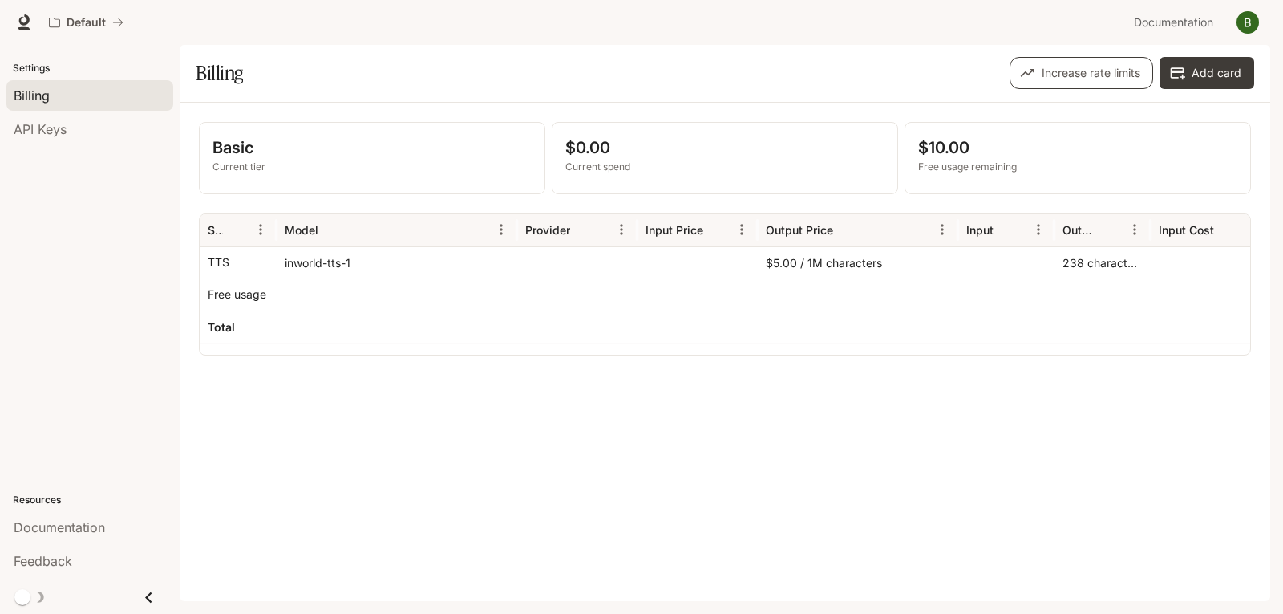
click at [1102, 75] on button "Increase rate limits" at bounding box center [1082, 73] width 144 height 32
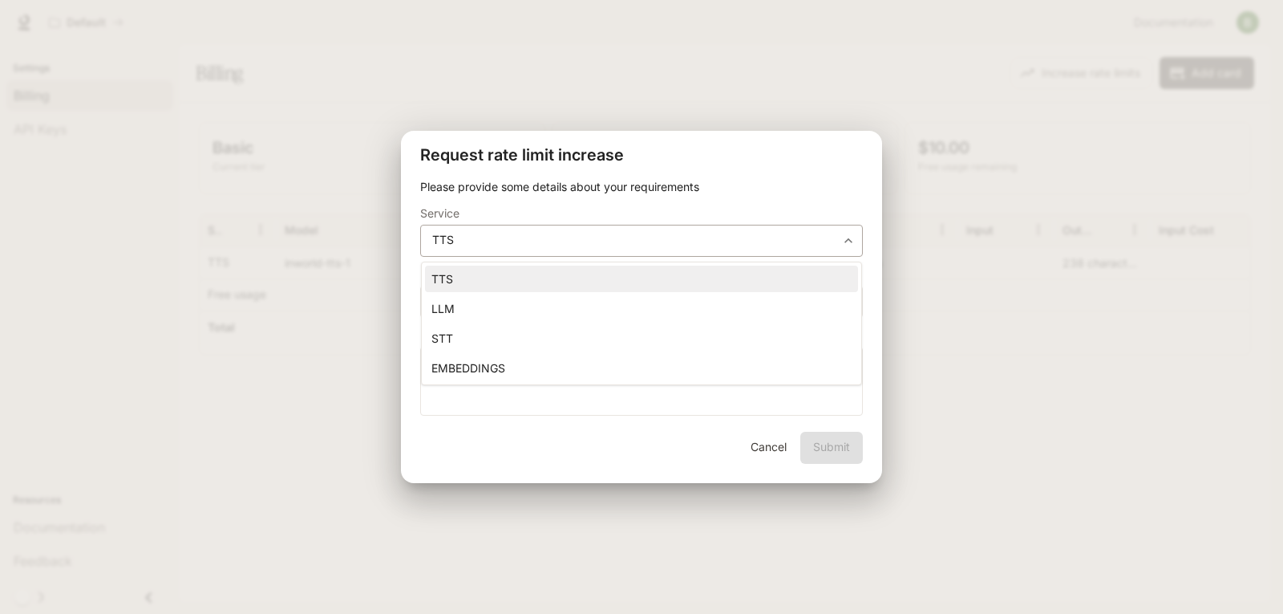
click at [505, 246] on body "**********" at bounding box center [641, 307] width 1283 height 614
click at [505, 246] on div at bounding box center [641, 307] width 1283 height 614
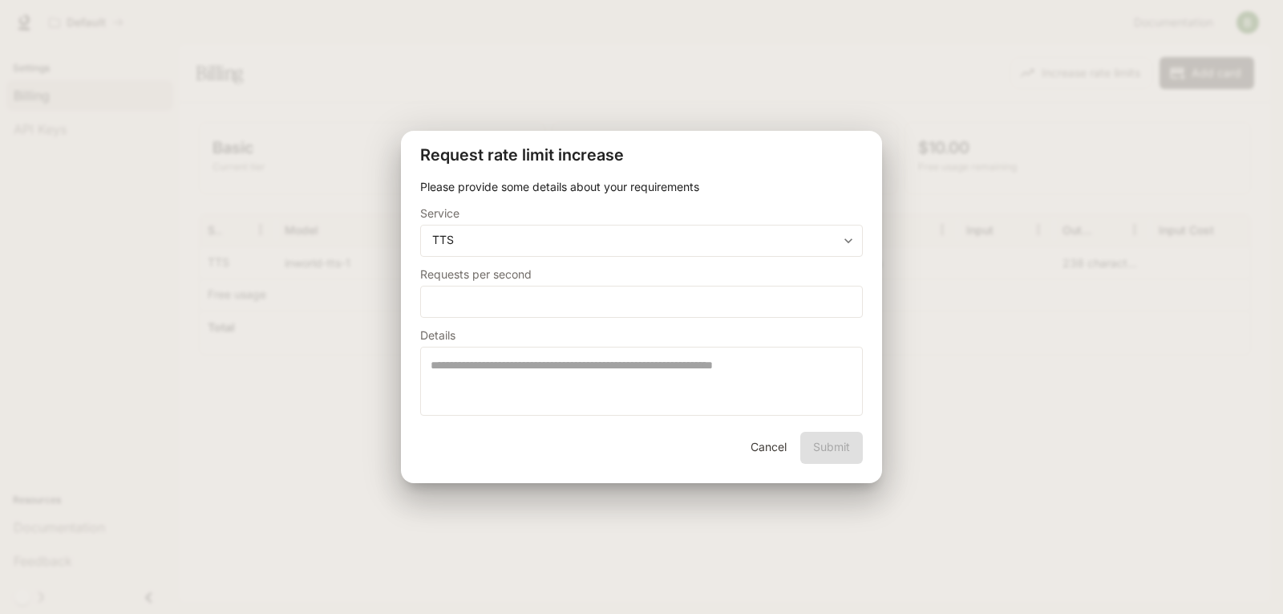
click at [770, 448] on button "Cancel" at bounding box center [768, 448] width 51 height 32
